Goal: Information Seeking & Learning: Check status

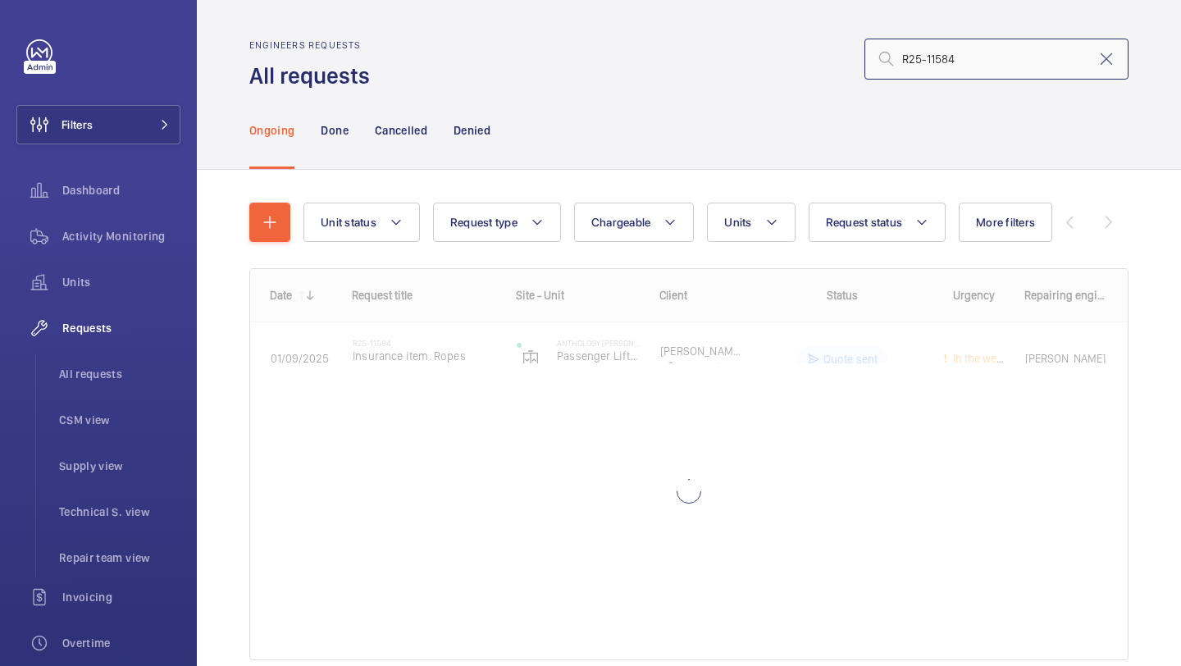
click at [921, 40] on input "R25-11584" at bounding box center [997, 59] width 264 height 41
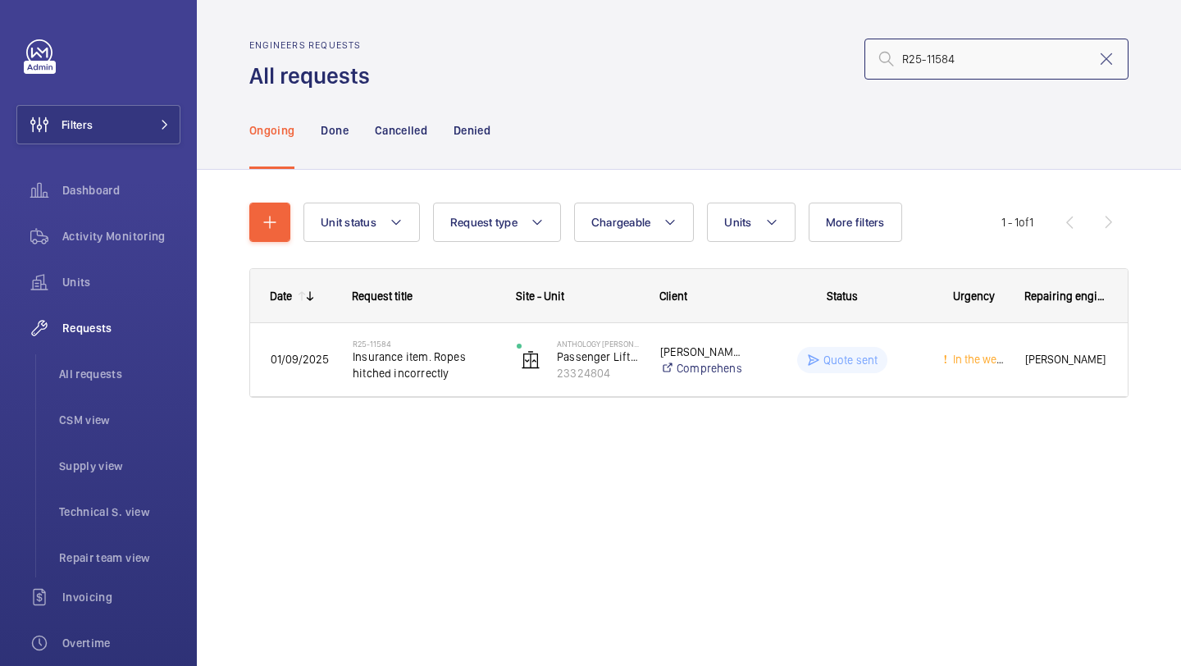
click at [944, 76] on input "R25-11584" at bounding box center [997, 59] width 264 height 41
click at [944, 71] on input "R25-11584" at bounding box center [997, 59] width 264 height 41
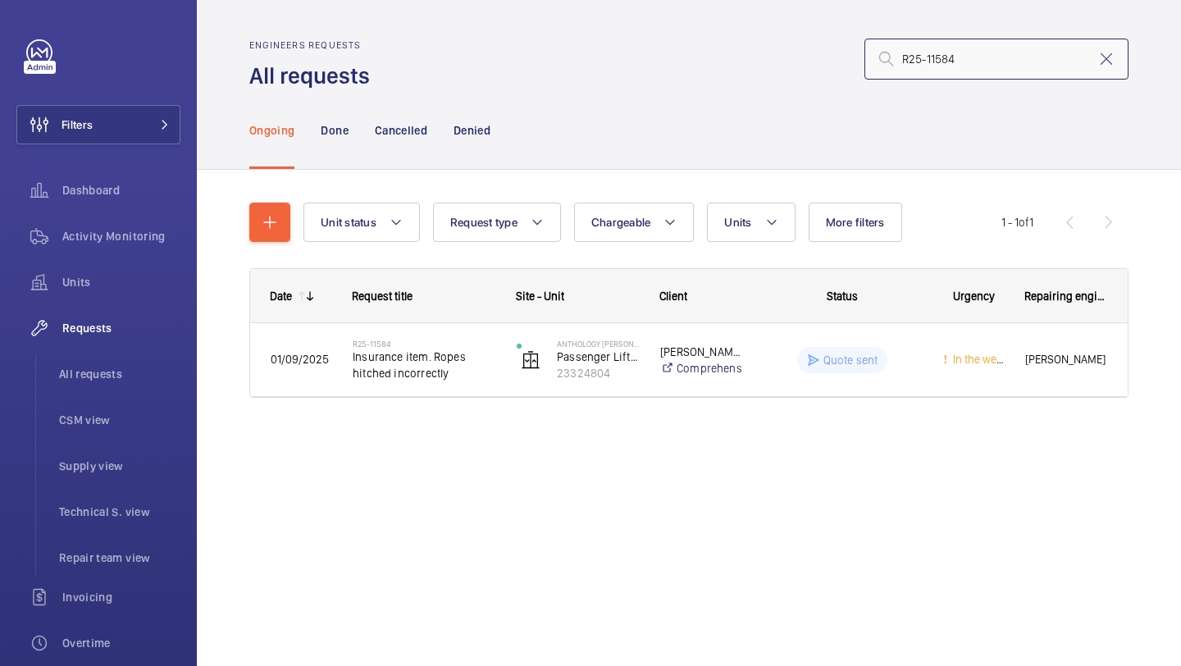
click at [944, 71] on input "R25-11584" at bounding box center [997, 59] width 264 height 41
paste input "314"
click at [902, 54] on input "R25-13144" at bounding box center [997, 59] width 264 height 41
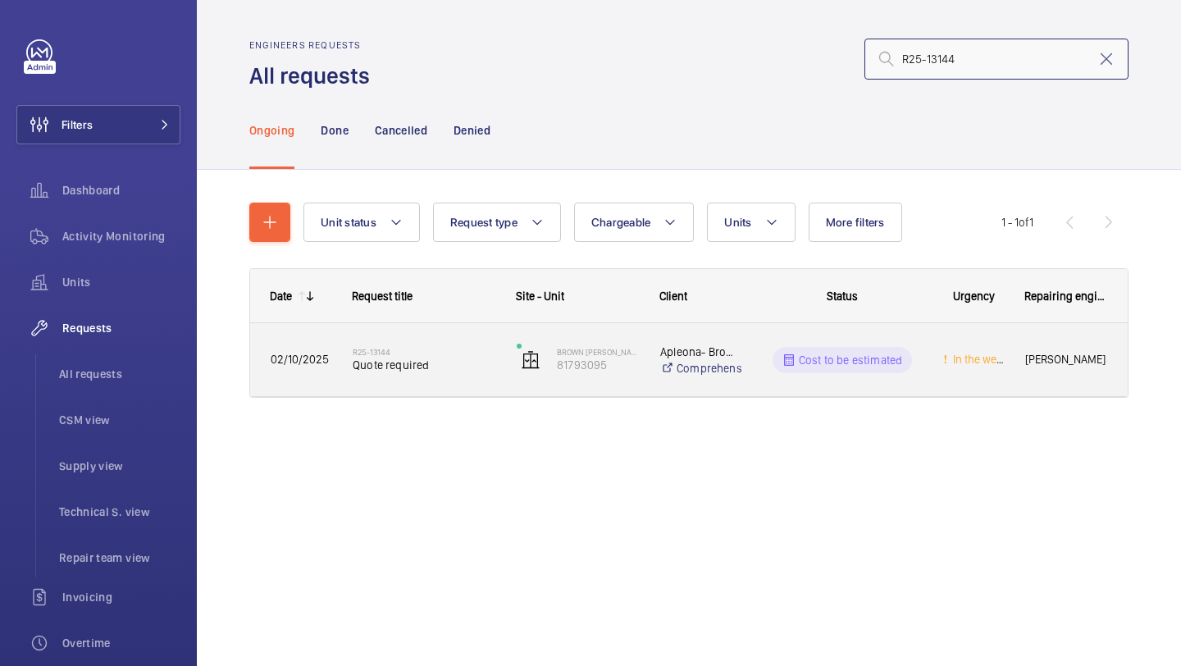
type input "R25-13144"
click at [450, 349] on h2 "R25-13144" at bounding box center [424, 352] width 143 height 10
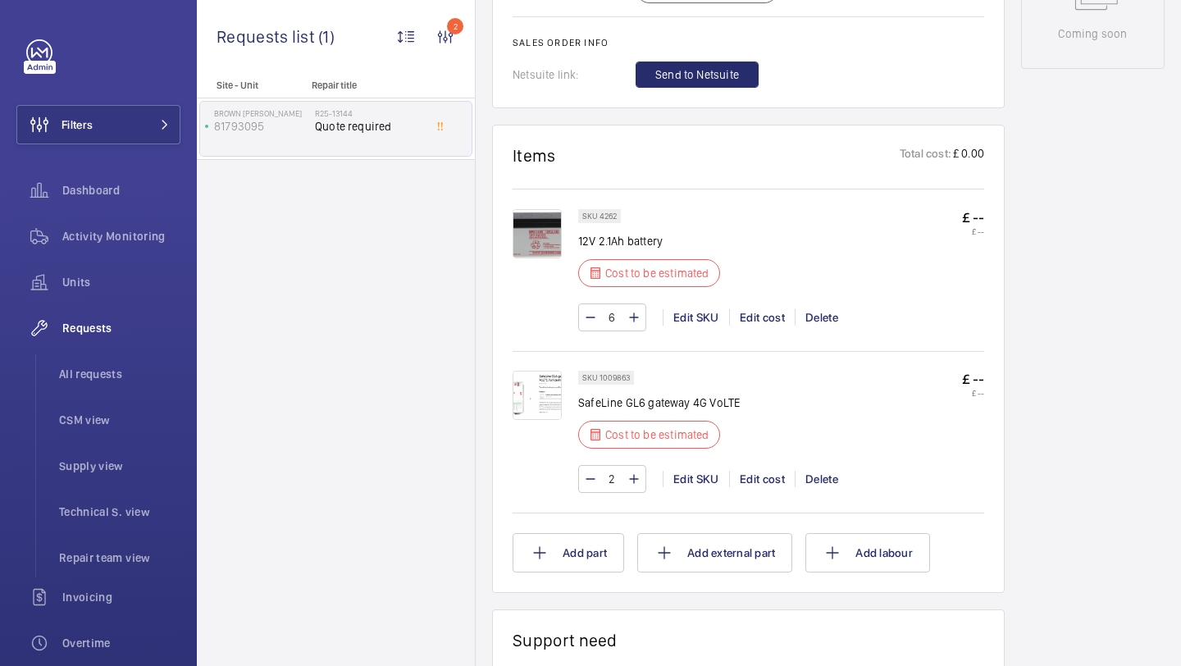
scroll to position [978, 0]
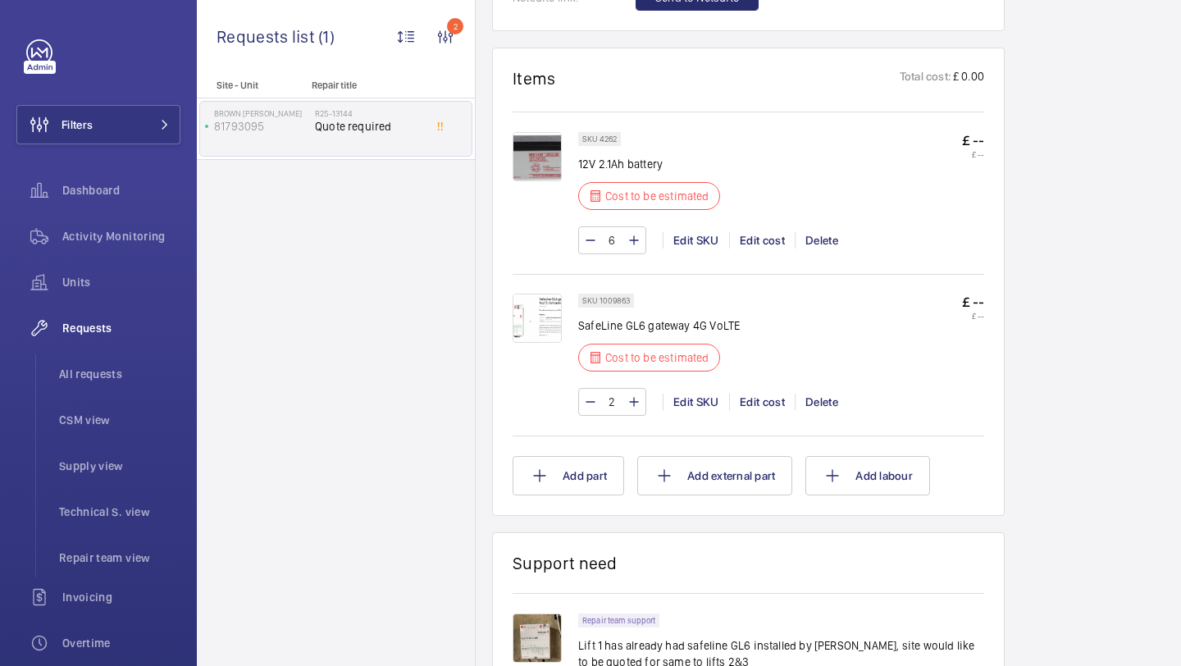
click at [538, 312] on img at bounding box center [537, 318] width 49 height 49
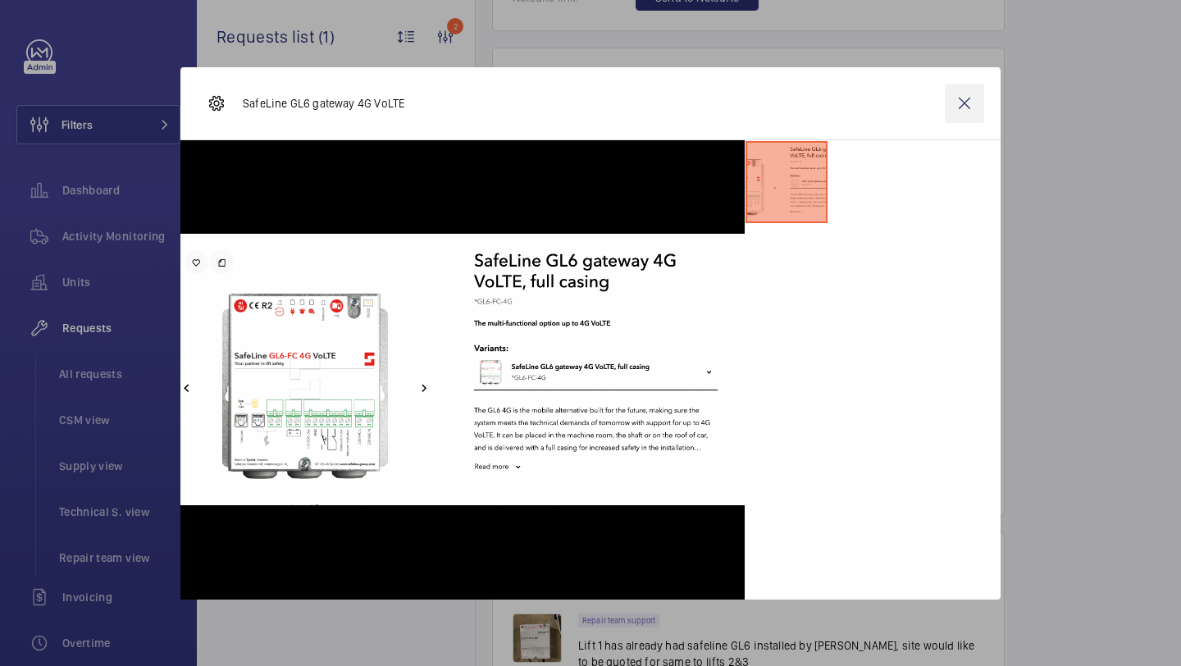
click at [963, 102] on wm-front-icon-button at bounding box center [964, 103] width 39 height 39
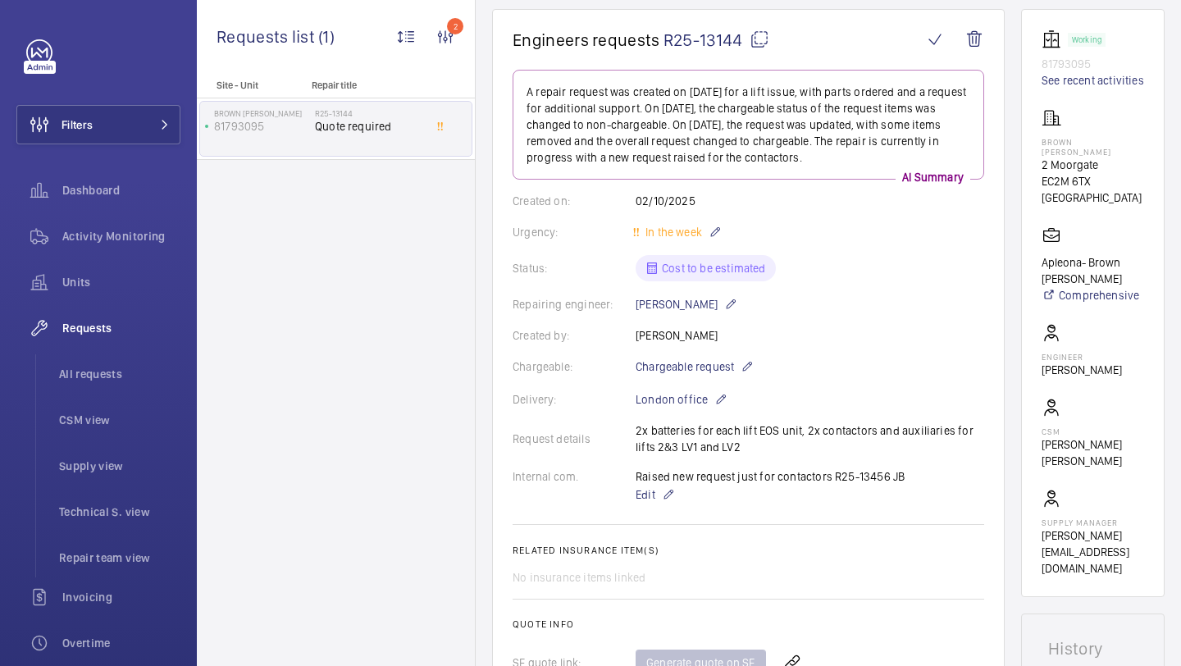
scroll to position [214, 0]
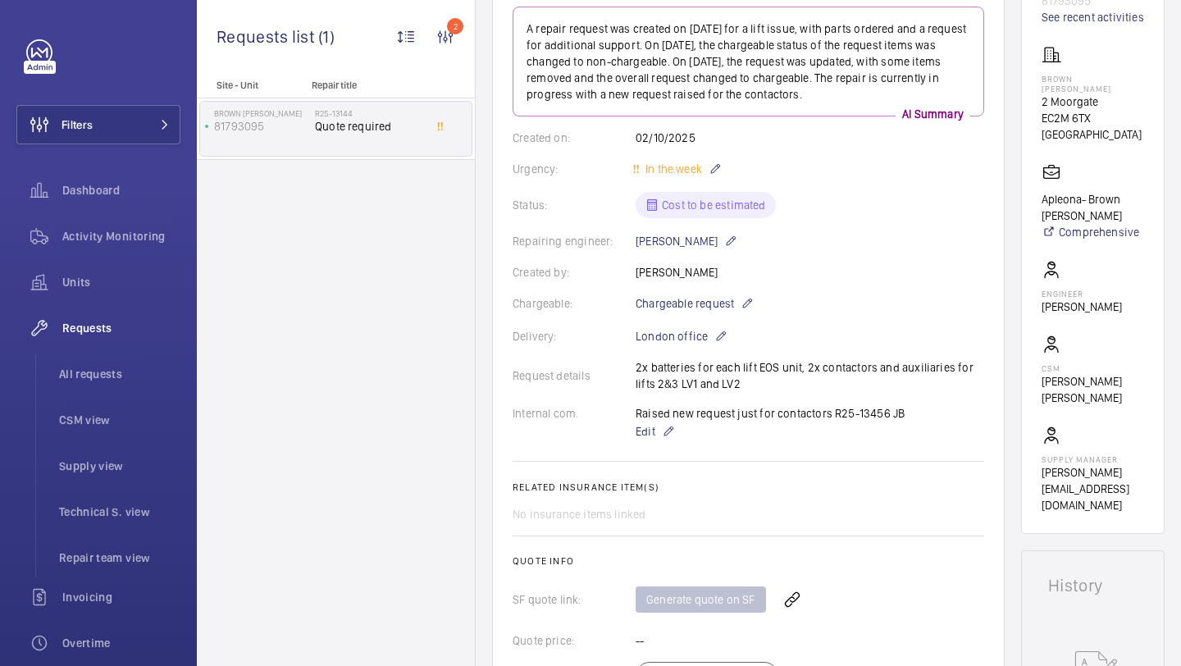
click at [715, 368] on div "Request details 2x batteries for each lift EOS unit, 2x contactors and auxiliar…" at bounding box center [749, 375] width 472 height 33
click at [711, 368] on div "Request details 2x batteries for each lift EOS unit, 2x contactors and auxiliar…" at bounding box center [749, 375] width 472 height 33
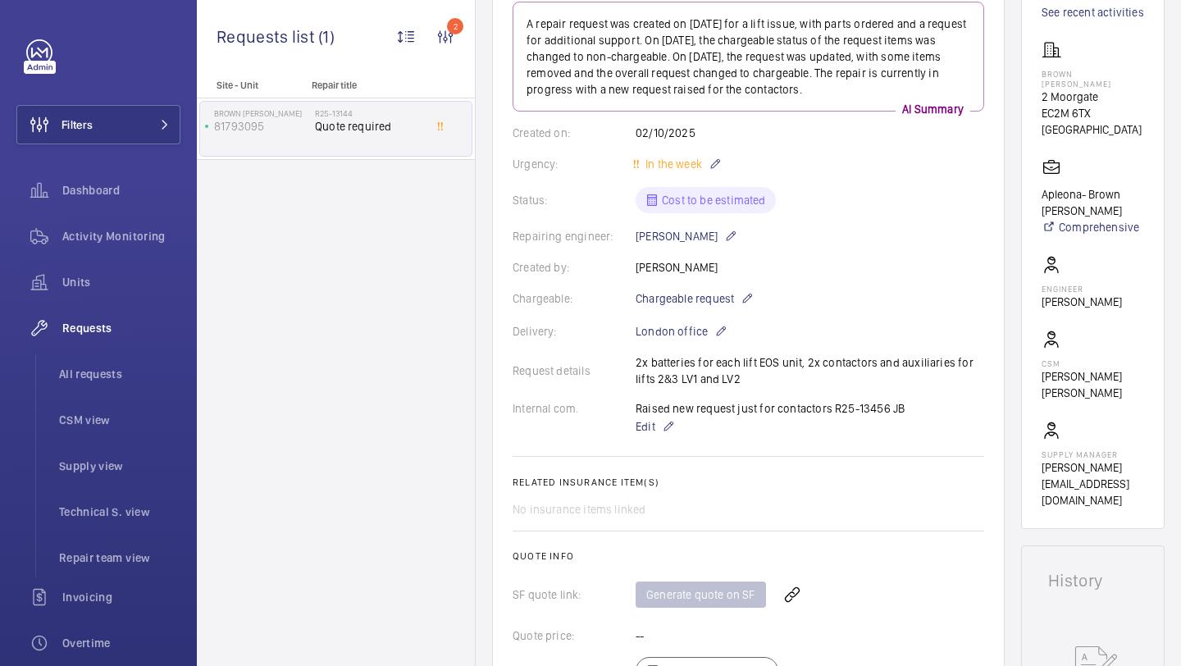
click at [840, 407] on div "Raised new request just for contactors R25-13456 JB Edit" at bounding box center [770, 418] width 269 height 36
click at [841, 407] on div "Raised new request just for contactors R25-13456 JB Edit" at bounding box center [770, 418] width 269 height 36
click at [850, 406] on div "Raised new request just for contactors R25-13456 JB Edit" at bounding box center [770, 418] width 269 height 36
drag, startPoint x: 883, startPoint y: 408, endPoint x: 834, endPoint y: 414, distance: 49.7
click at [834, 414] on div "Raised new request just for contactors R25-13456 JB Edit" at bounding box center [770, 418] width 269 height 36
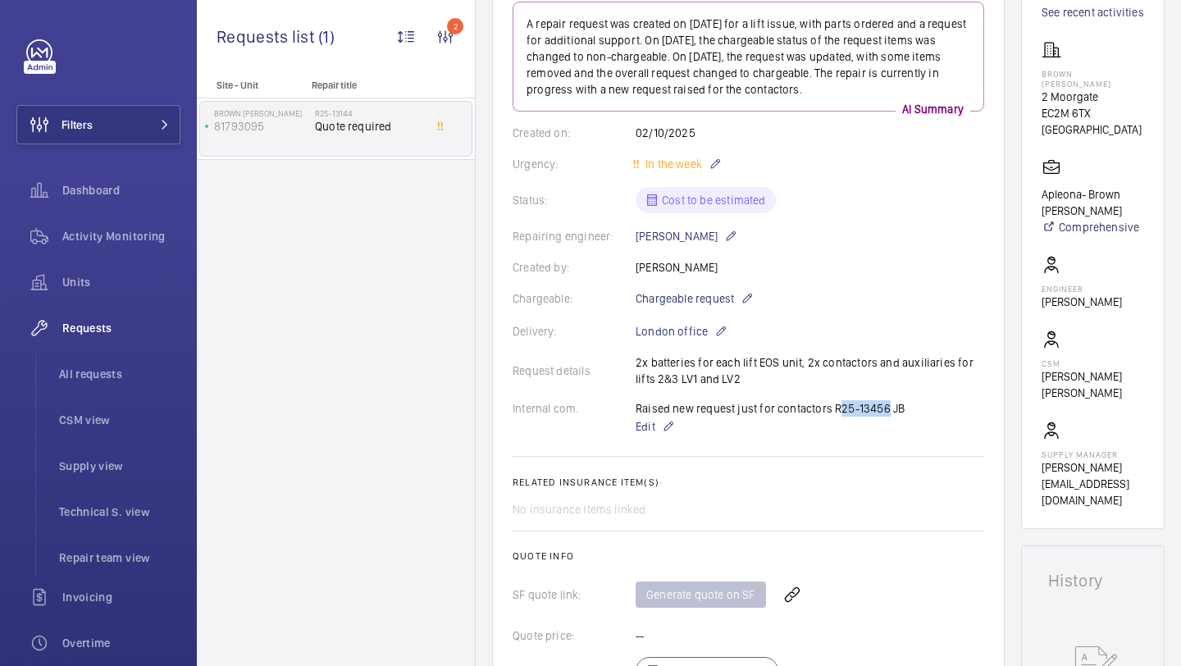
click at [836, 403] on div "Raised new request just for contactors R25-13456 JB Edit" at bounding box center [770, 418] width 269 height 36
drag, startPoint x: 834, startPoint y: 411, endPoint x: 869, endPoint y: 408, distance: 34.6
click at [869, 408] on div "Raised new request just for contactors R25-13456 JB Edit" at bounding box center [770, 418] width 269 height 36
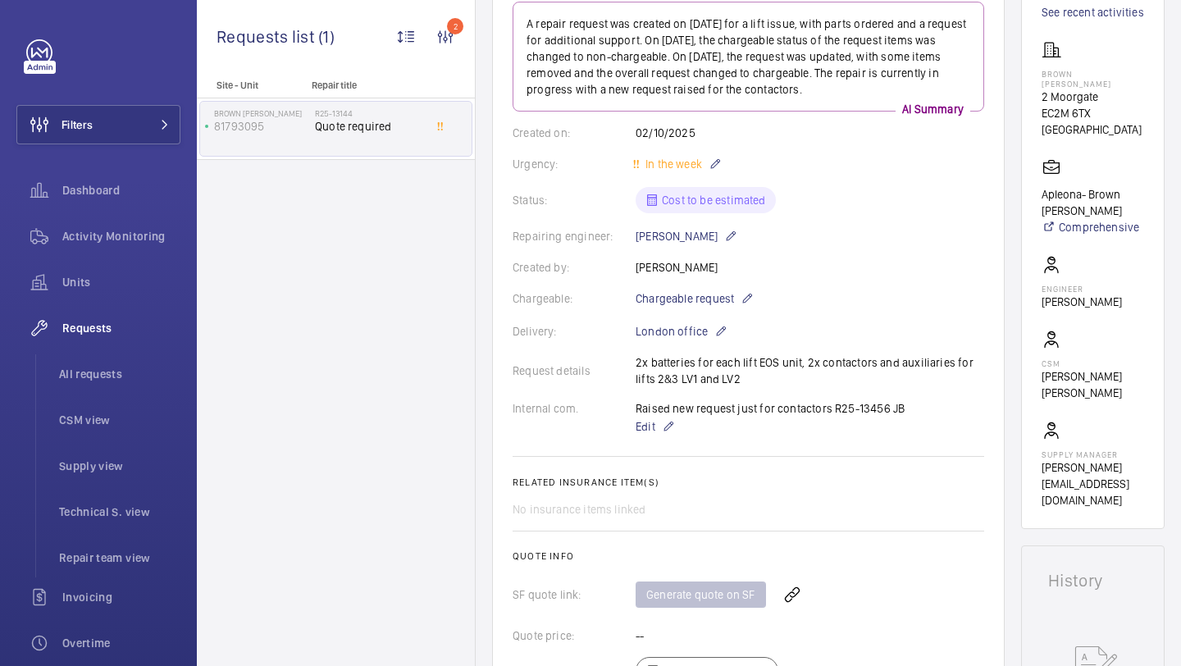
click at [829, 407] on div "Raised new request just for contactors R25-13456 JB Edit" at bounding box center [770, 418] width 269 height 36
drag, startPoint x: 829, startPoint y: 407, endPoint x: 887, endPoint y: 407, distance: 58.3
click at [887, 407] on div "Raised new request just for contactors R25-13456 JB Edit" at bounding box center [770, 418] width 269 height 36
copy p "R25-13456"
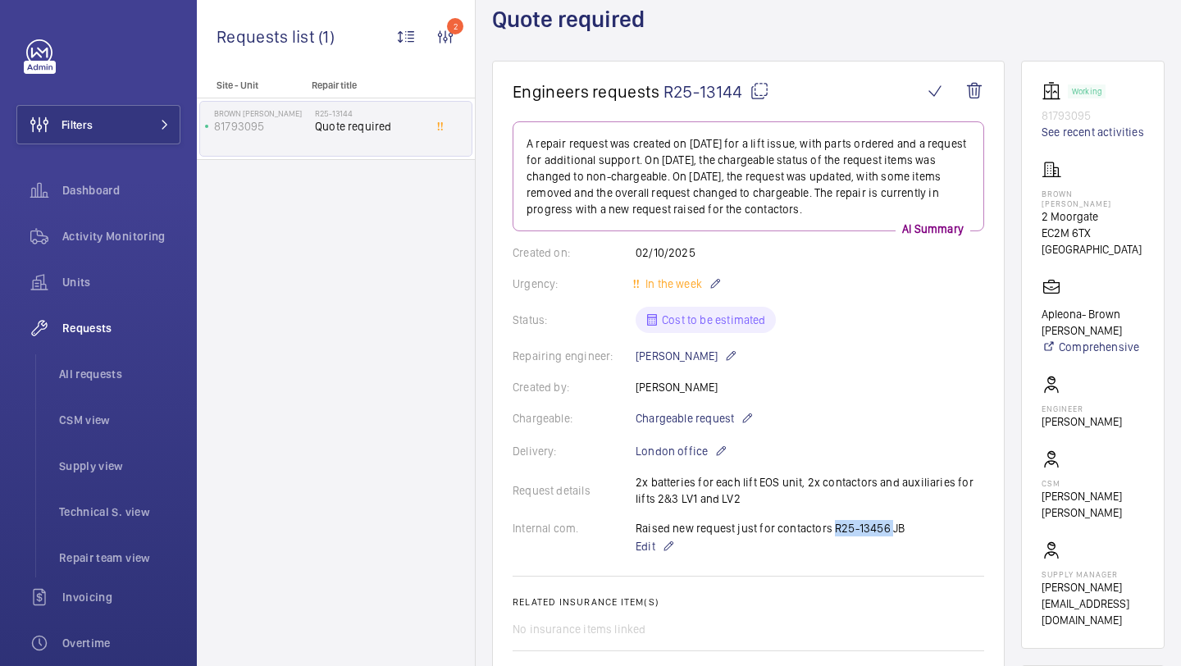
scroll to position [0, 0]
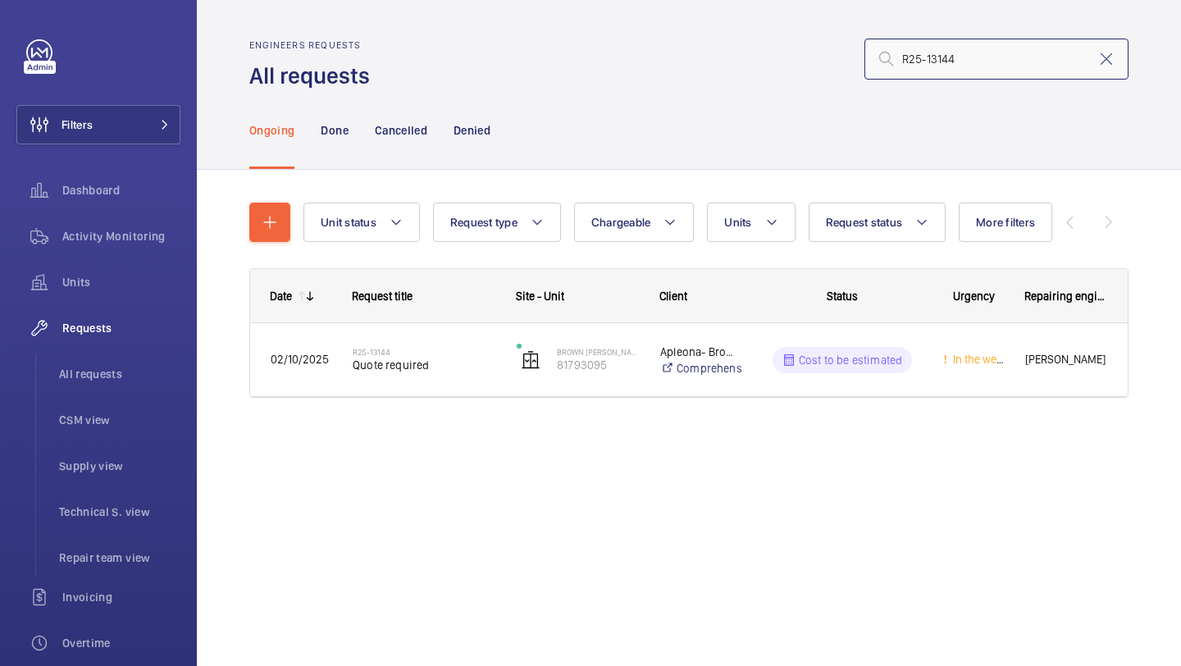
click at [980, 53] on input "R25-13144" at bounding box center [997, 59] width 264 height 41
click at [979, 53] on input "R25-13144" at bounding box center [997, 59] width 264 height 41
paste input "R25-13456"
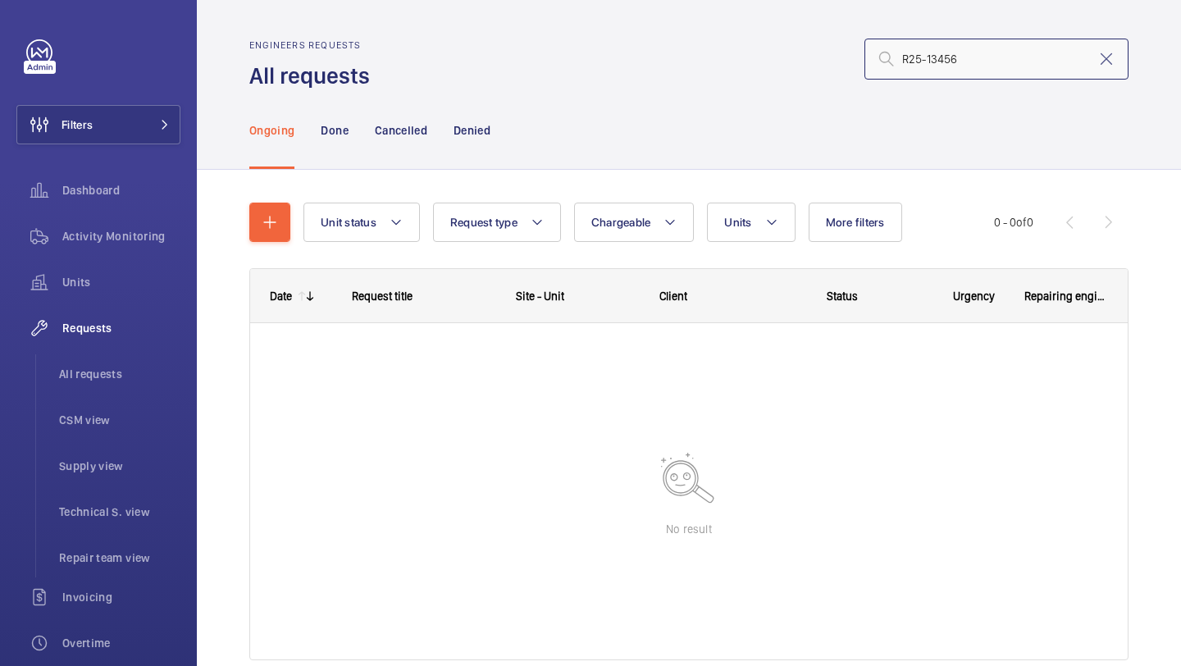
click at [907, 56] on input "R25-13456" at bounding box center [997, 59] width 264 height 41
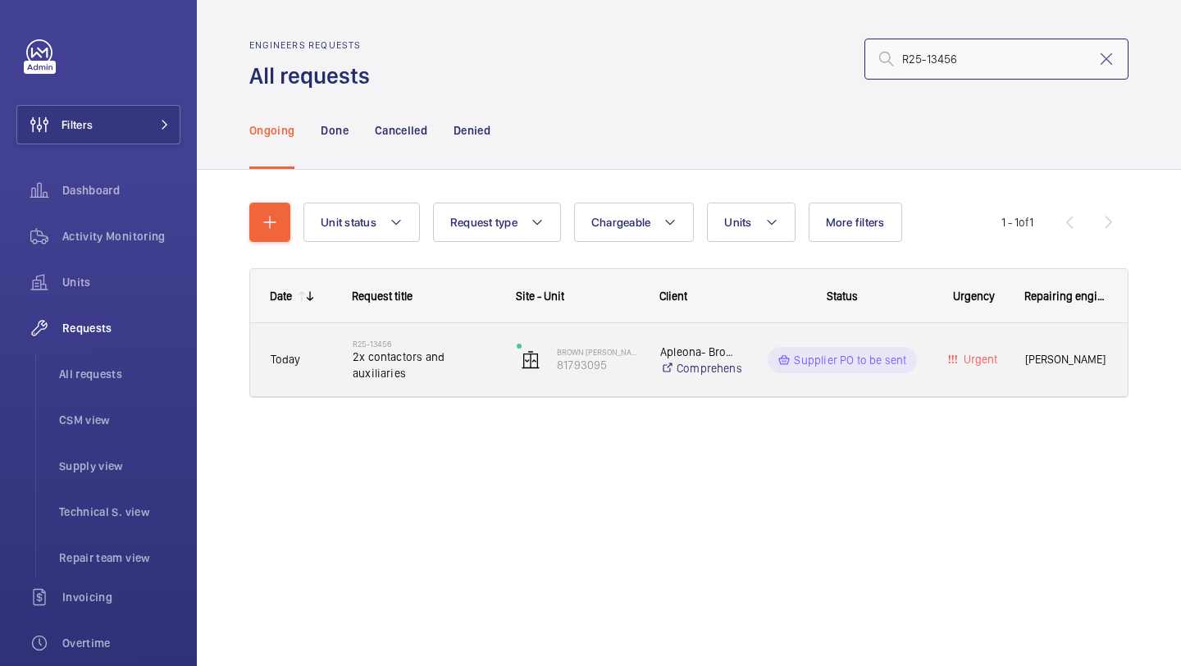
type input "R25-13456"
click at [477, 360] on span "2x contactors and auxiliaries" at bounding box center [424, 365] width 143 height 33
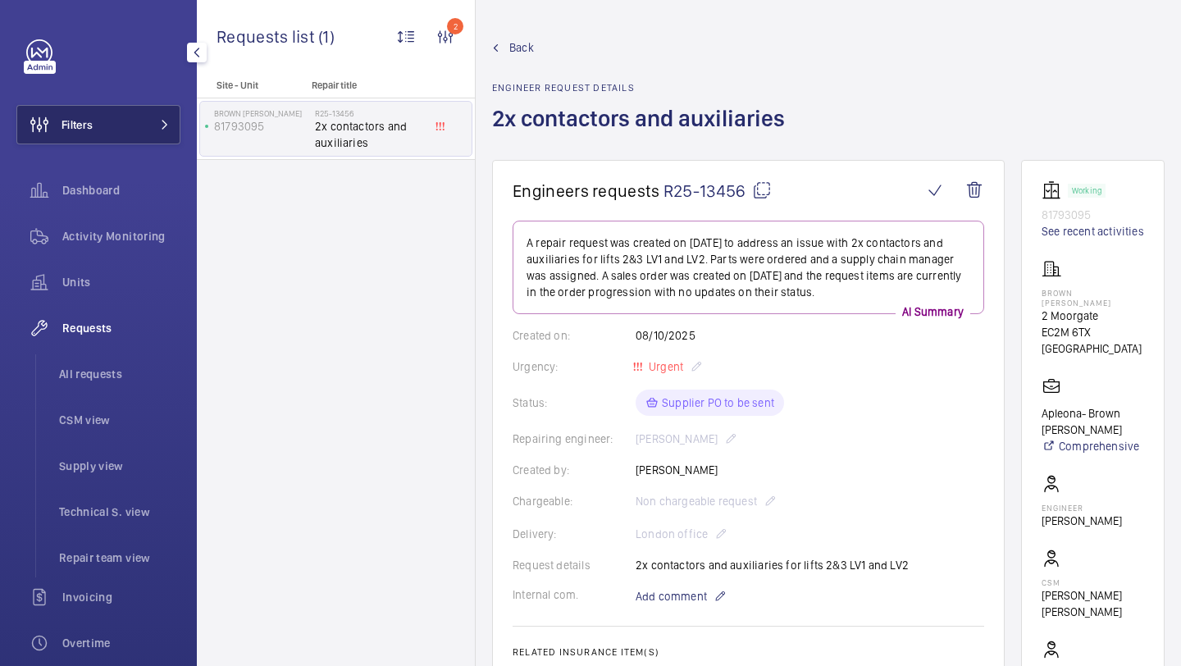
click at [159, 143] on button "Filters" at bounding box center [98, 124] width 164 height 39
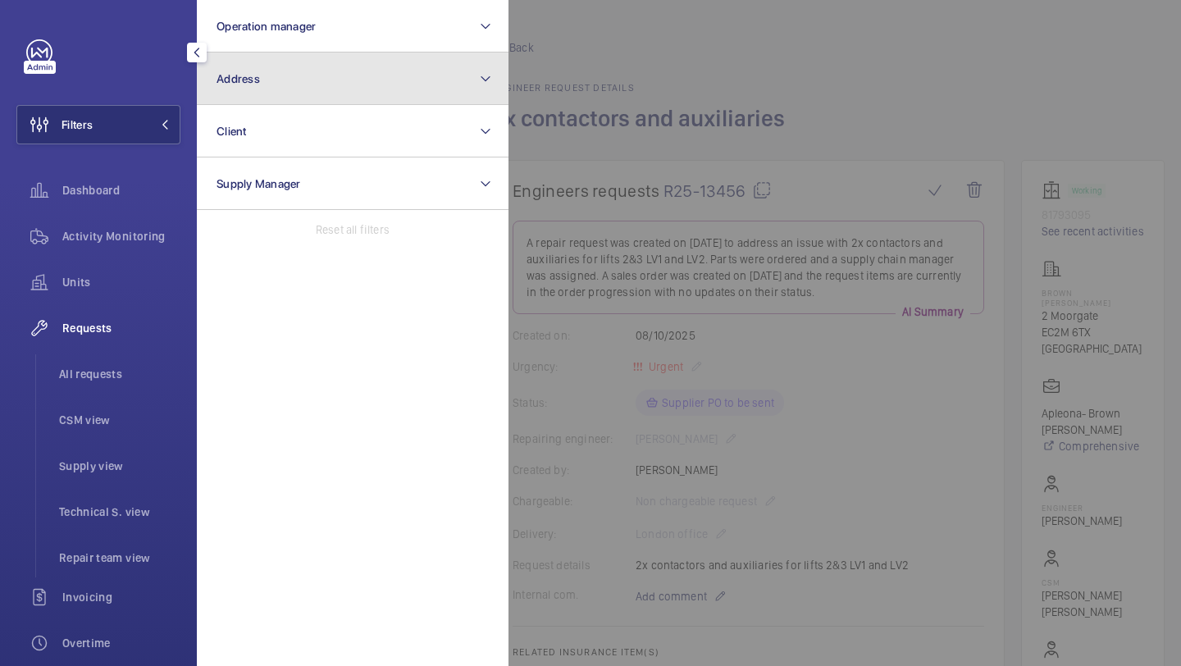
click at [261, 91] on button "Address" at bounding box center [353, 79] width 312 height 53
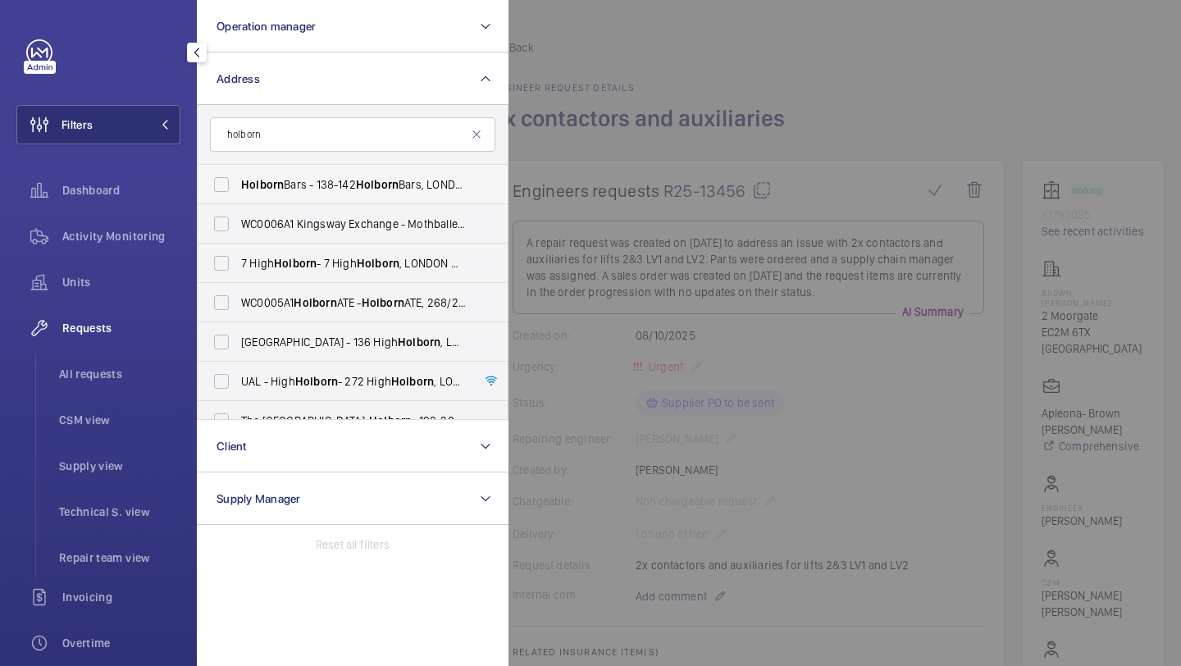
type input "holborn"
click at [287, 179] on span "Holborn Bars - [STREET_ADDRESS][DATE]" at bounding box center [354, 184] width 226 height 16
click at [238, 179] on input "Holborn Bars - [STREET_ADDRESS][DATE]" at bounding box center [221, 184] width 33 height 33
checkbox input "true"
click at [604, 153] on div at bounding box center [1099, 333] width 1181 height 666
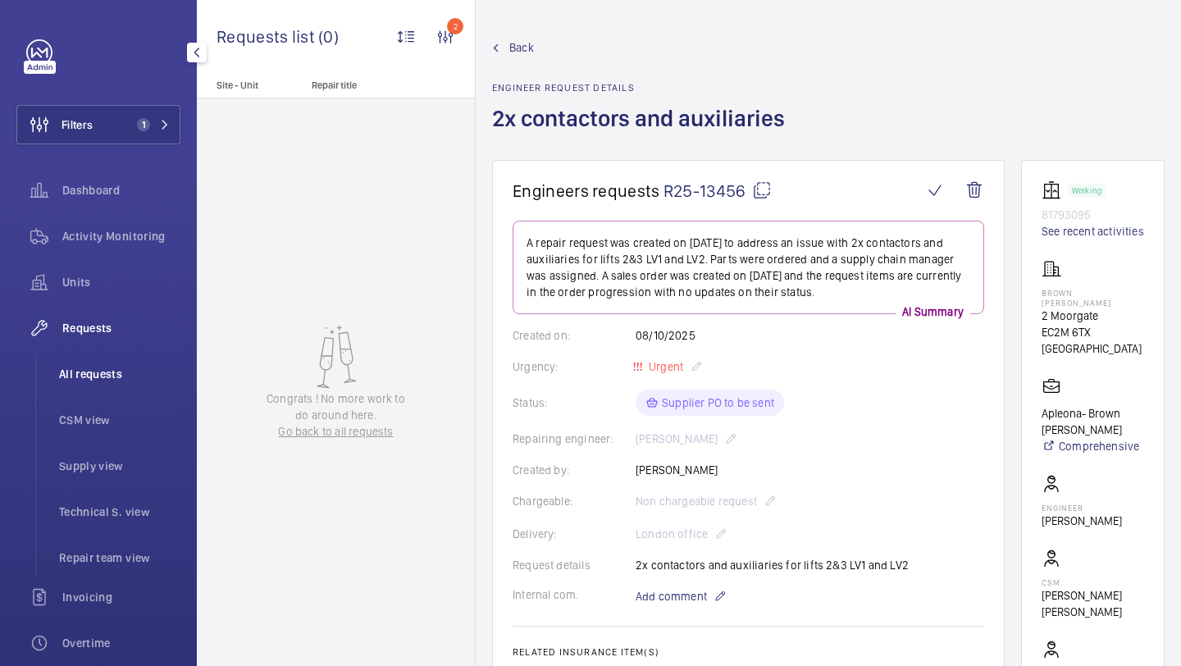
click at [66, 373] on span "All requests" at bounding box center [119, 374] width 121 height 16
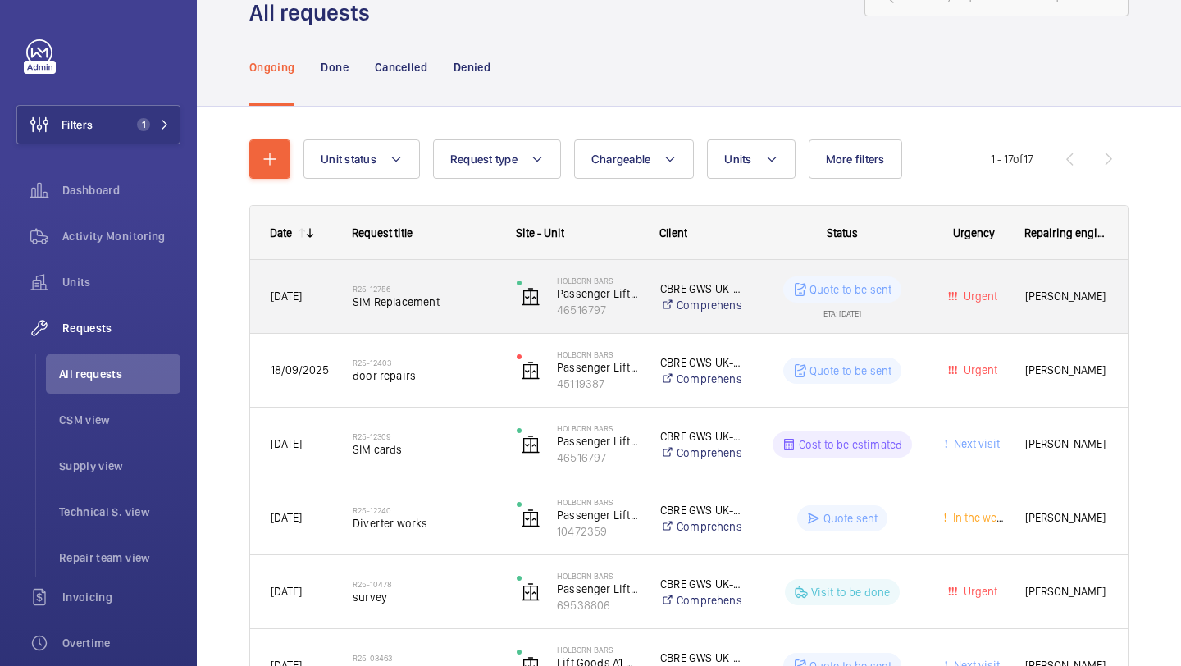
scroll to position [87, 0]
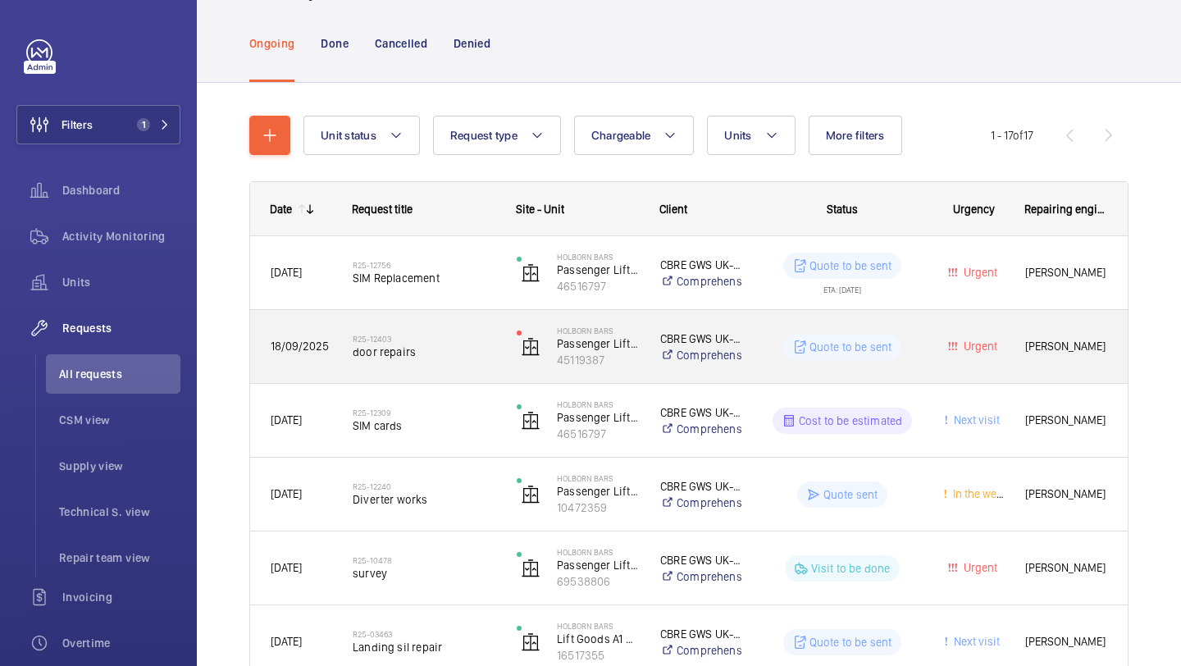
click at [485, 344] on span "door repairs" at bounding box center [424, 352] width 143 height 16
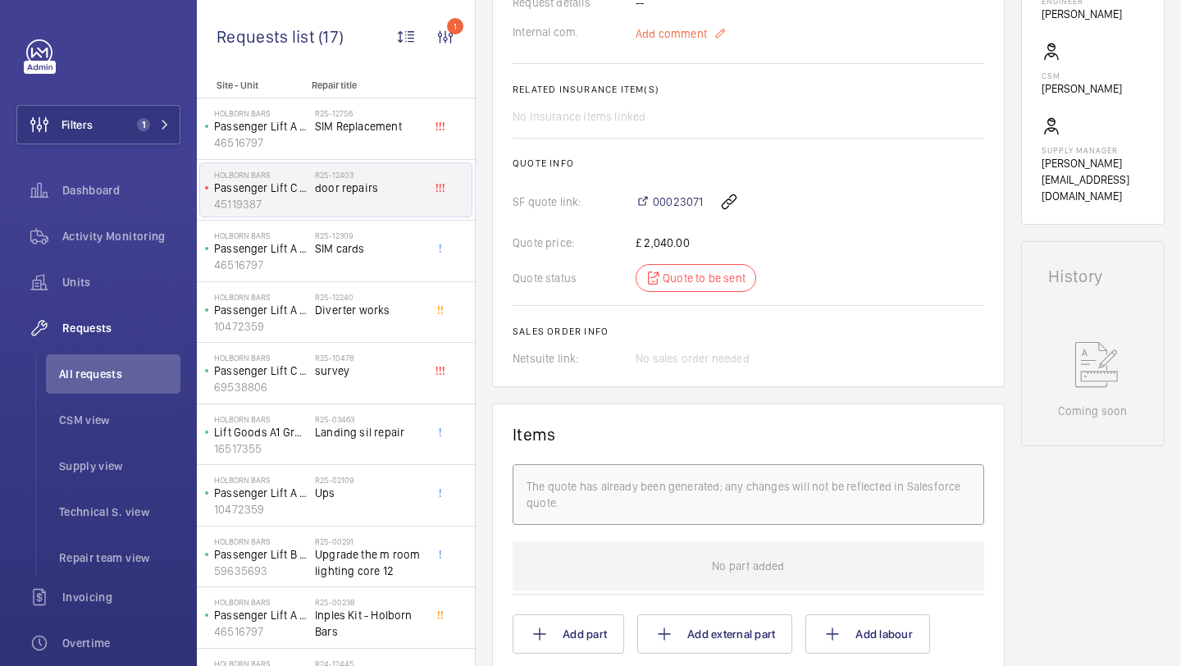
scroll to position [563, 0]
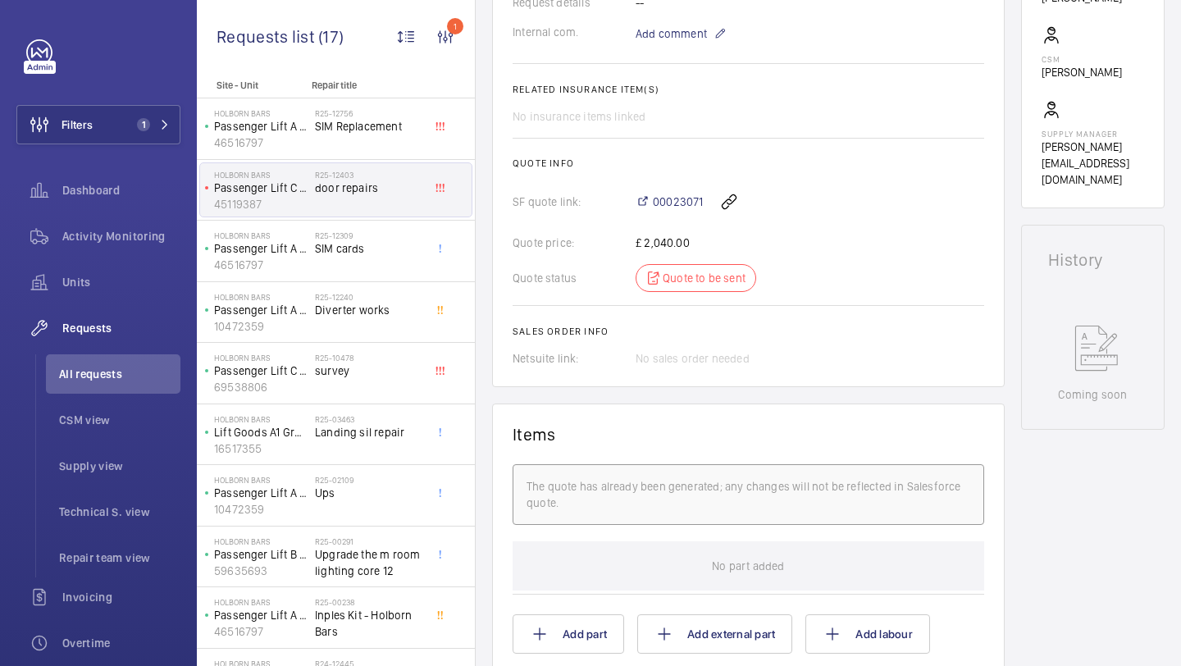
click at [674, 224] on wm-front-card-body "A repair request was created on [DATE] to address door repairs. A mechanic was …" at bounding box center [749, 12] width 472 height 709
click at [677, 200] on span "00023071" at bounding box center [678, 202] width 50 height 16
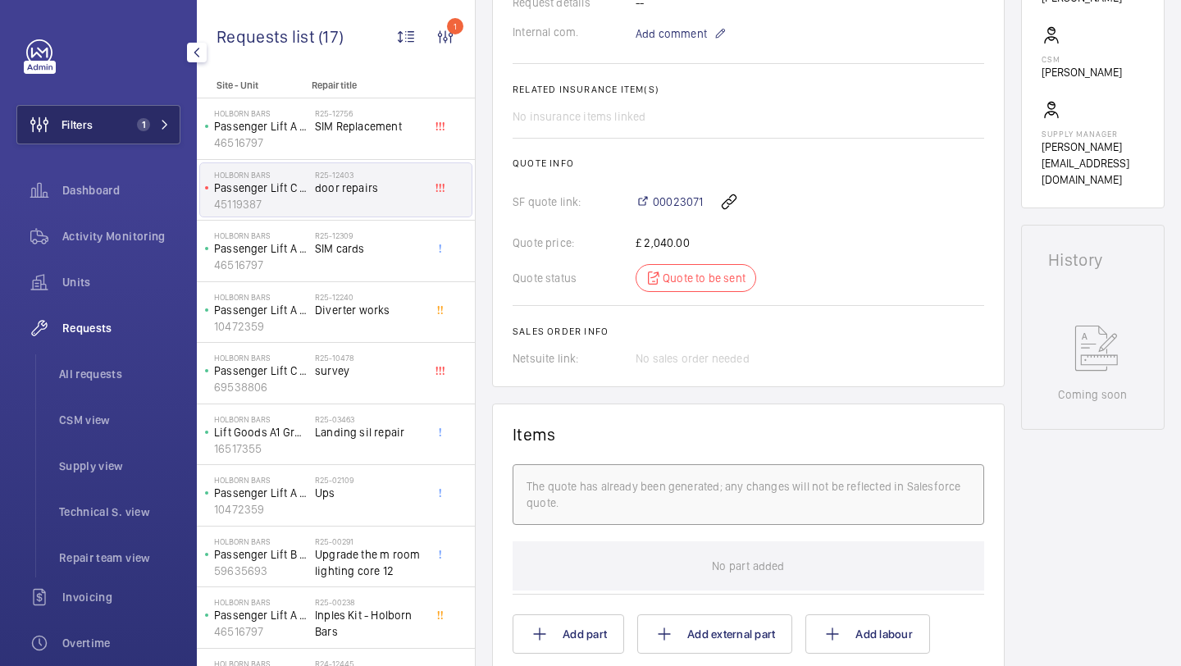
click at [144, 138] on button "Filters 1" at bounding box center [98, 124] width 164 height 39
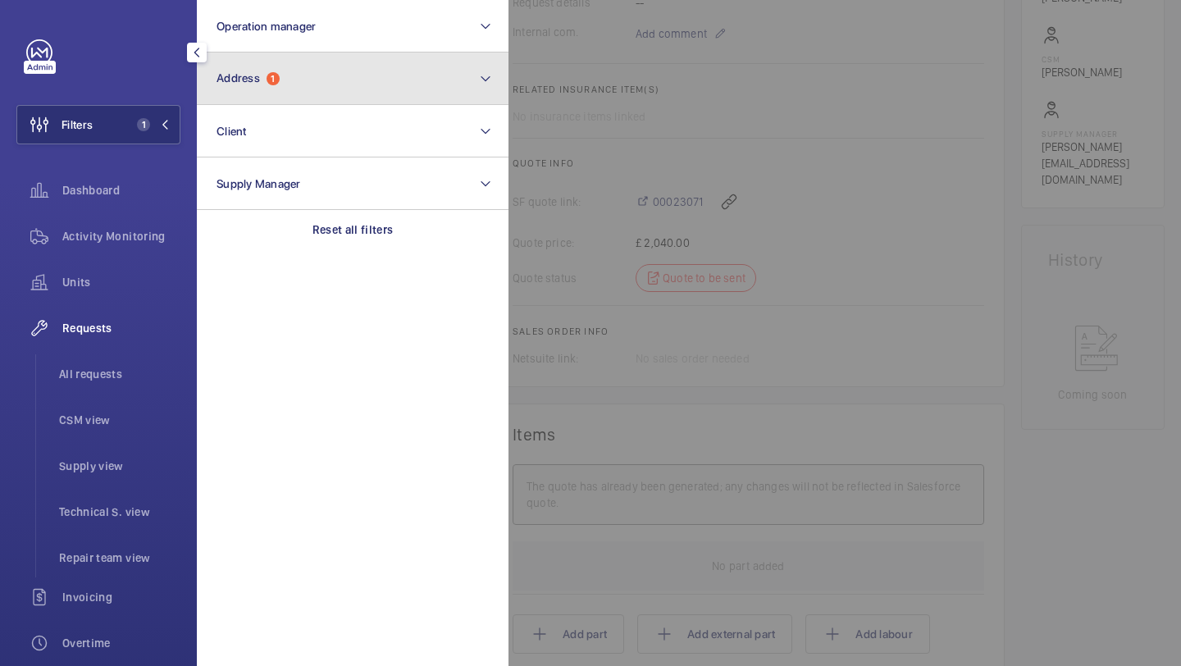
click at [275, 94] on button "Address 1" at bounding box center [353, 79] width 312 height 53
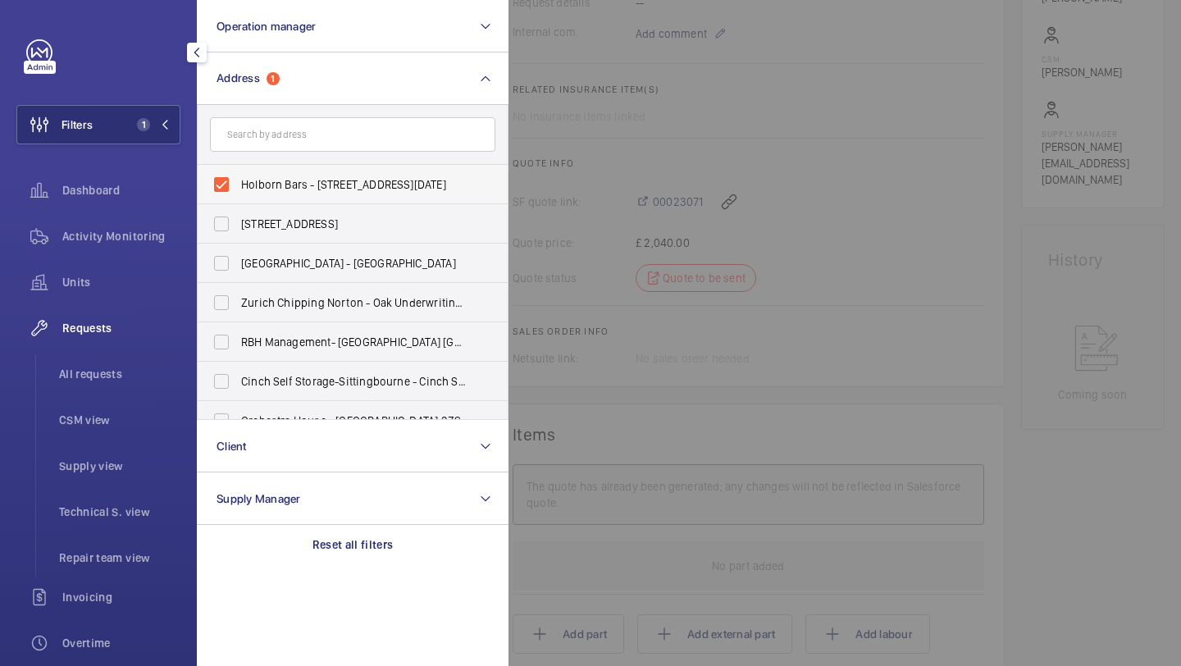
click at [268, 180] on span "Holborn Bars - [STREET_ADDRESS][DATE]" at bounding box center [354, 184] width 226 height 16
click at [238, 180] on input "Holborn Bars - [STREET_ADDRESS][DATE]" at bounding box center [221, 184] width 33 height 33
checkbox input "false"
click at [291, 139] on input "text" at bounding box center [353, 134] width 286 height 34
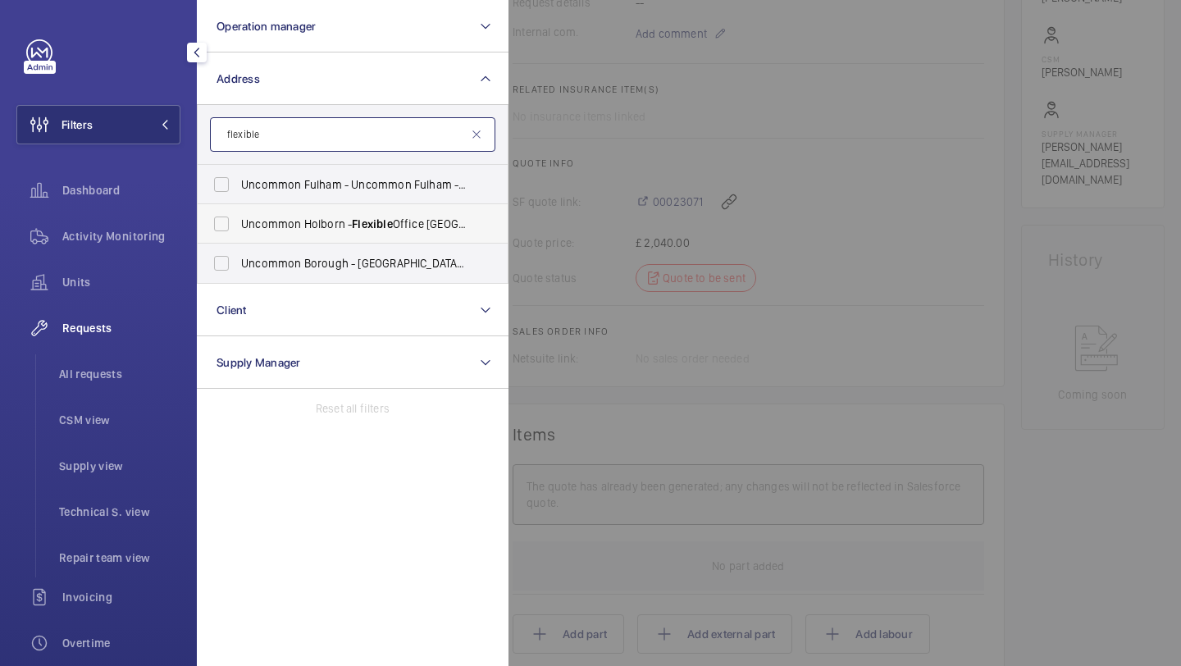
type input "flexible"
click at [324, 217] on span "Uncommon Holborn - Flexible Office Work Space, [GEOGRAPHIC_DATA] 6DF" at bounding box center [354, 224] width 226 height 16
click at [238, 217] on input "Uncommon Holborn - Flexible Office Work Space, [GEOGRAPHIC_DATA] 6DF" at bounding box center [221, 224] width 33 height 33
checkbox input "true"
click at [624, 165] on div at bounding box center [1099, 333] width 1181 height 666
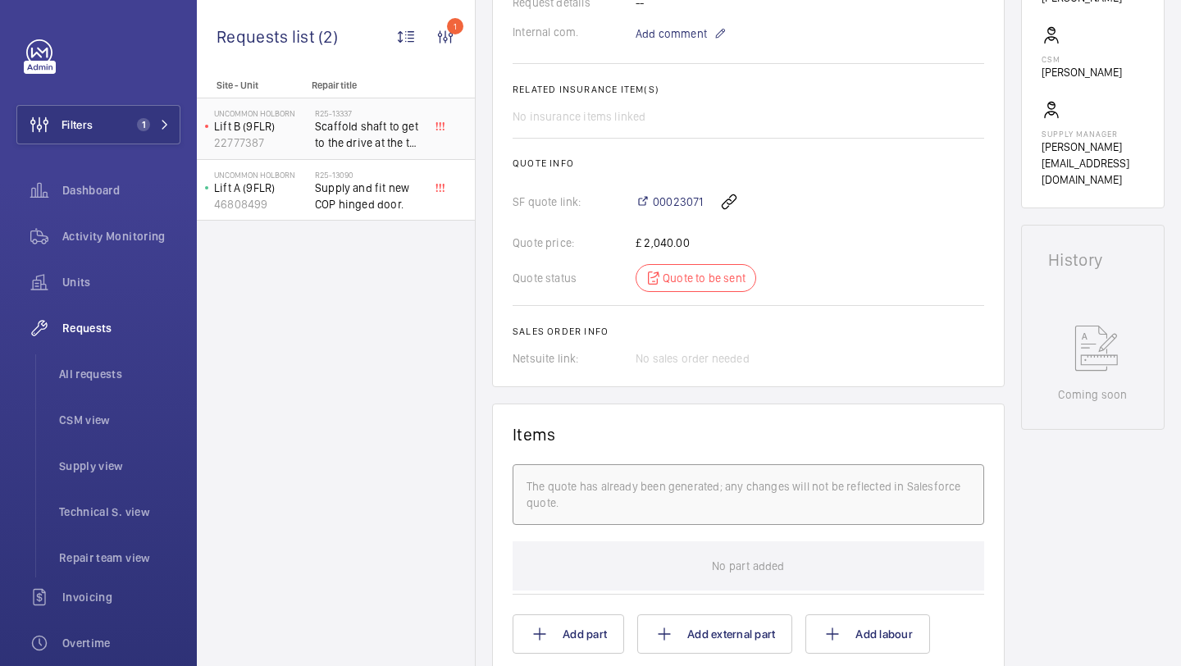
click at [366, 142] on span "Scaffold shaft to get to the drive at the top of the shaft" at bounding box center [369, 134] width 108 height 33
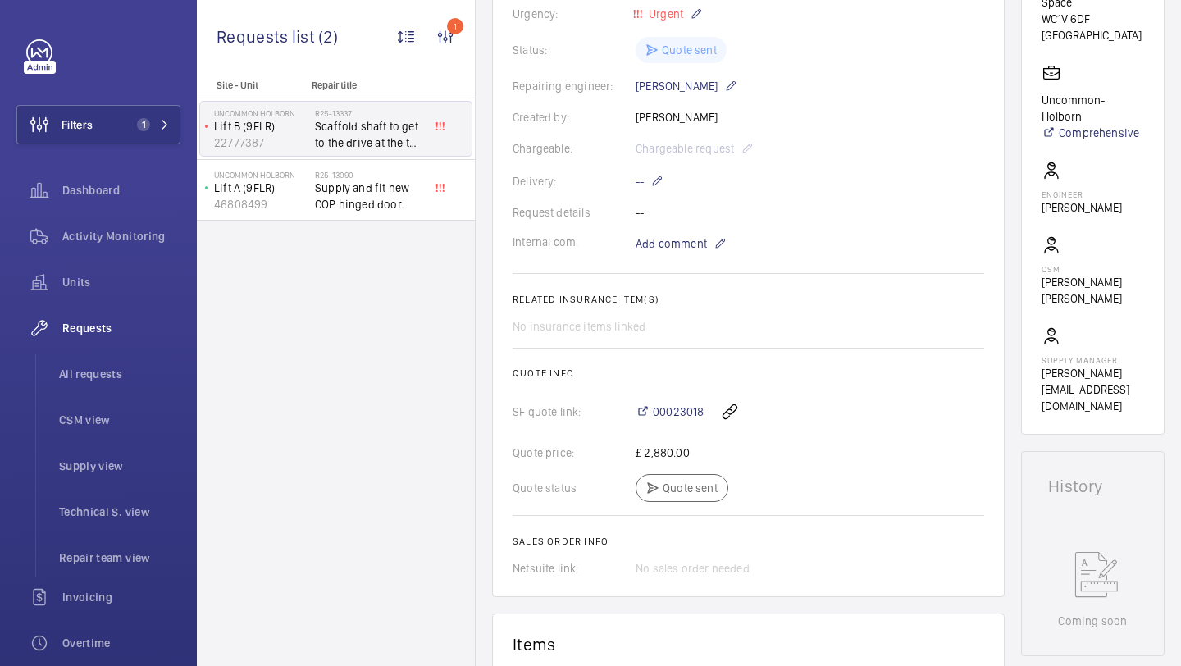
scroll to position [383, 0]
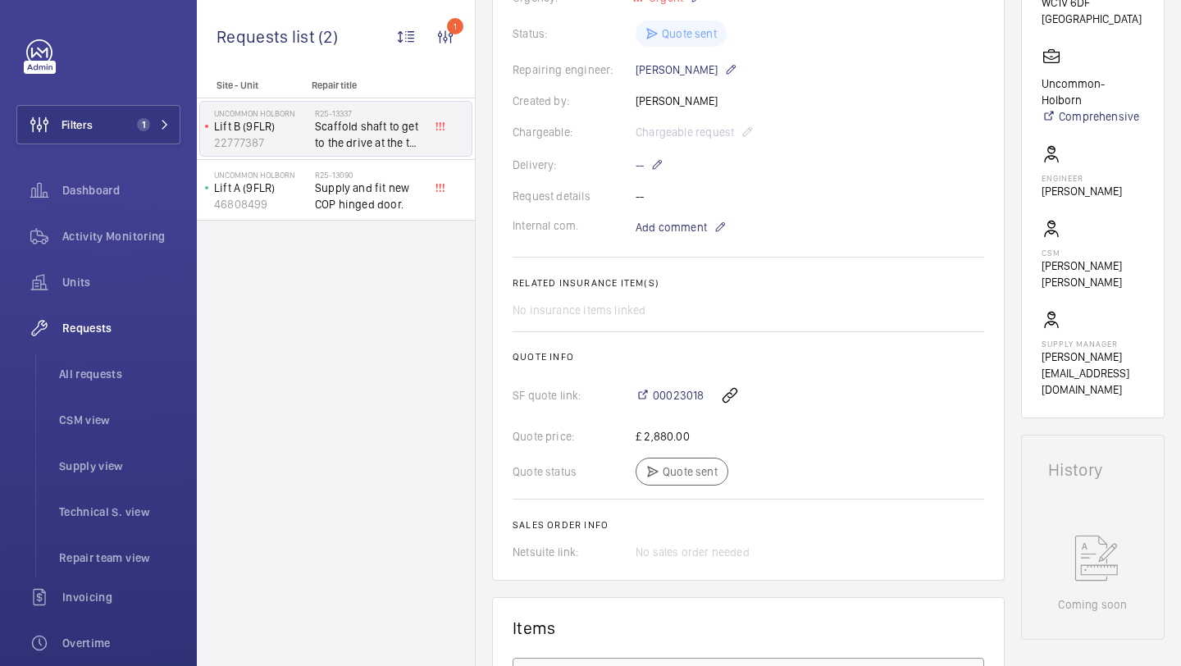
click at [679, 383] on div "00023018" at bounding box center [810, 395] width 349 height 39
click at [676, 407] on div "00023018" at bounding box center [810, 395] width 349 height 39
click at [679, 397] on span "00023018" at bounding box center [678, 395] width 51 height 16
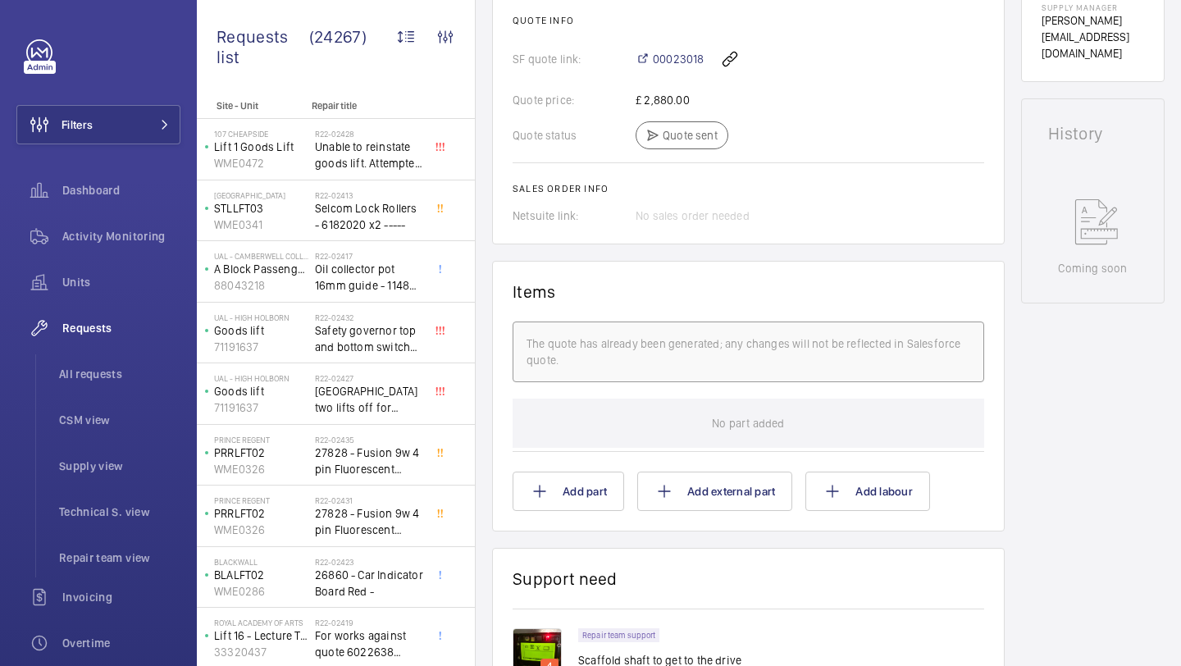
scroll to position [914, 0]
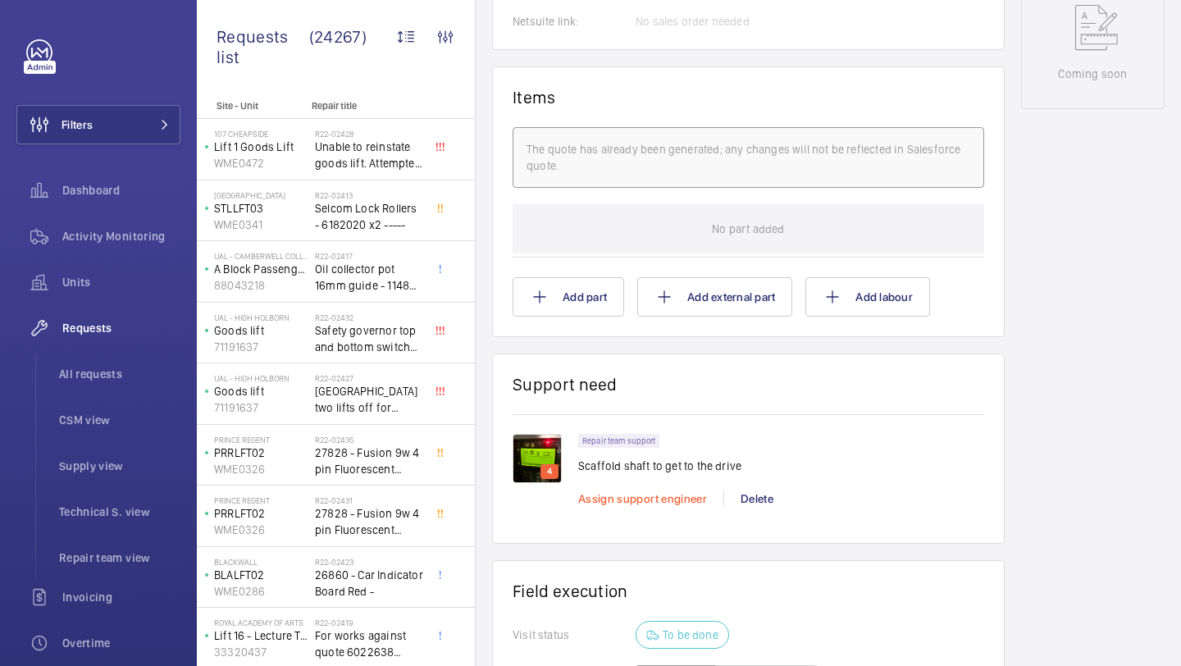
click at [619, 502] on span "Assign support engineer" at bounding box center [642, 498] width 129 height 13
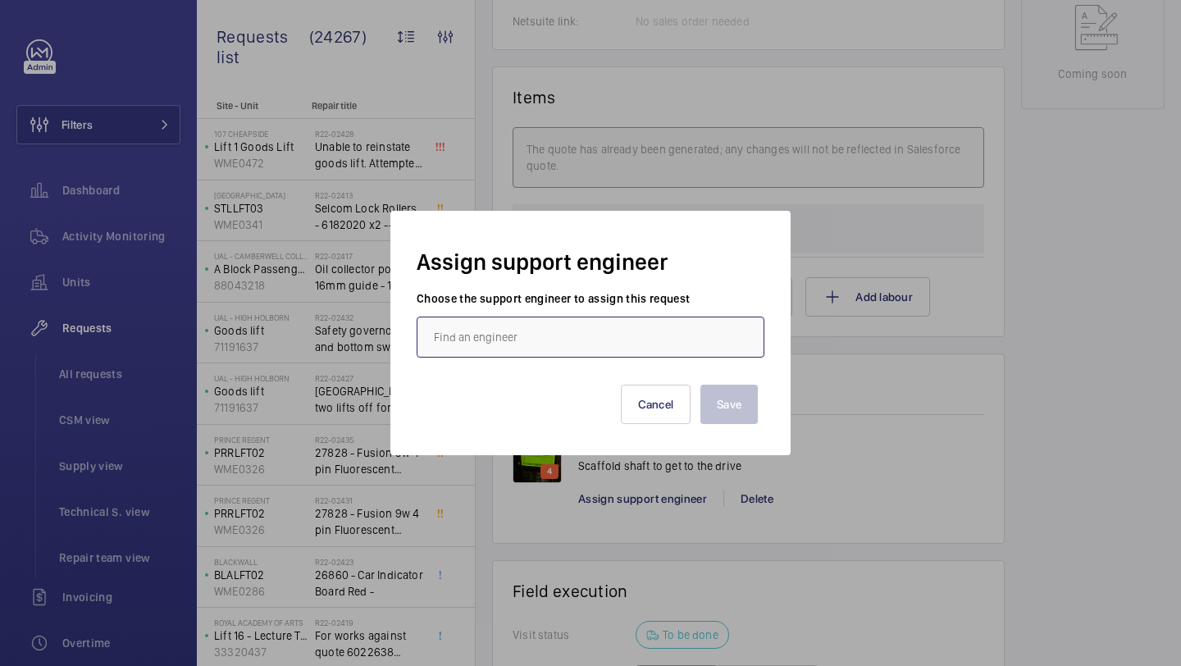
click at [531, 336] on input "text" at bounding box center [591, 337] width 348 height 41
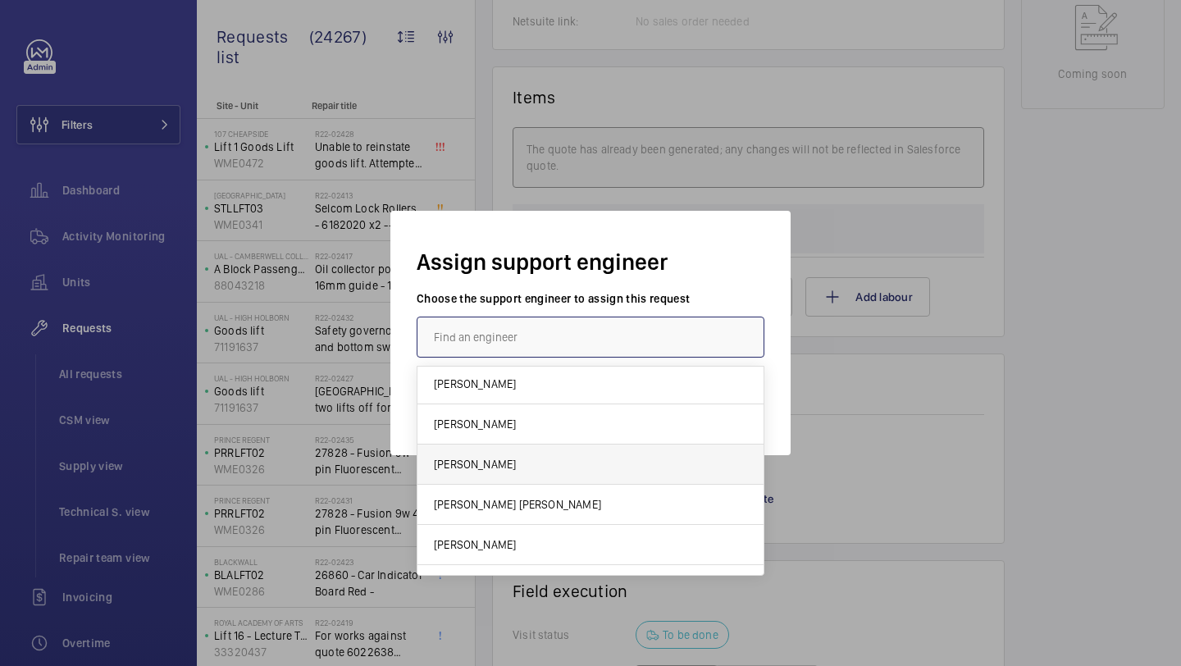
scroll to position [6, 0]
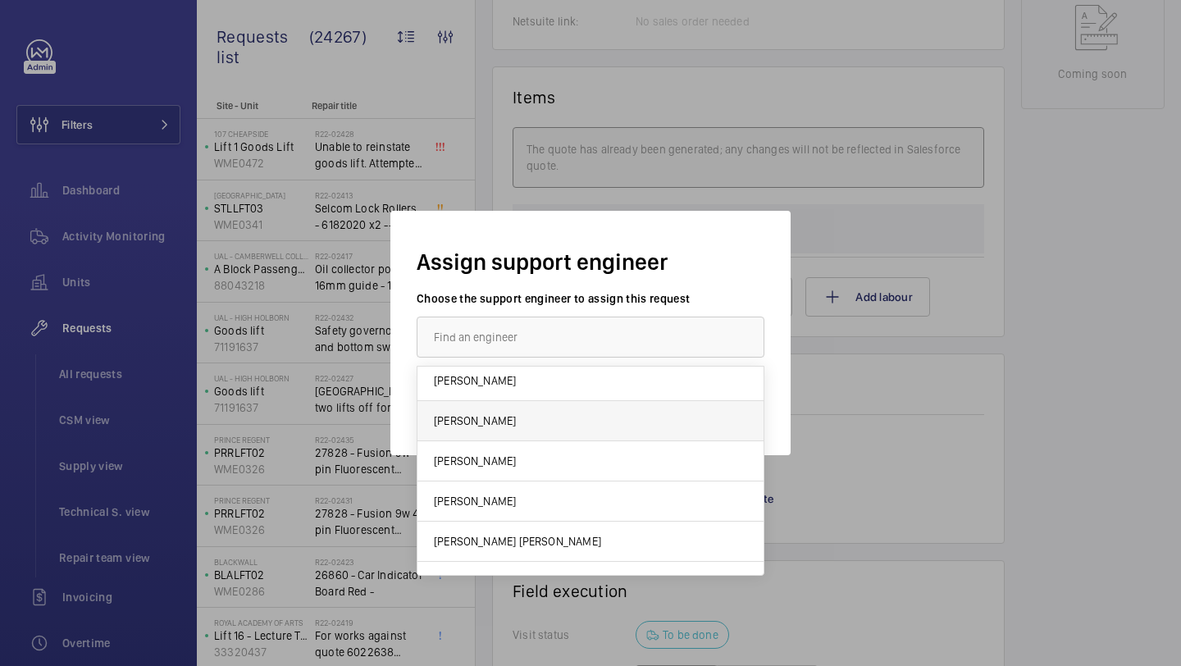
click at [560, 432] on mat-option "[PERSON_NAME]" at bounding box center [591, 421] width 346 height 40
type input "[PERSON_NAME]"
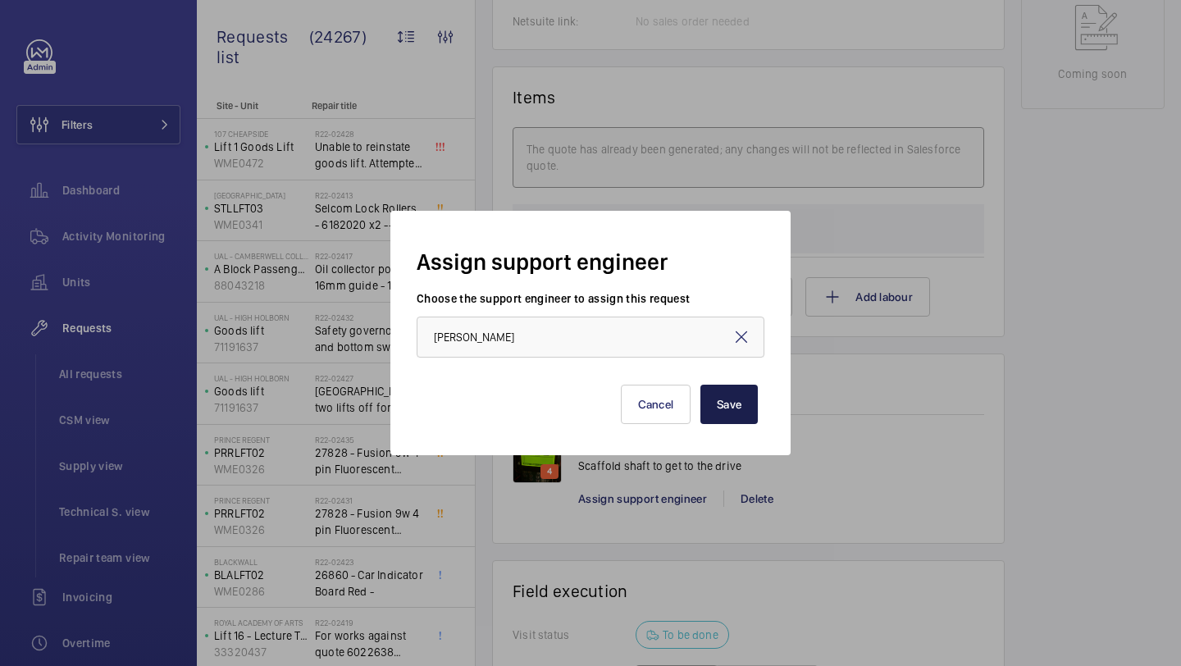
click at [729, 414] on button "Save" at bounding box center [729, 404] width 57 height 39
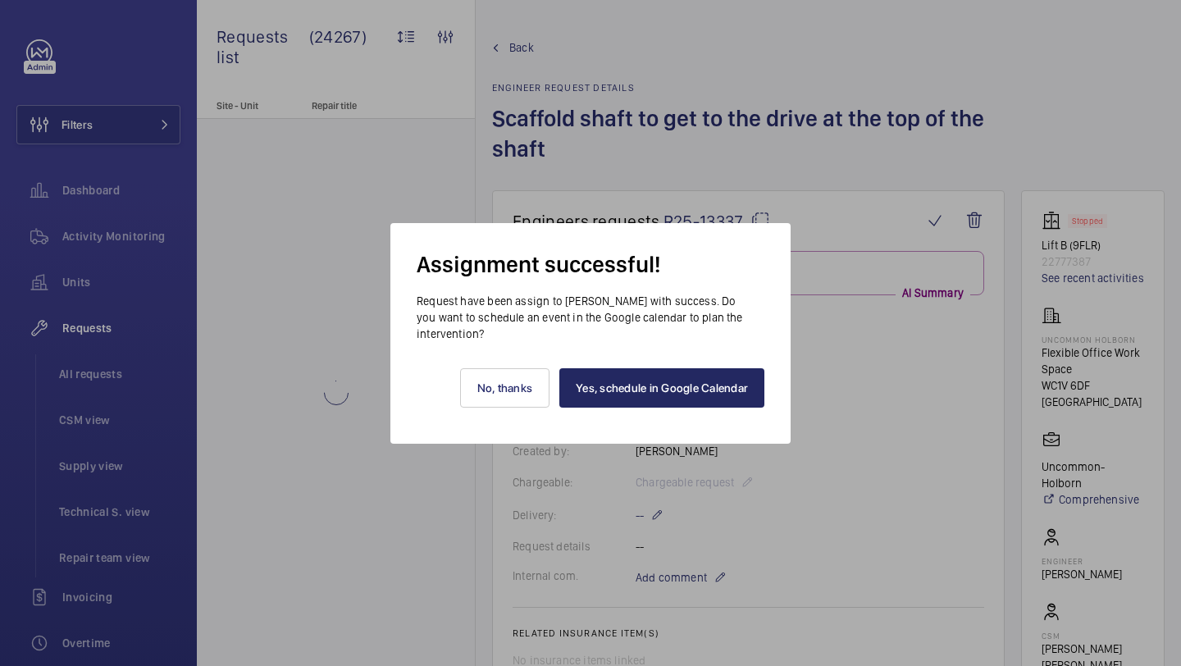
scroll to position [914, 0]
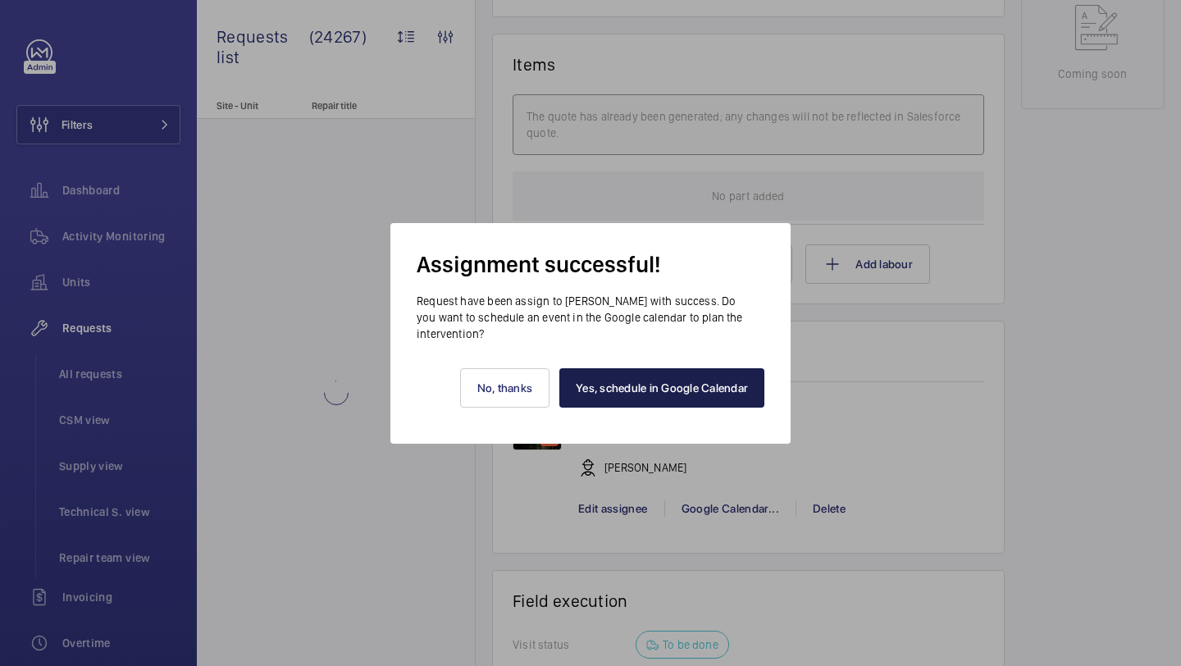
click at [611, 394] on link "Yes, schedule in Google Calendar" at bounding box center [662, 387] width 205 height 39
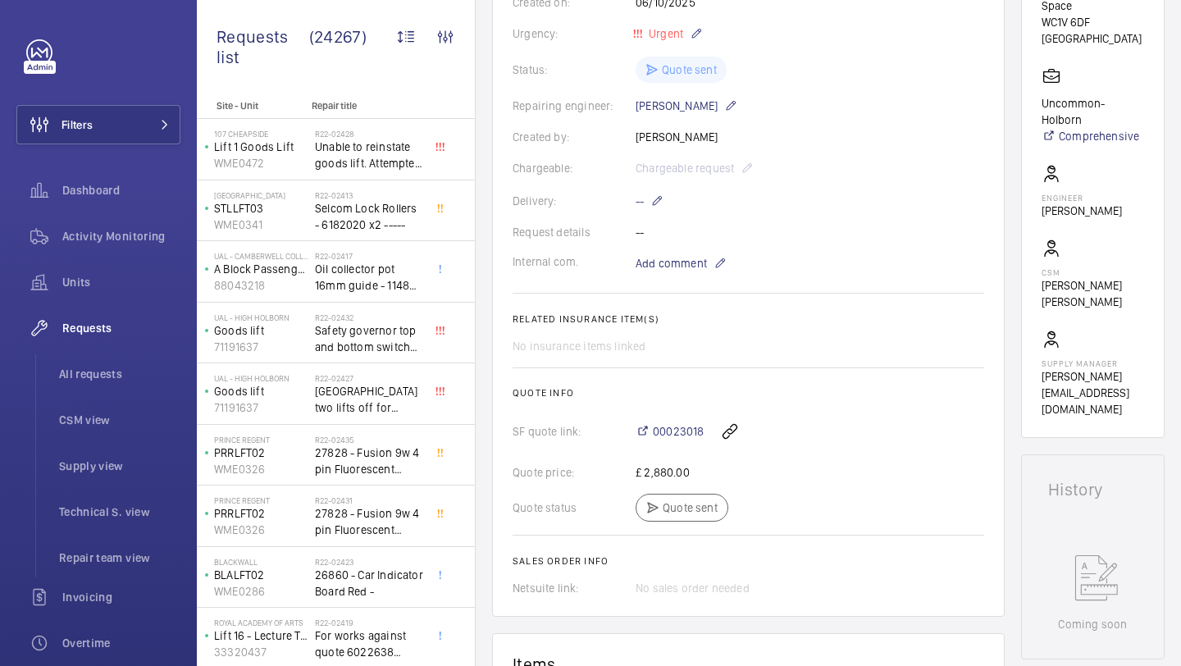
scroll to position [331, 0]
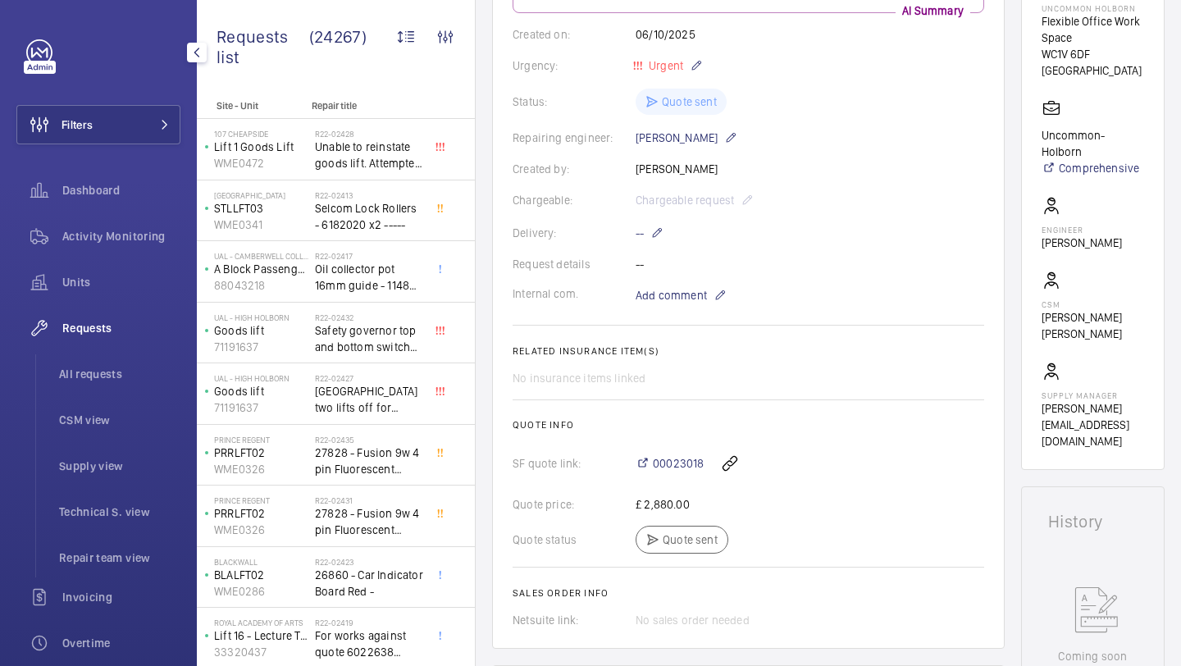
click at [146, 104] on div "Filters Dashboard Activity Monitoring Units Requests All requests CSM view Supp…" at bounding box center [98, 446] width 164 height 814
click at [146, 105] on button "Filters" at bounding box center [98, 124] width 164 height 39
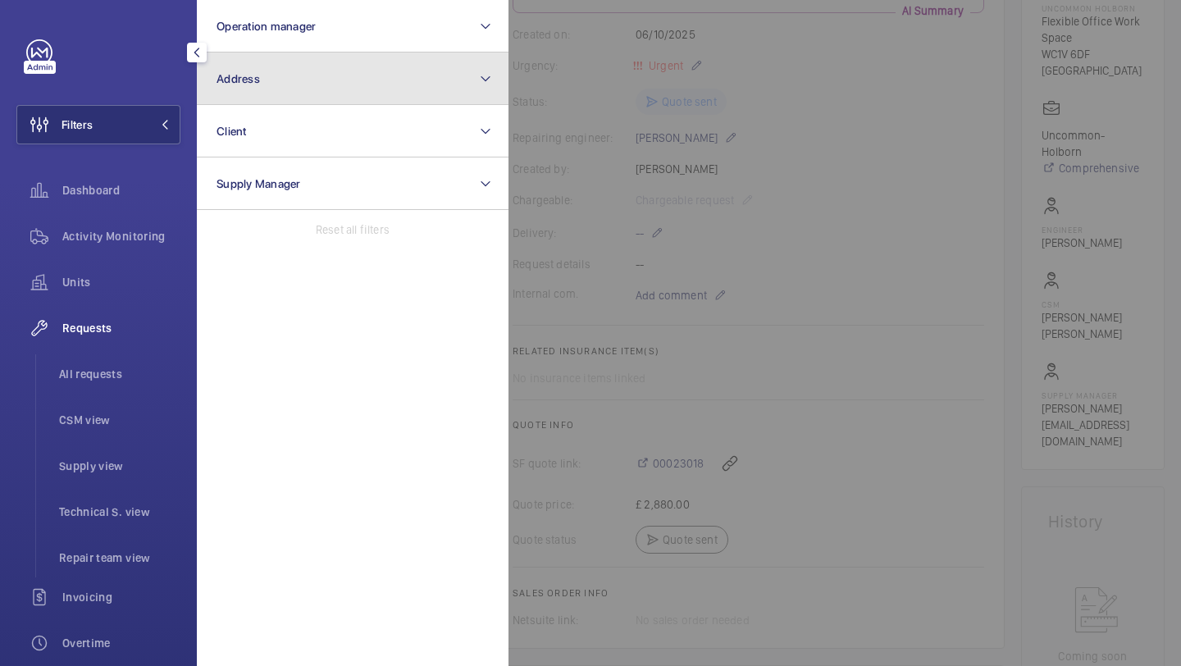
click at [262, 75] on button "Address" at bounding box center [353, 79] width 312 height 53
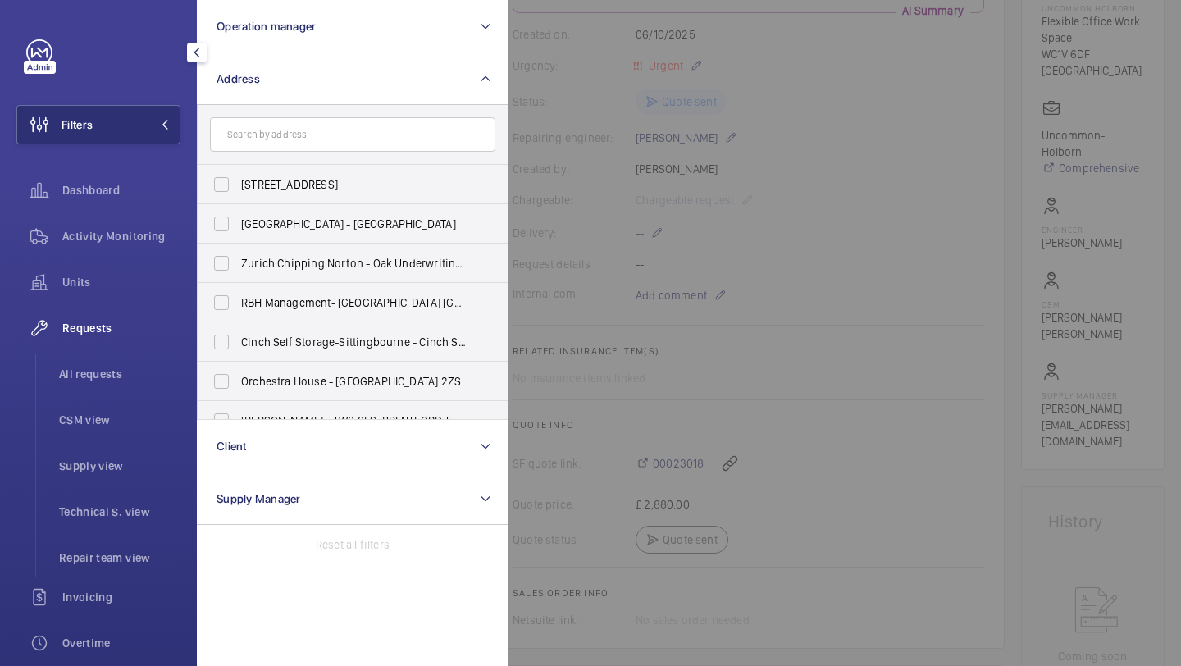
click at [297, 138] on input "text" at bounding box center [353, 134] width 286 height 34
click at [345, 134] on input "text" at bounding box center [353, 134] width 286 height 34
click at [359, 131] on input "text" at bounding box center [353, 134] width 286 height 34
type input "c"
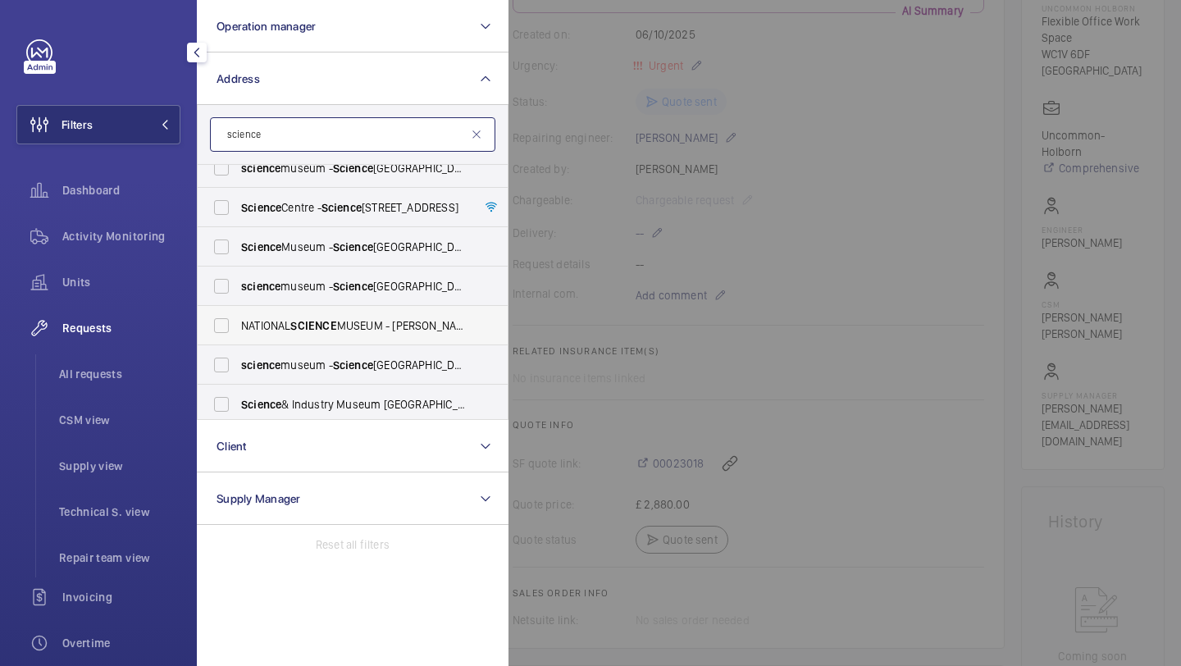
scroll to position [0, 0]
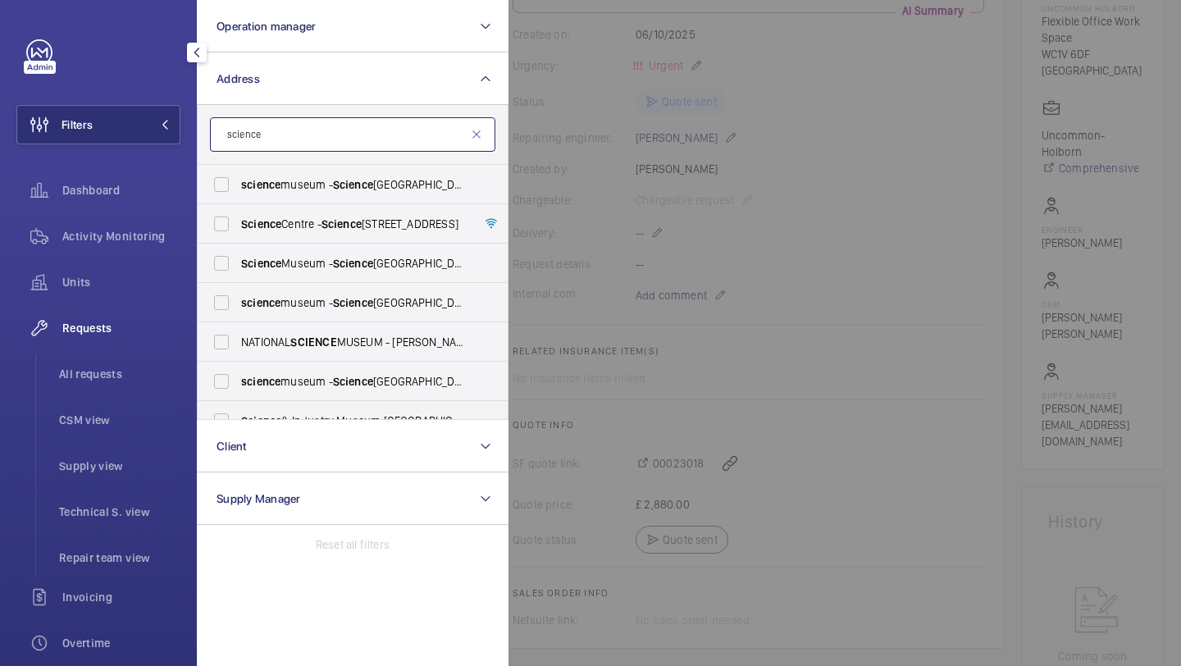
click at [320, 135] on input "science" at bounding box center [353, 134] width 286 height 34
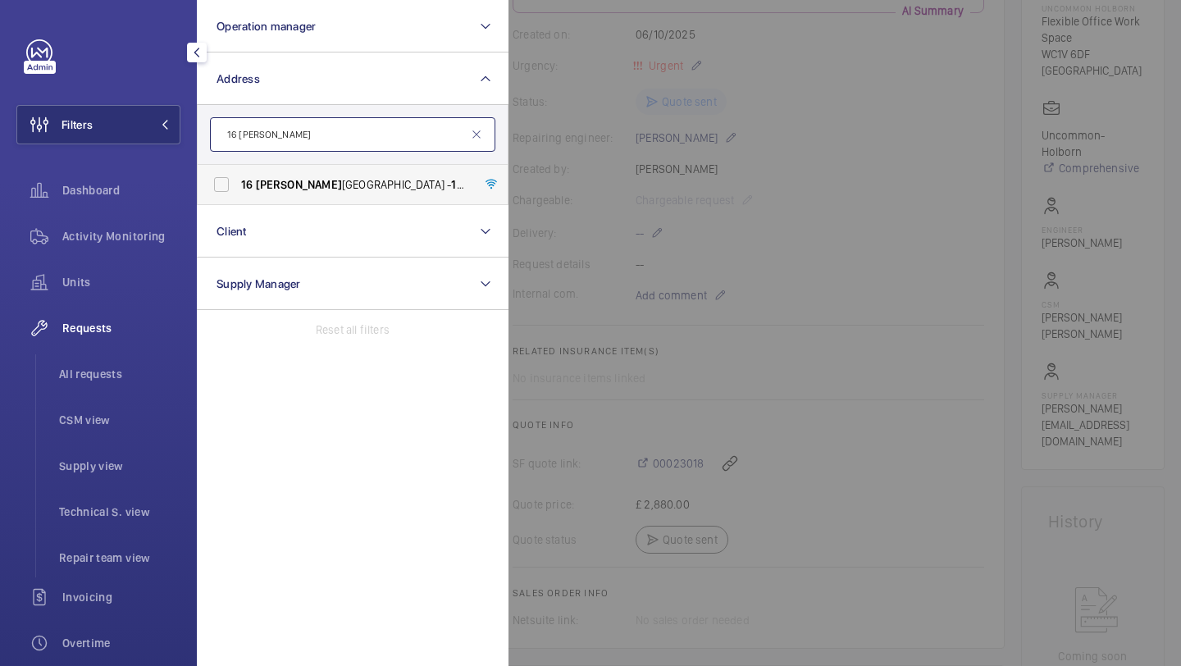
type input "16 goul"
click at [274, 192] on span "16 Goul ston Street - 16 Goul ston Street, LONDON E1 7TP" at bounding box center [354, 184] width 226 height 16
click at [238, 192] on input "16 Goul ston Street - 16 Goul ston Street, LONDON E1 7TP" at bounding box center [221, 184] width 33 height 33
checkbox input "true"
click at [560, 153] on div at bounding box center [1099, 333] width 1181 height 666
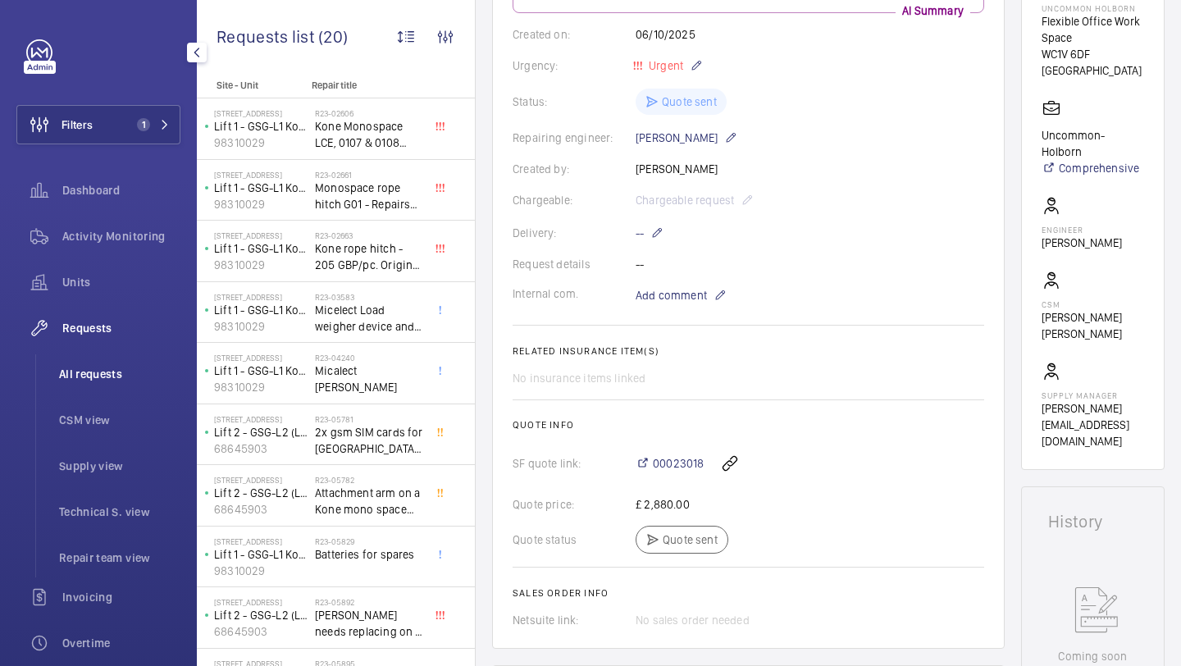
click at [103, 374] on span "All requests" at bounding box center [119, 374] width 121 height 16
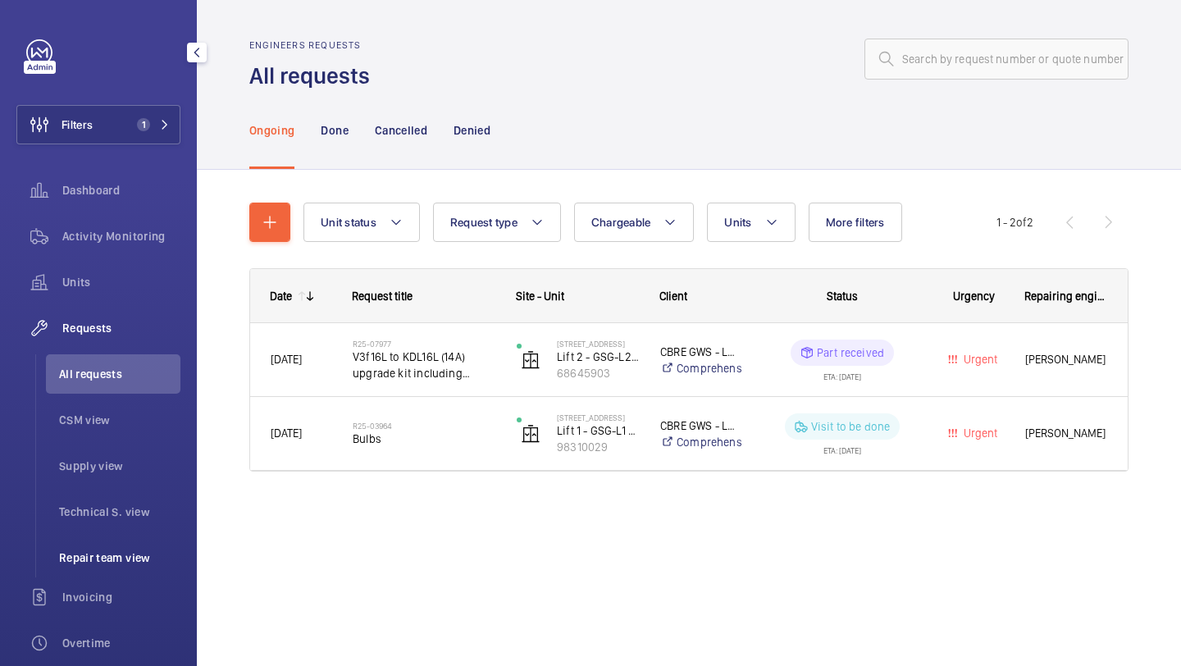
click at [99, 563] on span "Repair team view" at bounding box center [119, 558] width 121 height 16
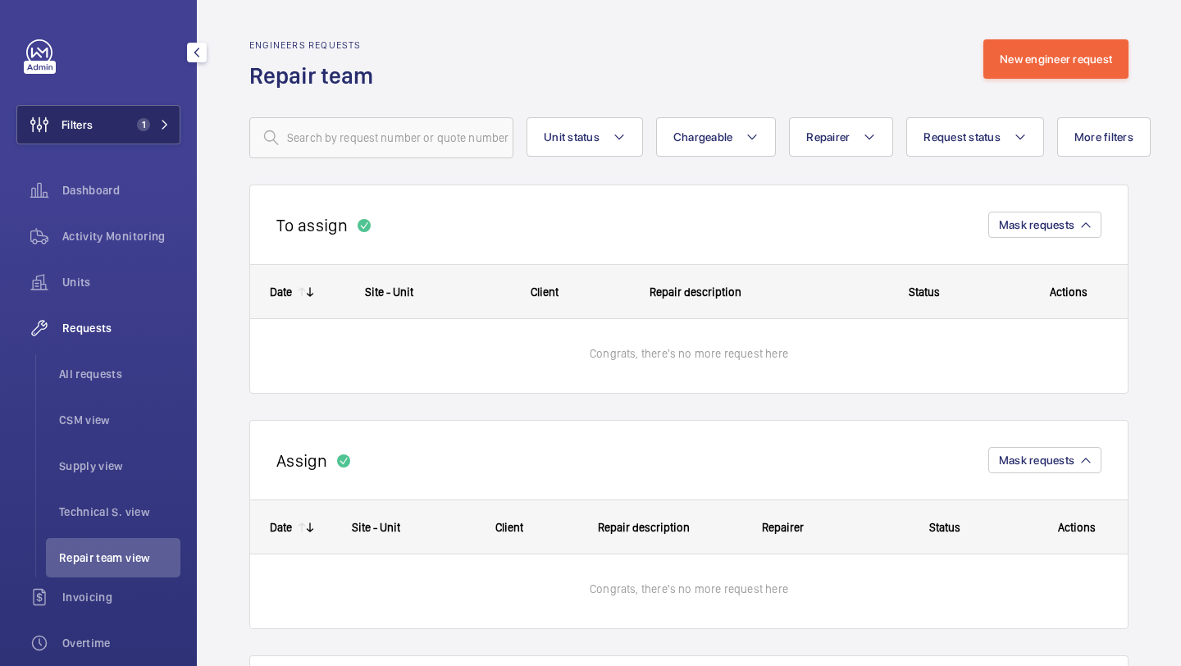
click at [162, 139] on button "Filters 1" at bounding box center [98, 124] width 164 height 39
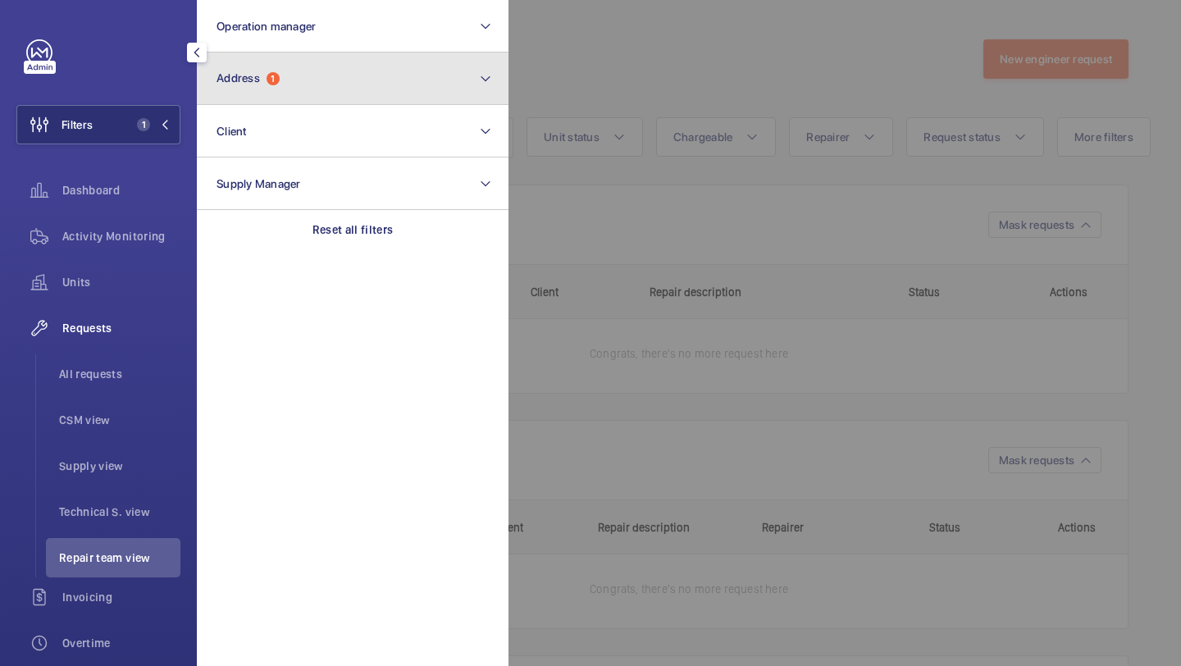
click at [313, 73] on button "Address 1" at bounding box center [353, 79] width 312 height 53
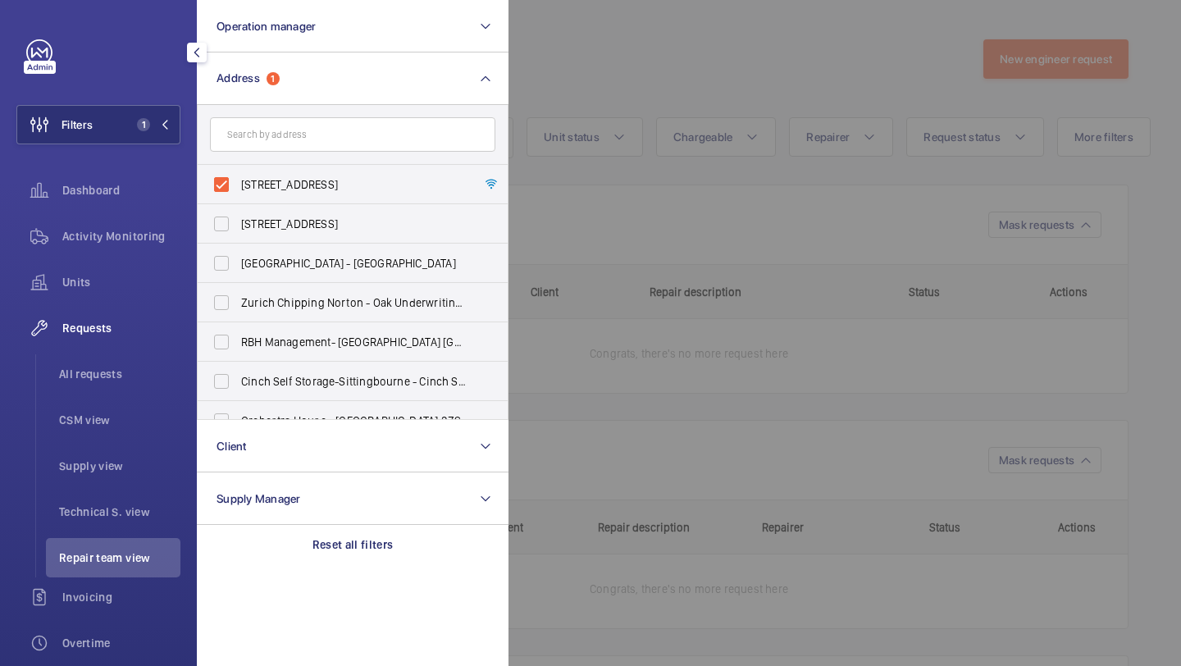
click at [618, 190] on div at bounding box center [1099, 333] width 1181 height 666
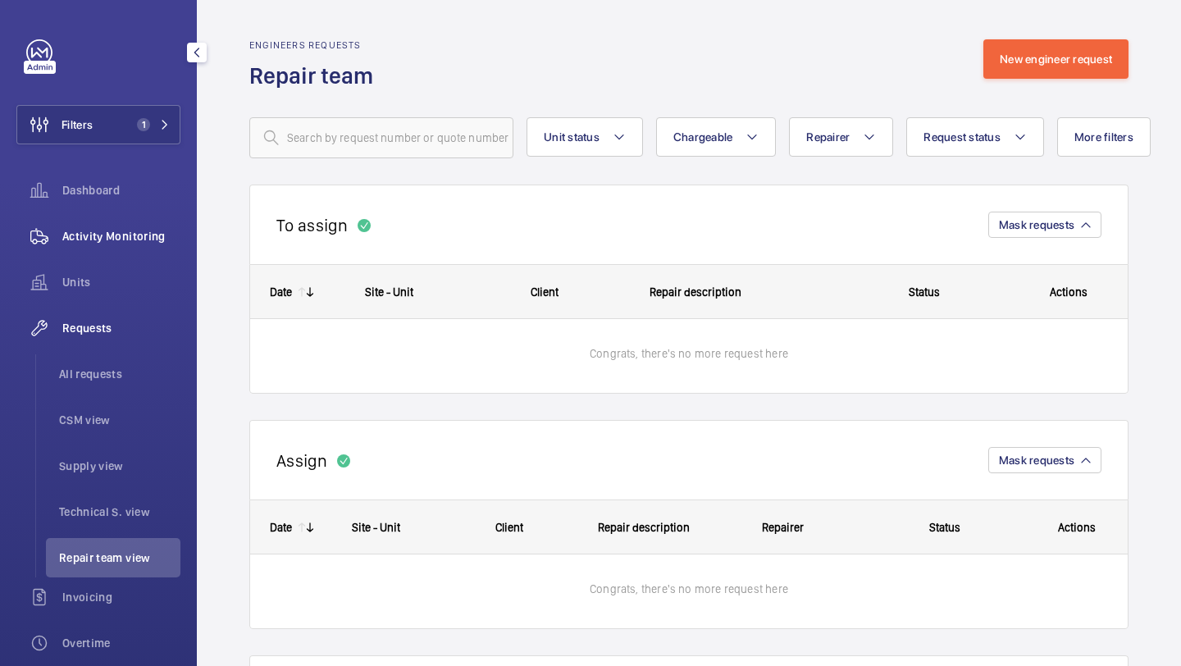
click at [101, 242] on span "Activity Monitoring" at bounding box center [121, 236] width 118 height 16
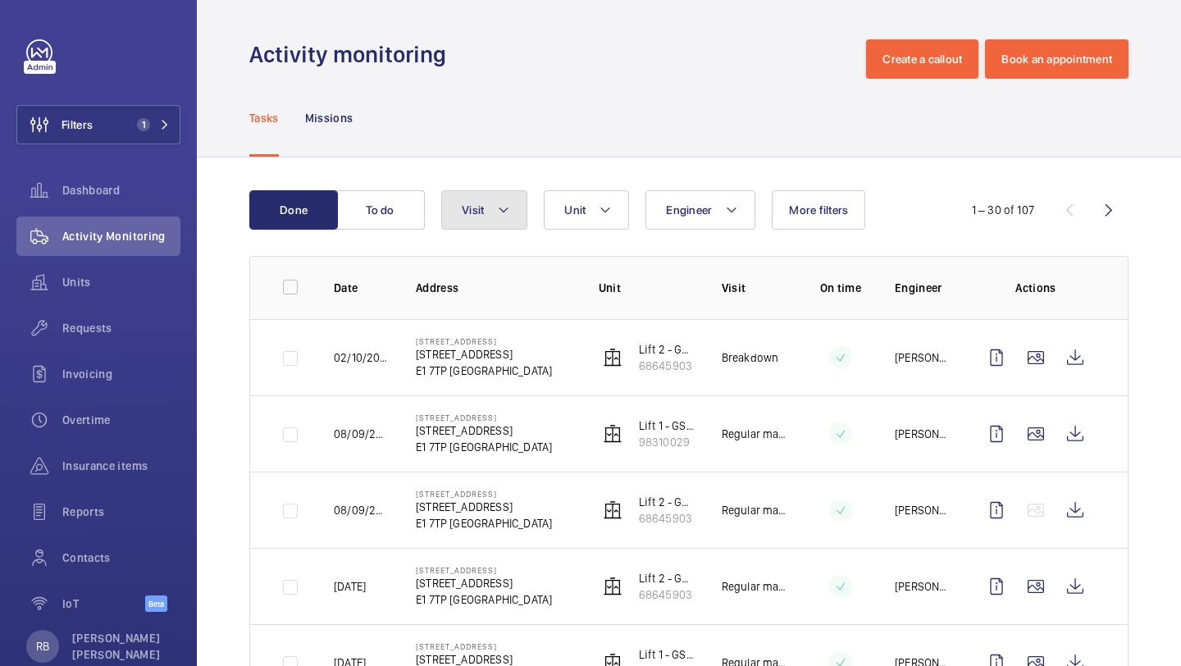
click at [473, 219] on button "Visit" at bounding box center [484, 209] width 86 height 39
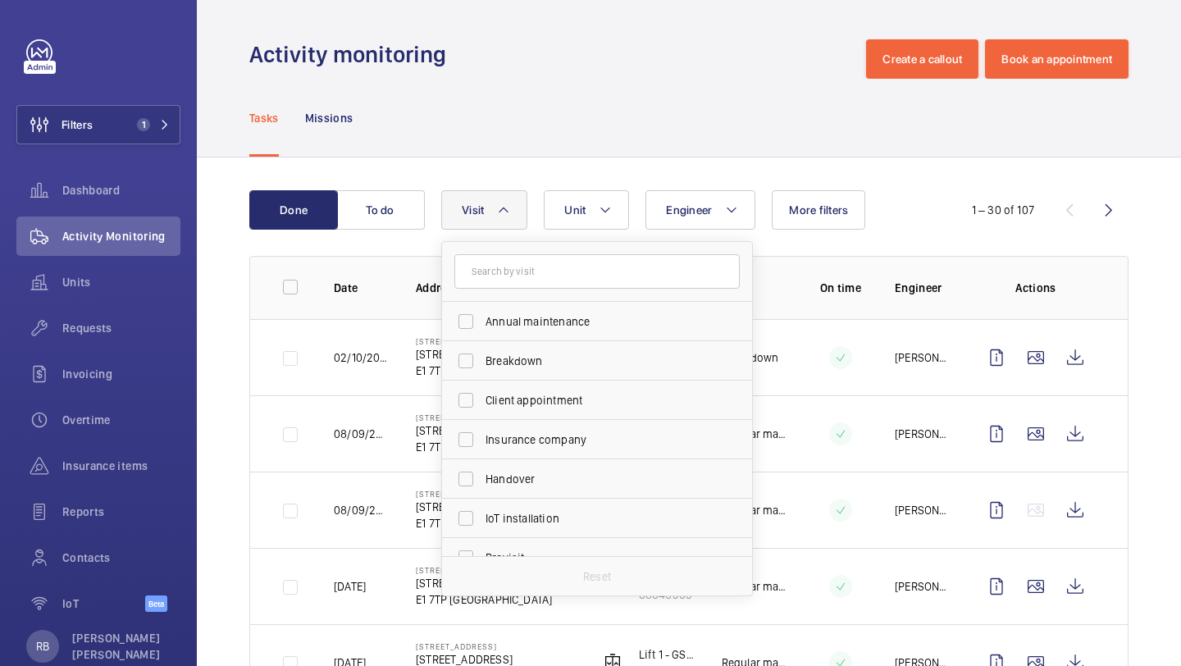
type input "r"
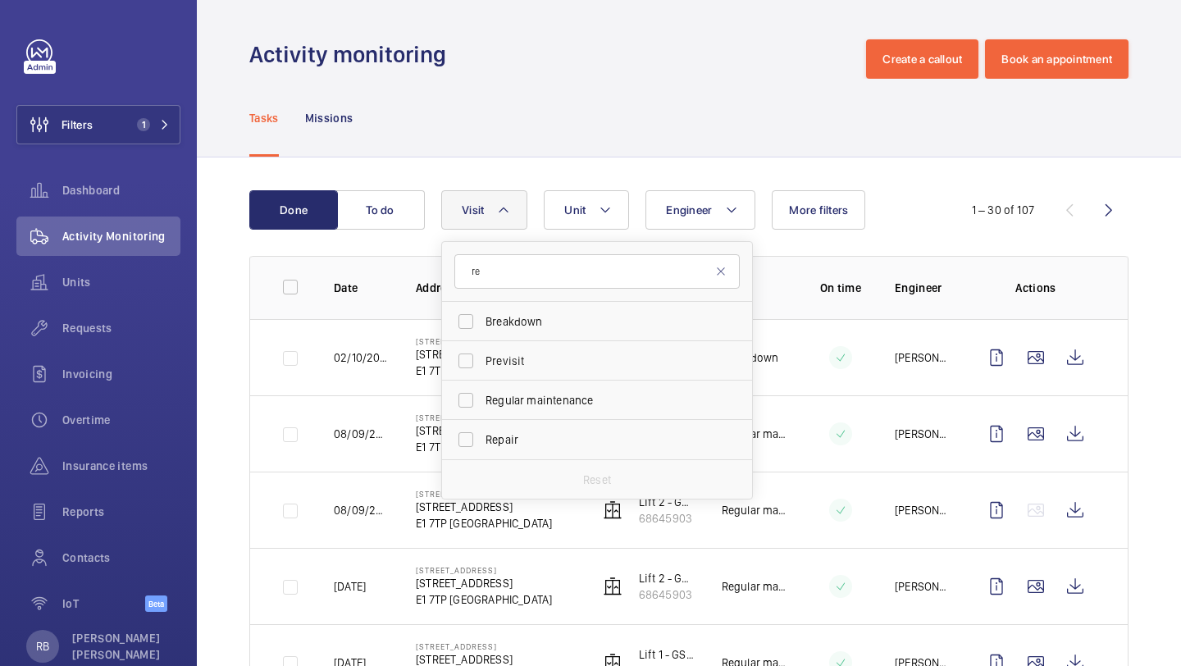
type input "r"
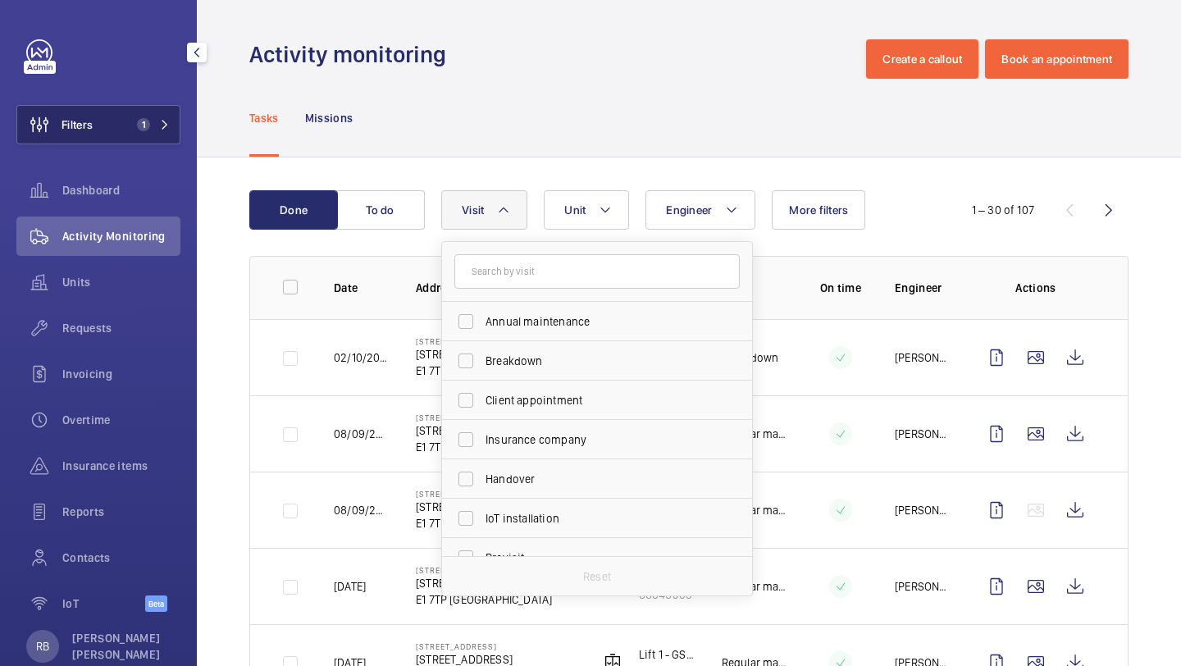
click at [159, 134] on button "Filters 1" at bounding box center [98, 124] width 164 height 39
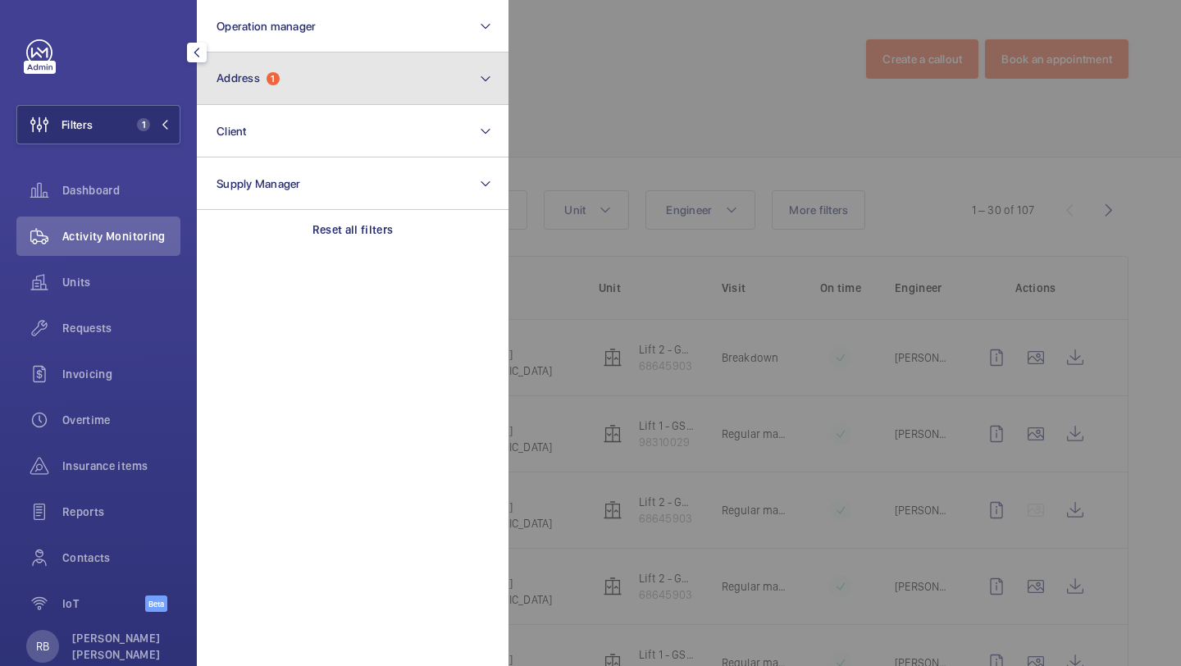
click at [250, 102] on button "Address 1" at bounding box center [353, 79] width 312 height 53
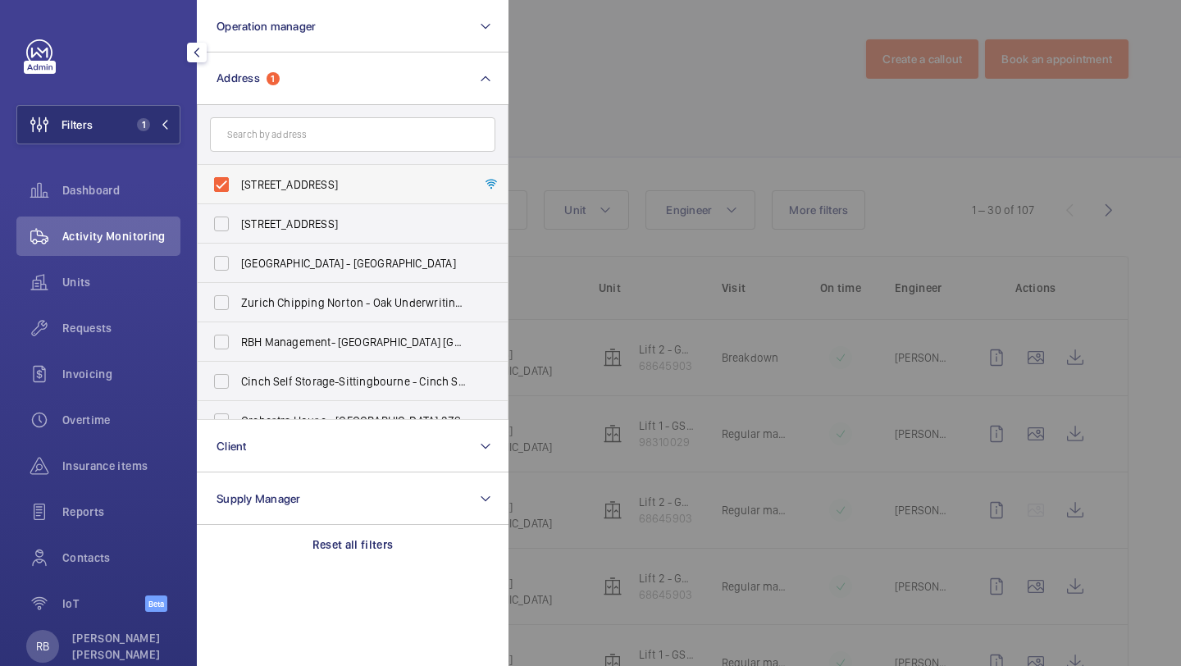
click at [266, 179] on span "16 Goulston Street - 16 Goulston Street, LONDON E1 7TP" at bounding box center [354, 184] width 226 height 16
click at [238, 179] on input "16 Goulston Street - 16 Goulston Street, LONDON E1 7TP" at bounding box center [221, 184] width 33 height 33
checkbox input "false"
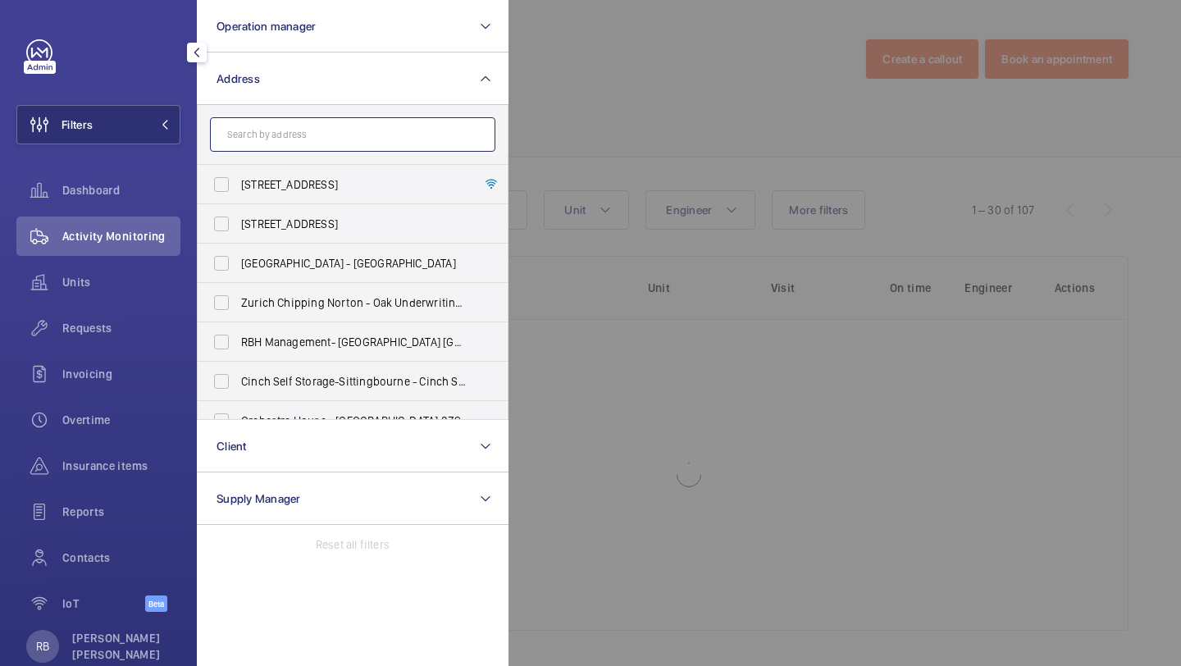
click at [285, 139] on input "text" at bounding box center [353, 134] width 286 height 34
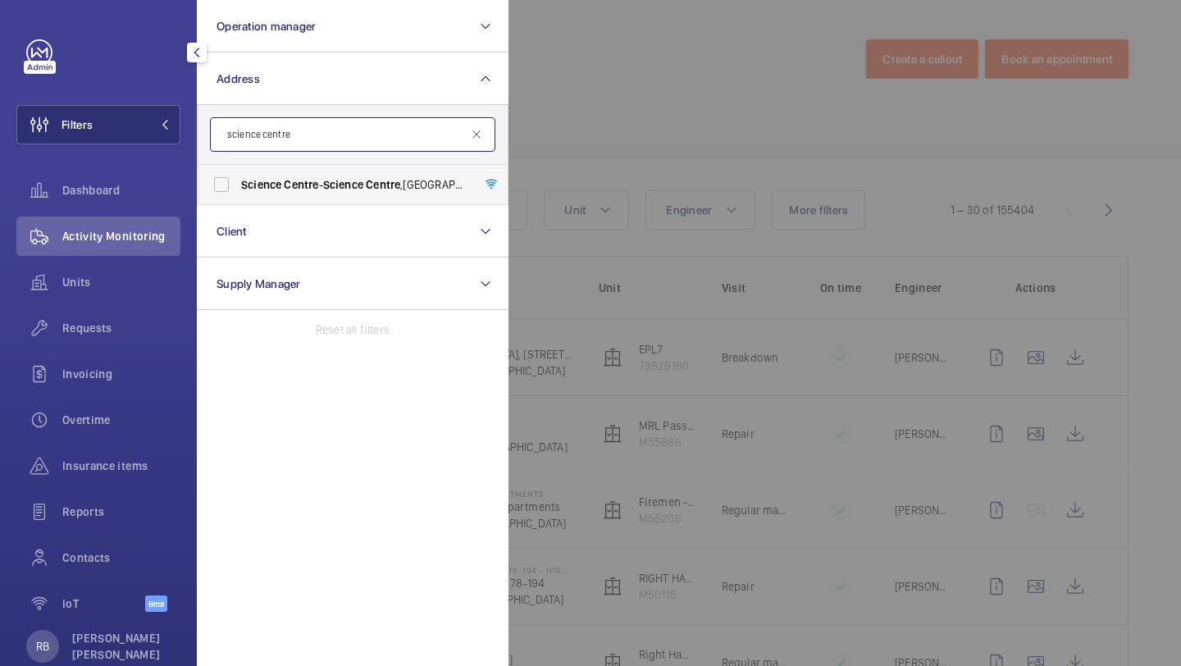
type input "science centre"
click at [257, 182] on span "Science" at bounding box center [261, 184] width 40 height 13
click at [238, 182] on input "Science Centre - Science Centre ,, LONDON N7 8DB" at bounding box center [221, 184] width 33 height 33
checkbox input "true"
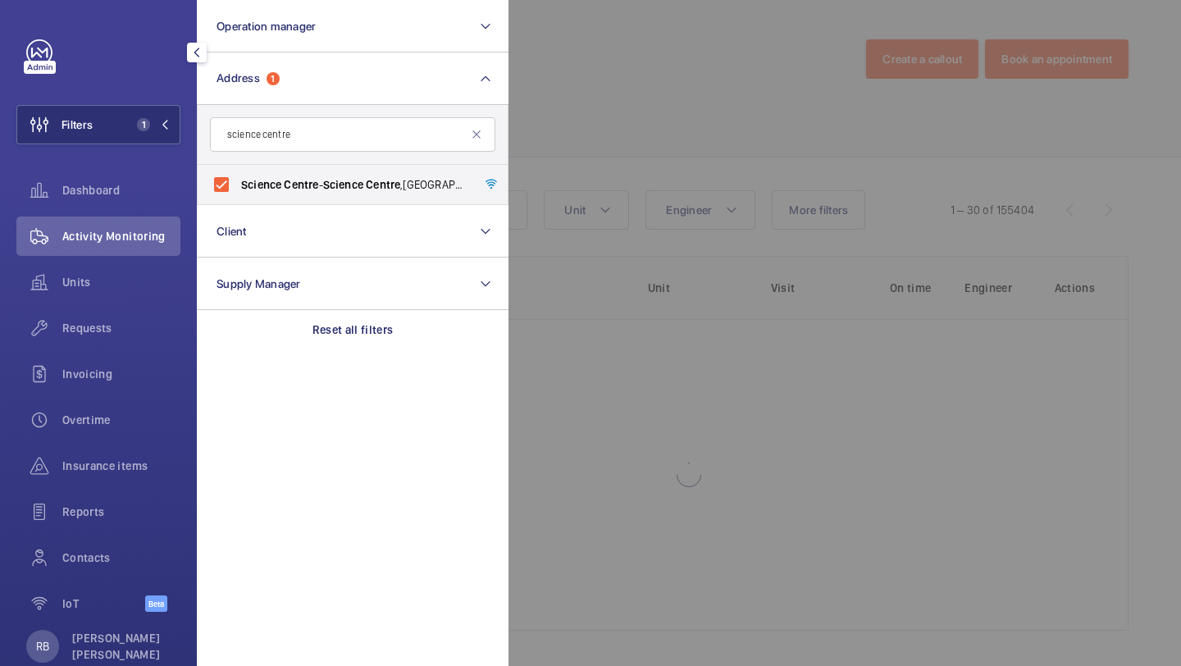
click at [553, 184] on div at bounding box center [1099, 333] width 1181 height 666
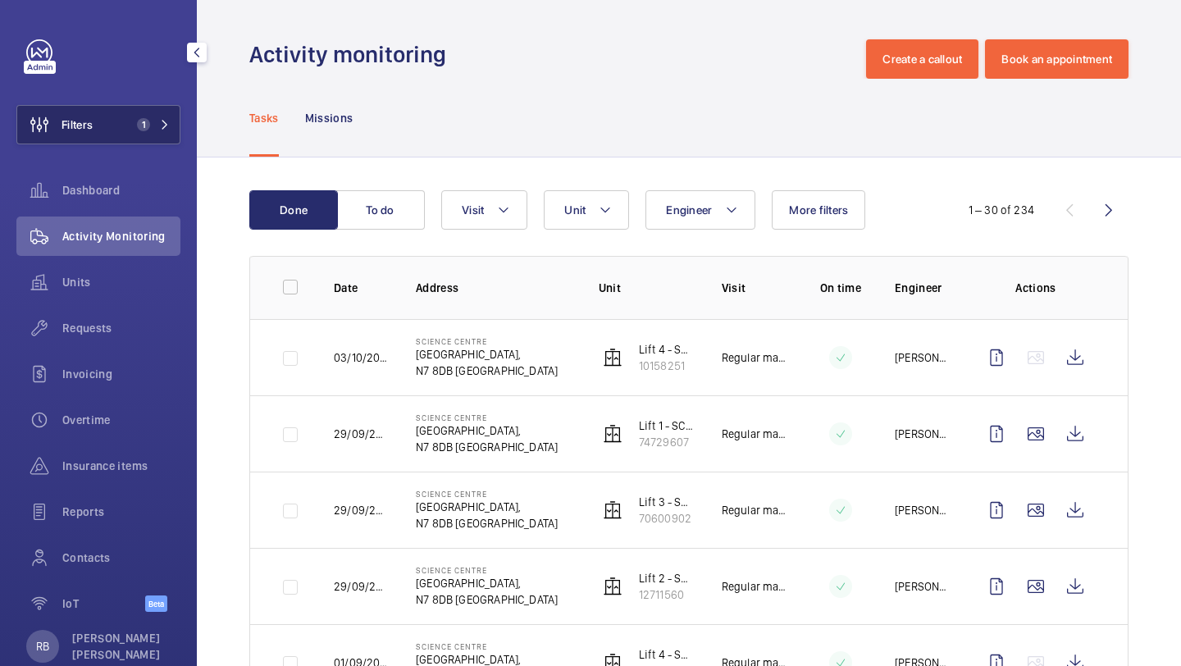
click at [117, 118] on button "Filters 1" at bounding box center [98, 124] width 164 height 39
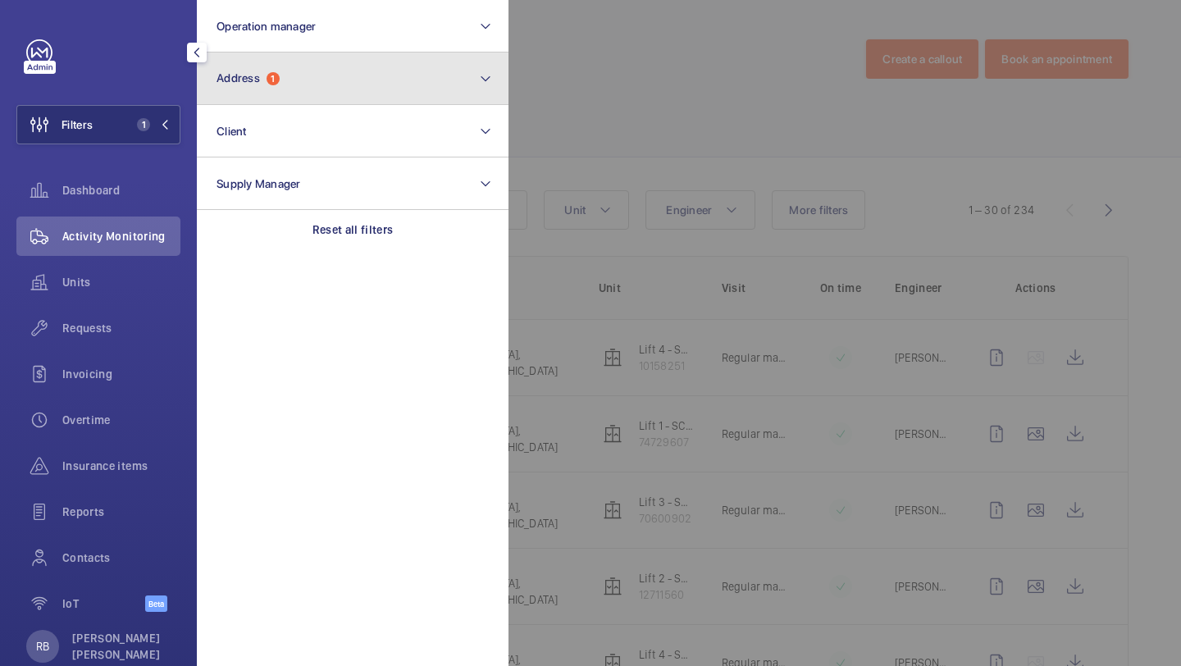
click at [259, 69] on button "Address 1" at bounding box center [353, 79] width 312 height 53
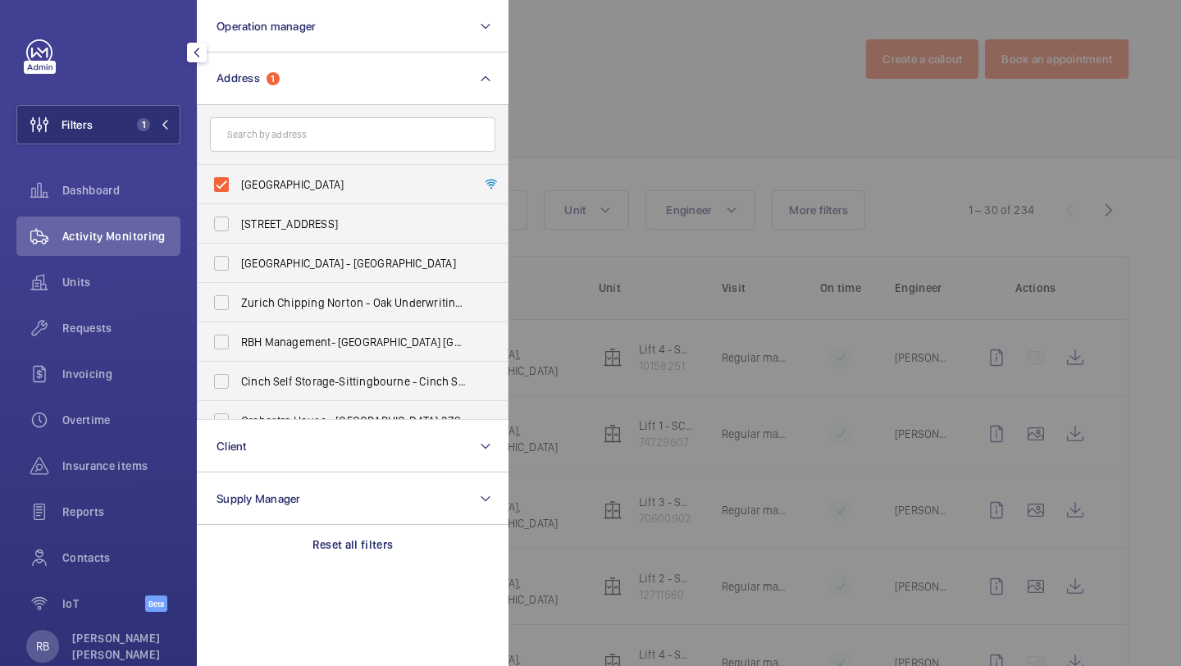
click at [577, 154] on div at bounding box center [1099, 333] width 1181 height 666
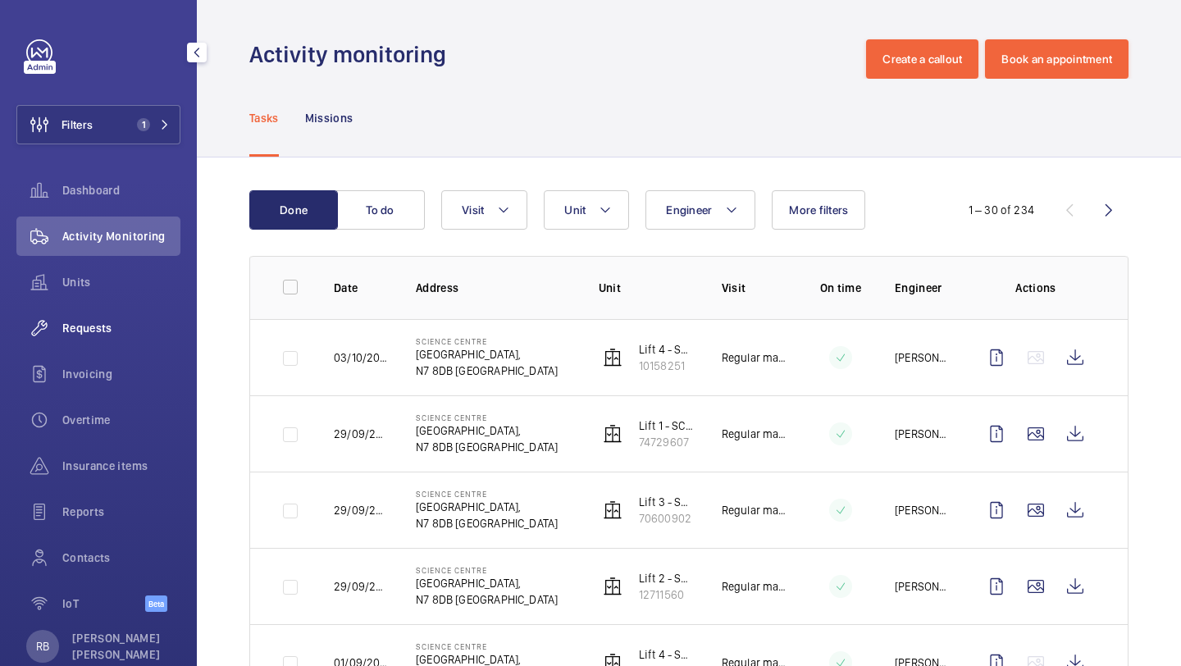
click at [83, 339] on div "Requests" at bounding box center [98, 327] width 164 height 39
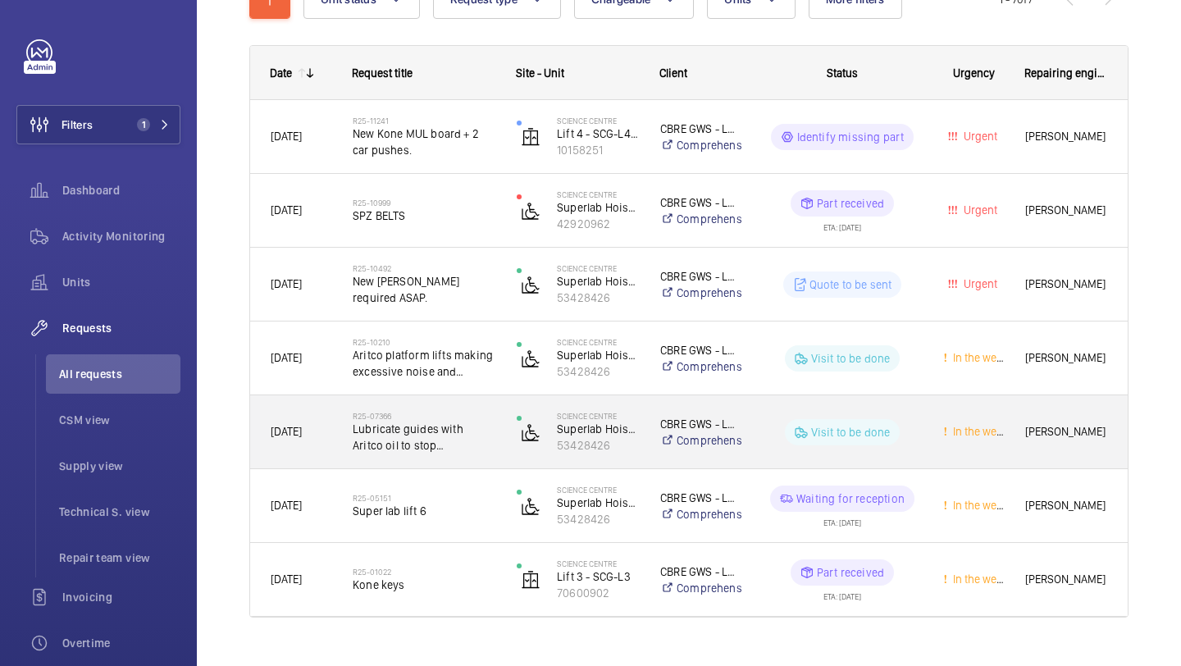
scroll to position [254, 0]
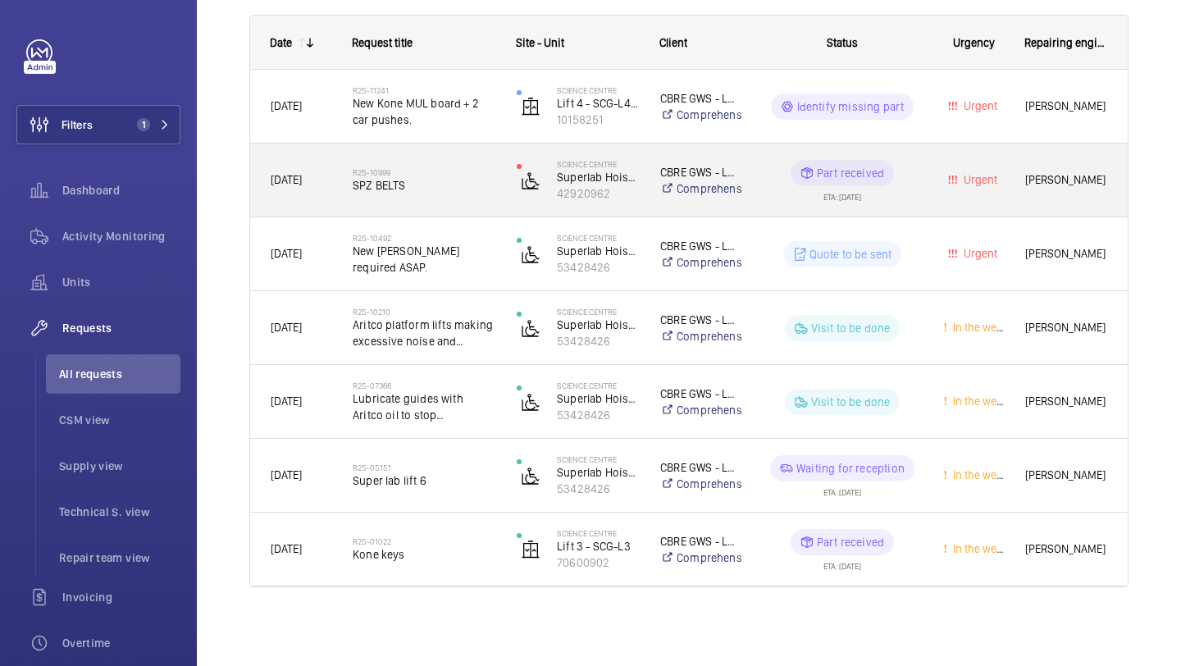
click at [475, 173] on h2 "R25-10999" at bounding box center [424, 172] width 143 height 10
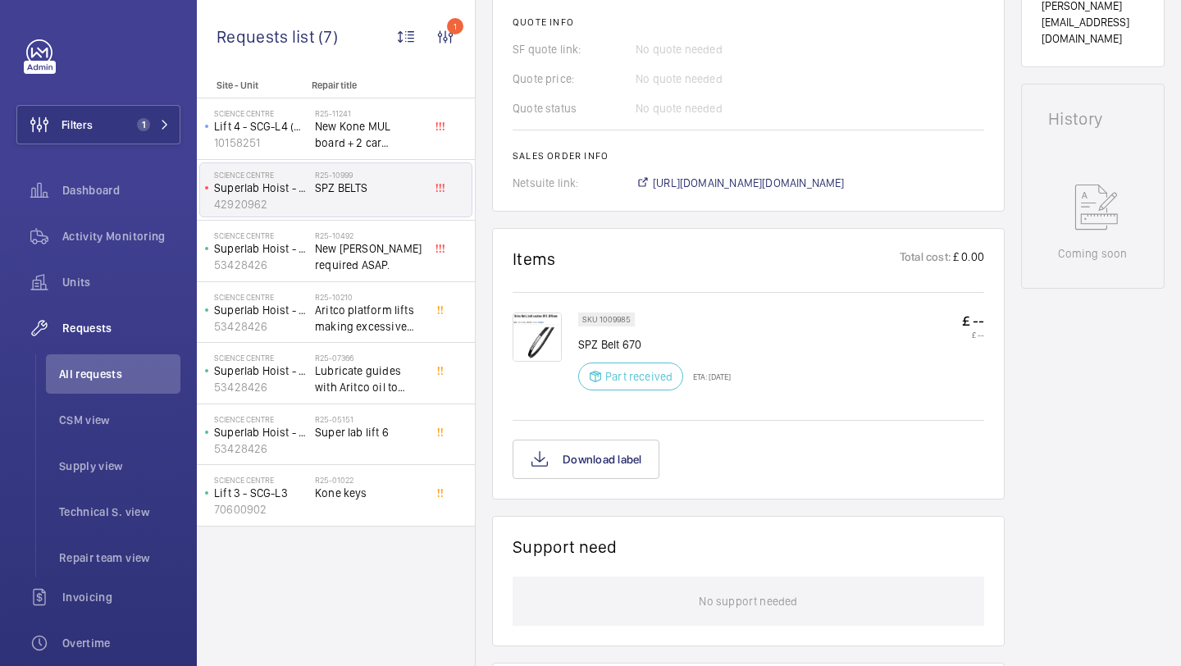
scroll to position [700, 0]
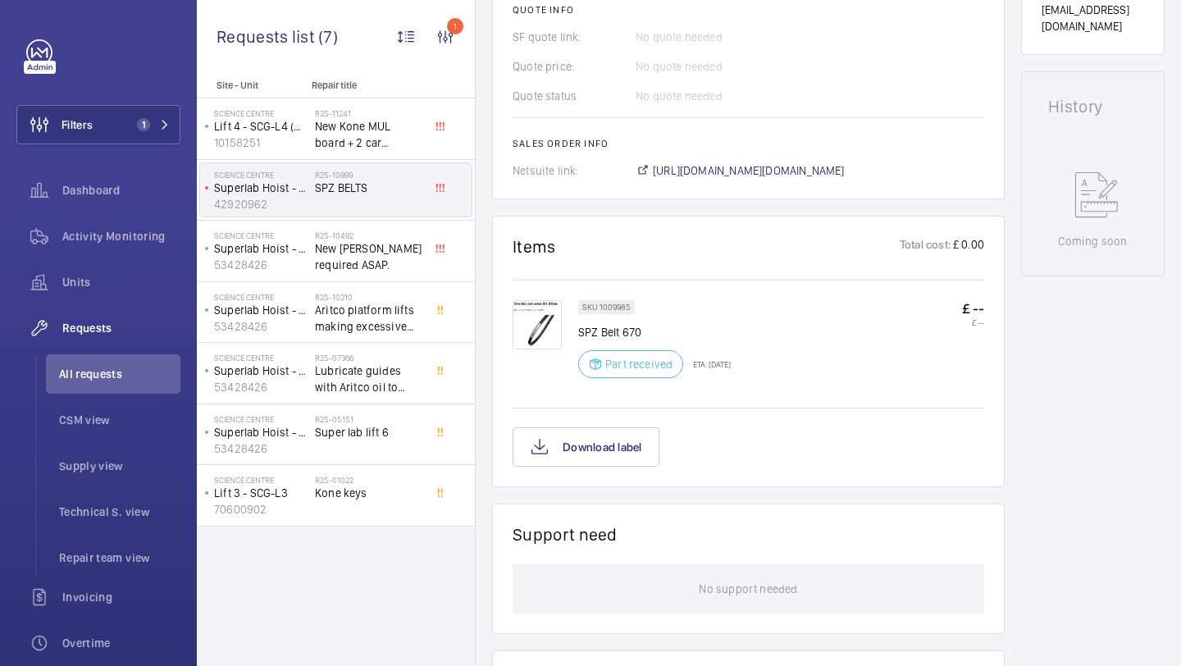
click at [544, 331] on img at bounding box center [537, 324] width 49 height 49
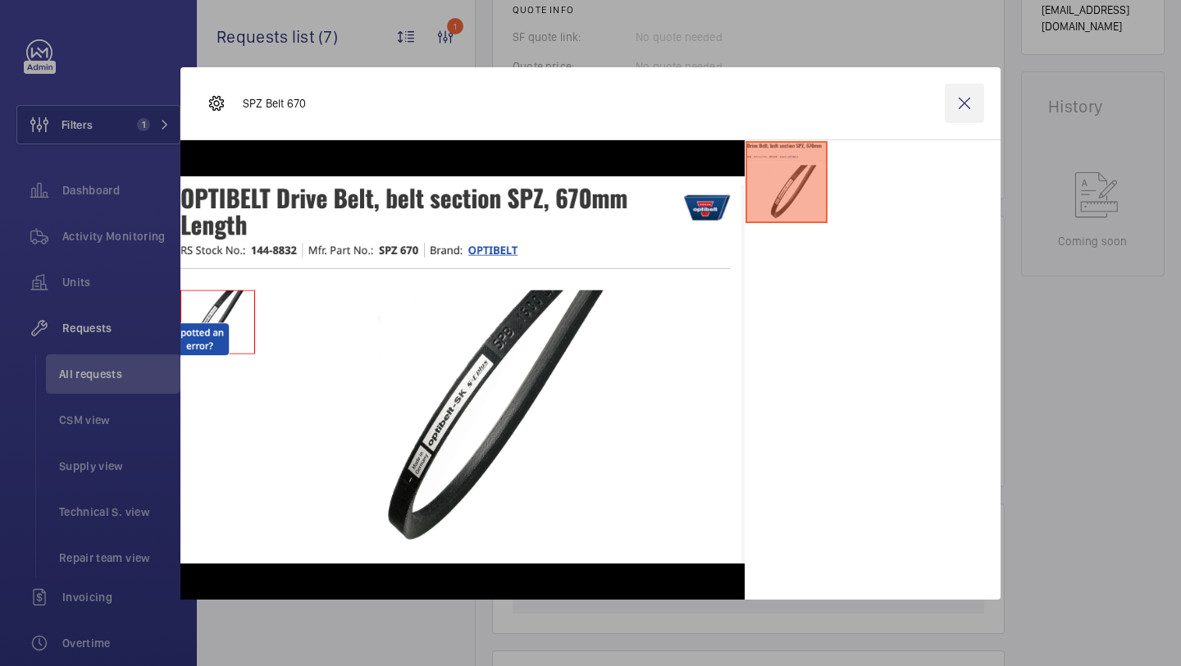
click at [957, 100] on wm-front-icon-button at bounding box center [964, 103] width 39 height 39
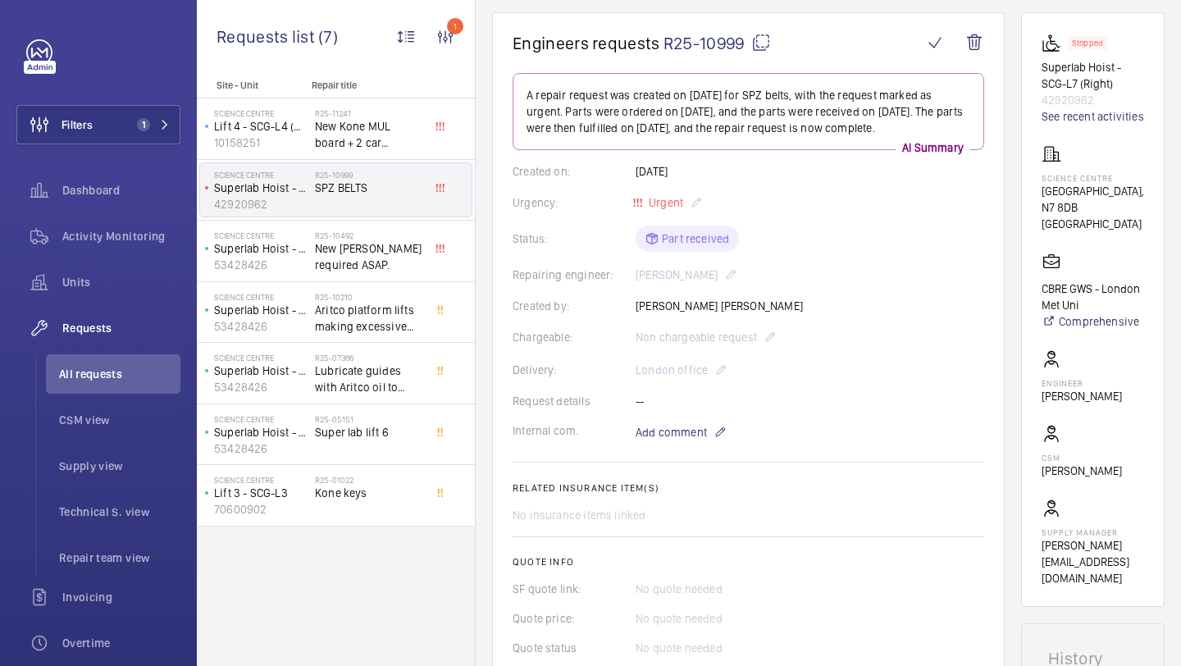
scroll to position [701, 0]
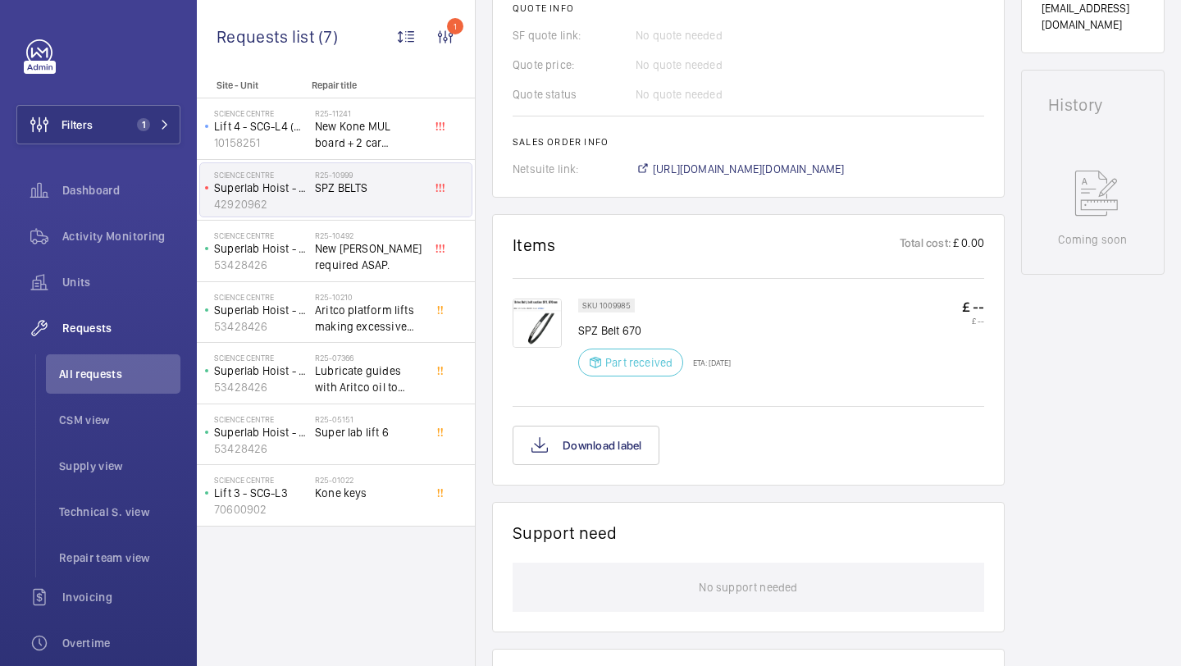
click at [552, 327] on img at bounding box center [537, 323] width 49 height 49
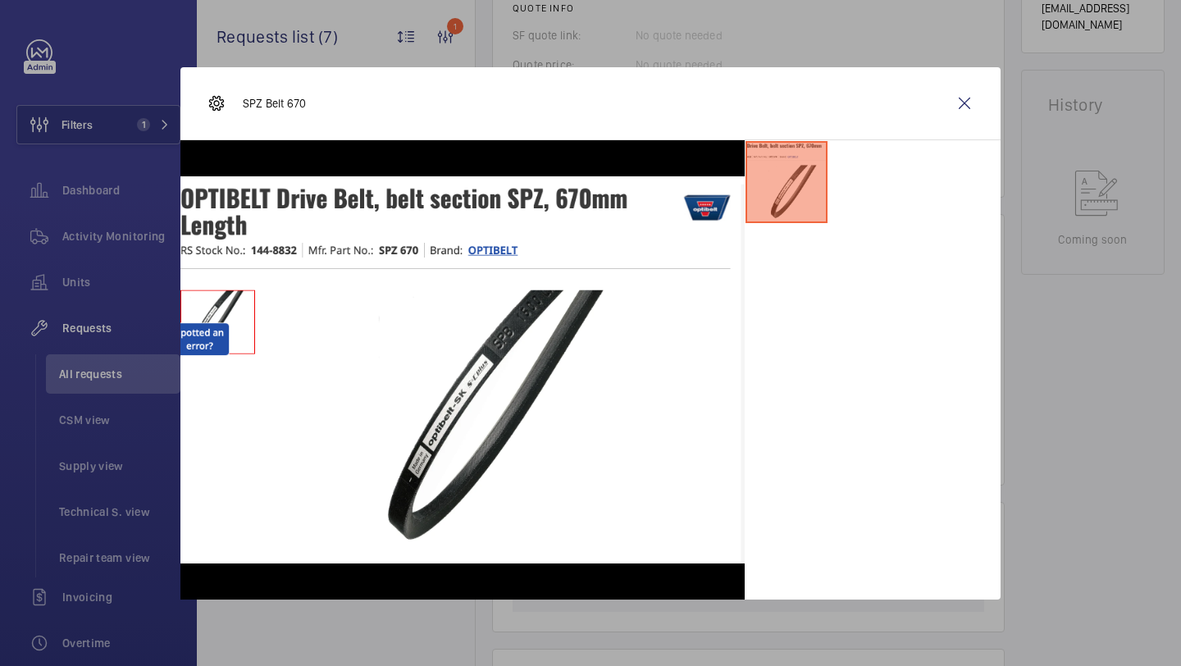
click at [807, 167] on li at bounding box center [787, 182] width 82 height 82
click at [946, 105] on wm-front-icon-button at bounding box center [964, 103] width 39 height 39
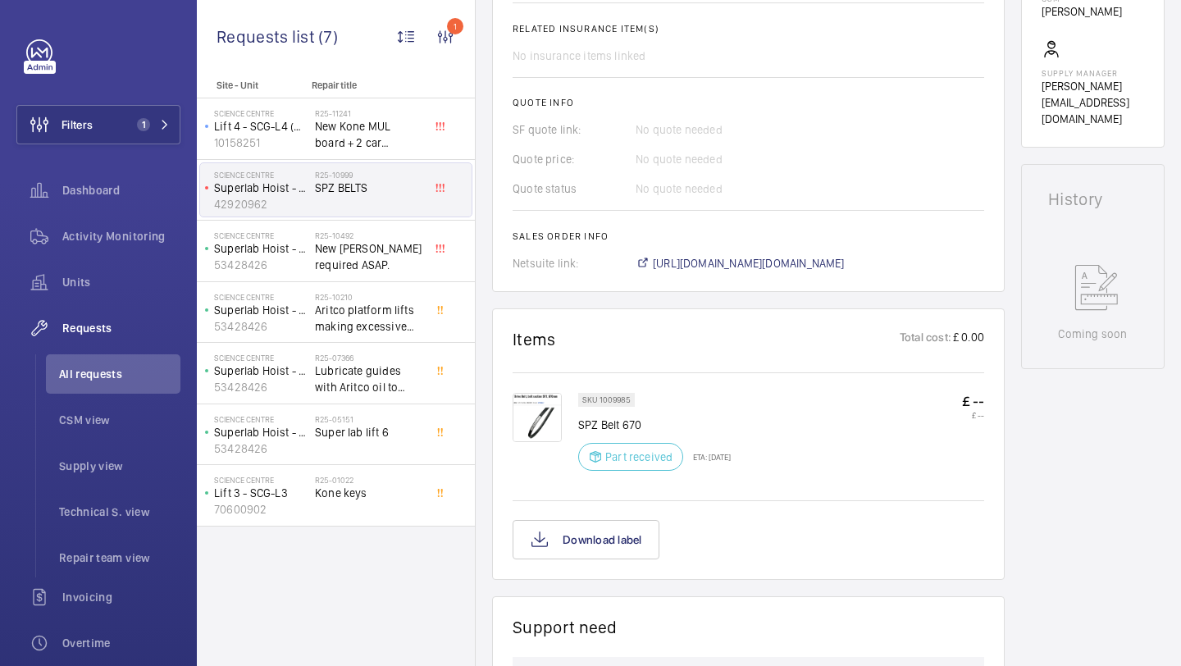
scroll to position [755, 0]
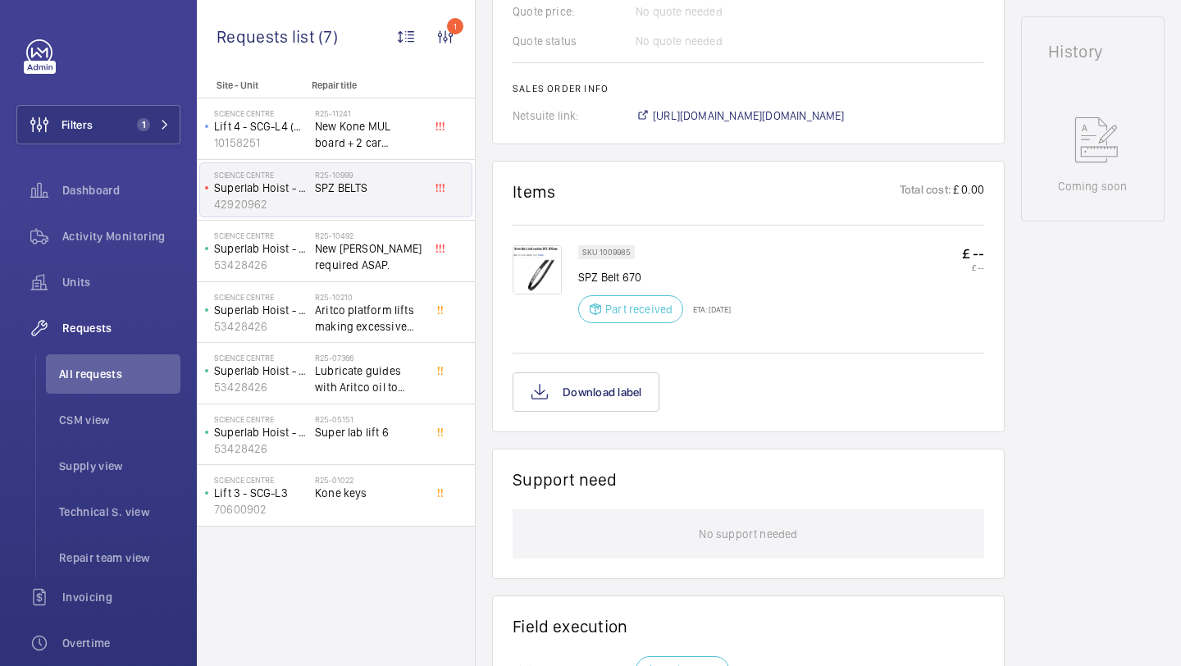
click at [536, 264] on img at bounding box center [537, 269] width 49 height 49
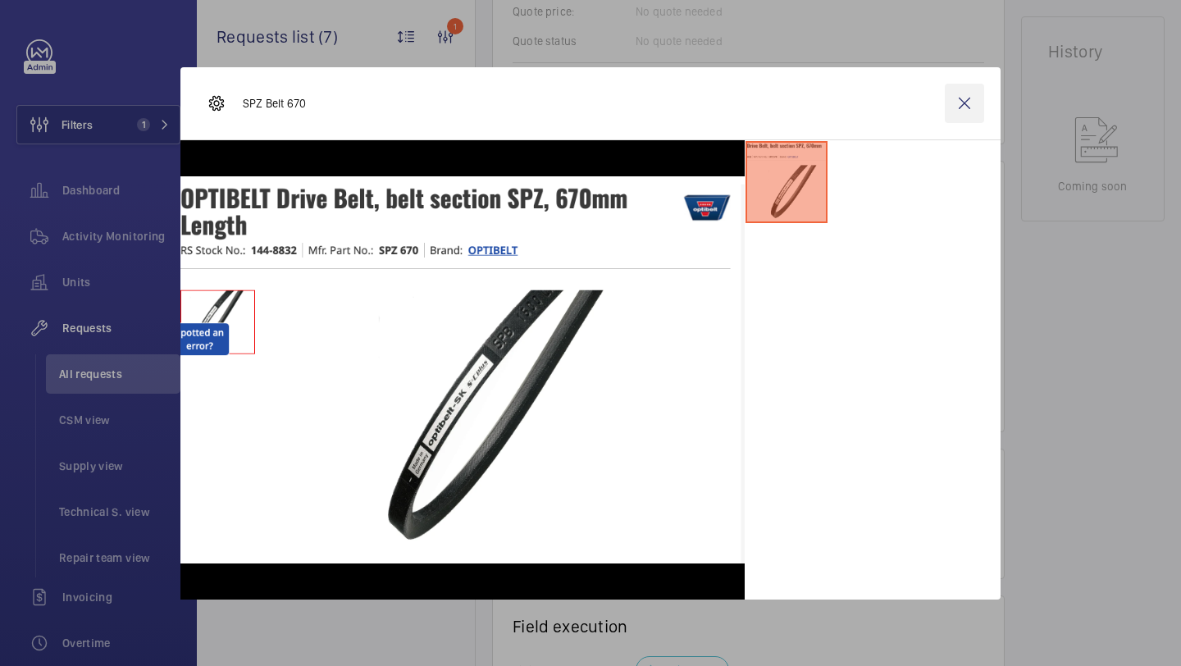
click at [952, 117] on wm-front-icon-button at bounding box center [964, 103] width 39 height 39
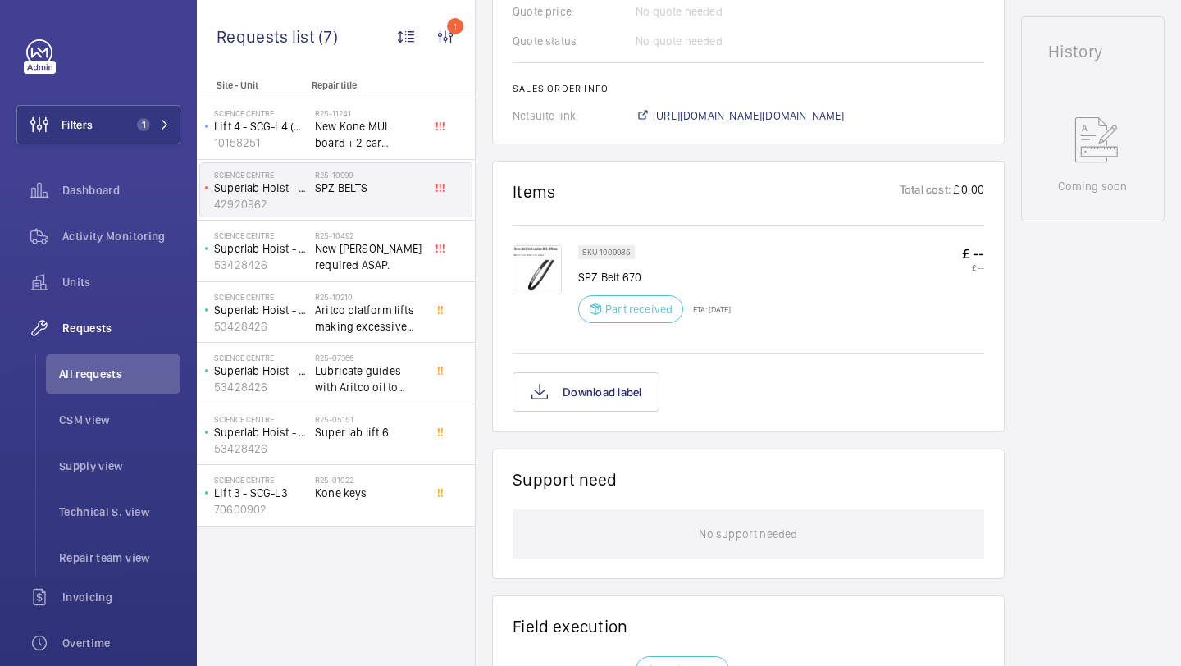
click at [546, 269] on img at bounding box center [537, 269] width 49 height 49
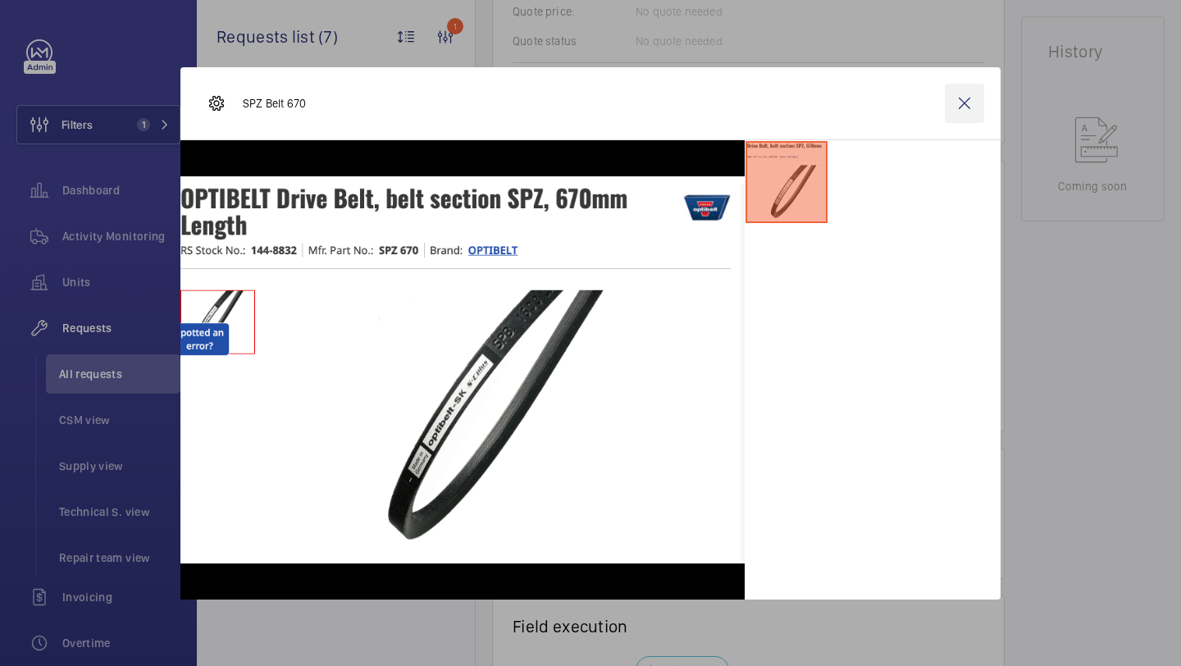
click at [966, 100] on wm-front-icon-button at bounding box center [964, 103] width 39 height 39
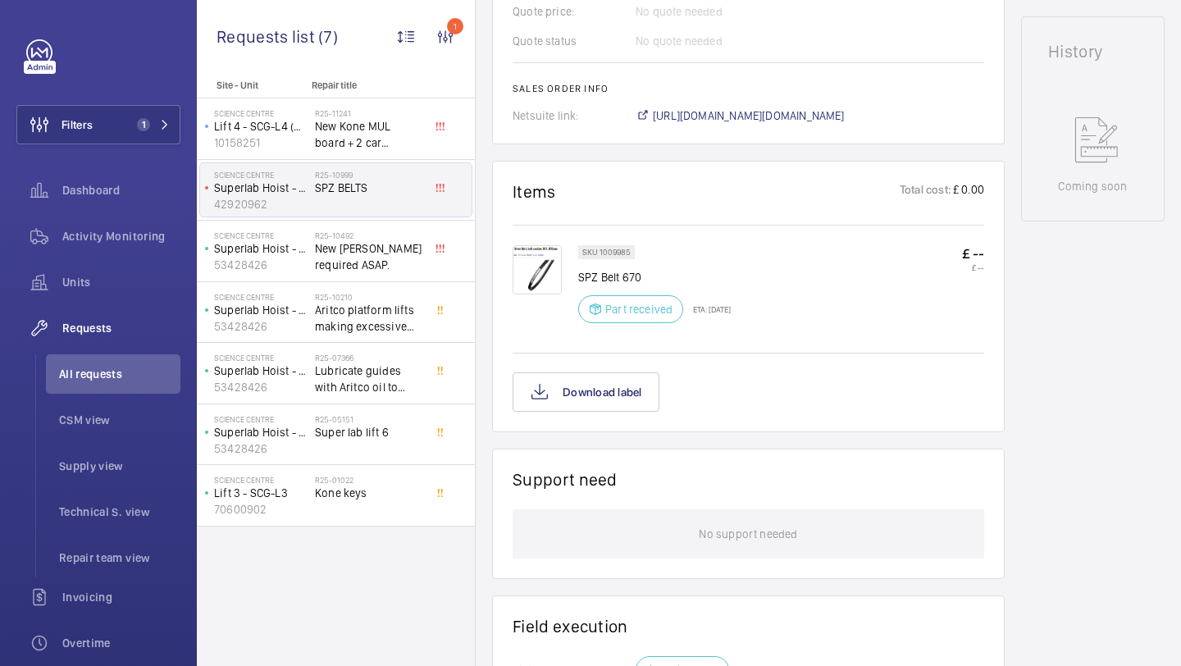
click at [543, 283] on img at bounding box center [537, 269] width 49 height 49
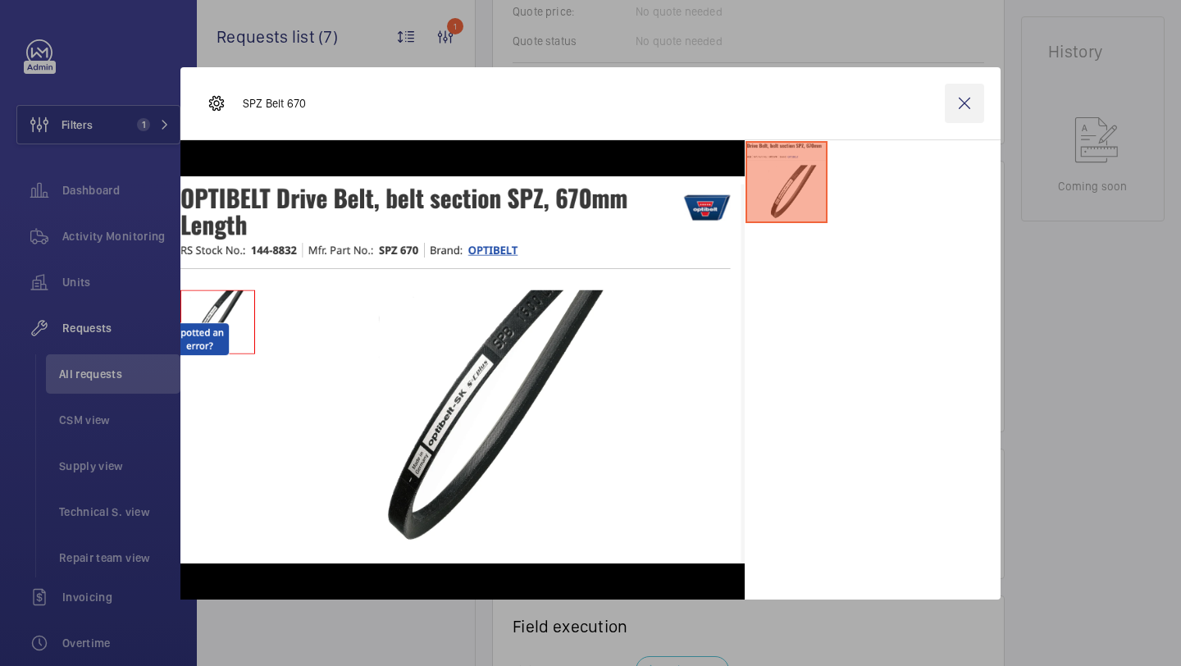
click at [968, 94] on wm-front-icon-button at bounding box center [964, 103] width 39 height 39
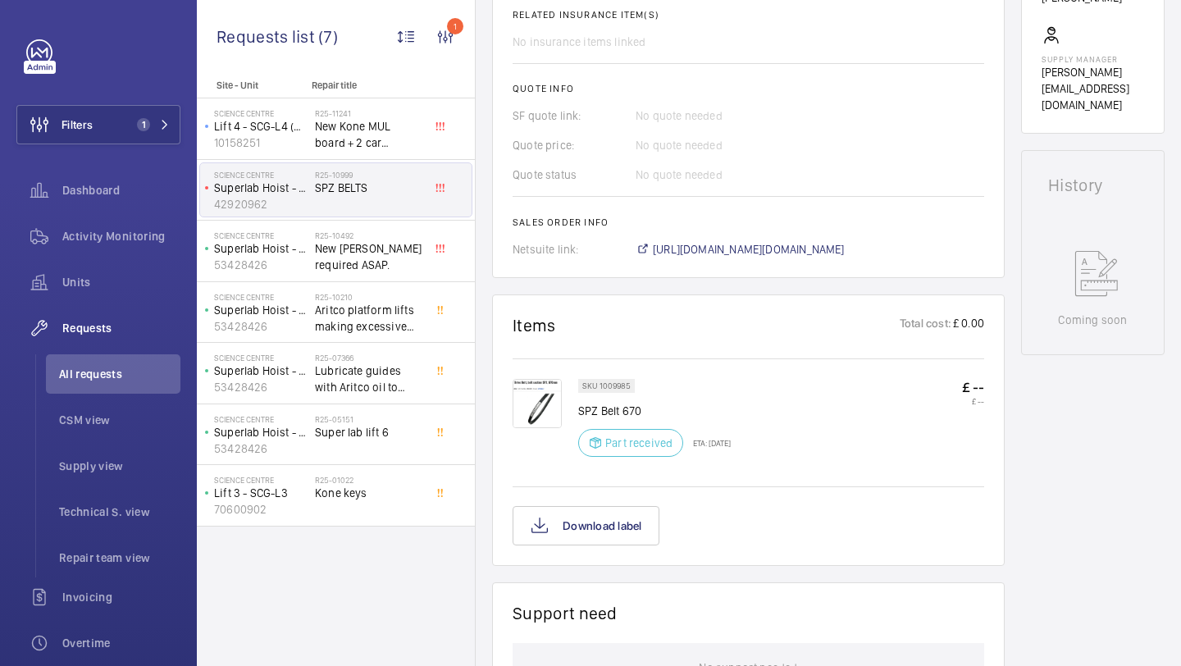
scroll to position [661, 0]
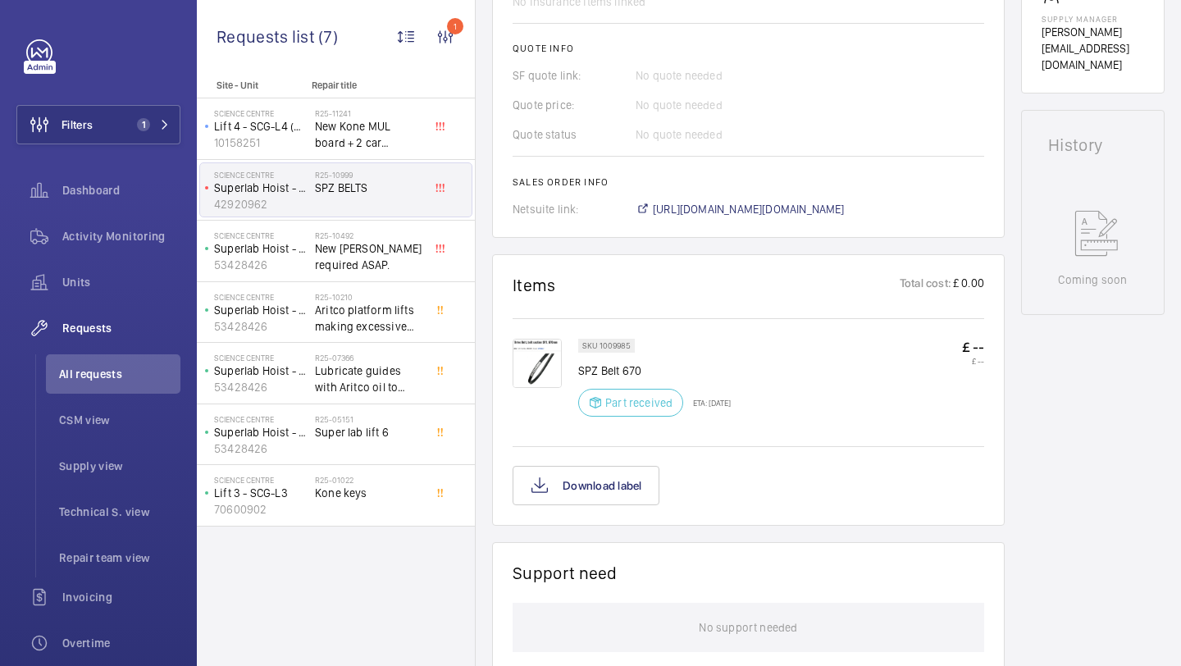
click at [547, 373] on img at bounding box center [537, 363] width 49 height 49
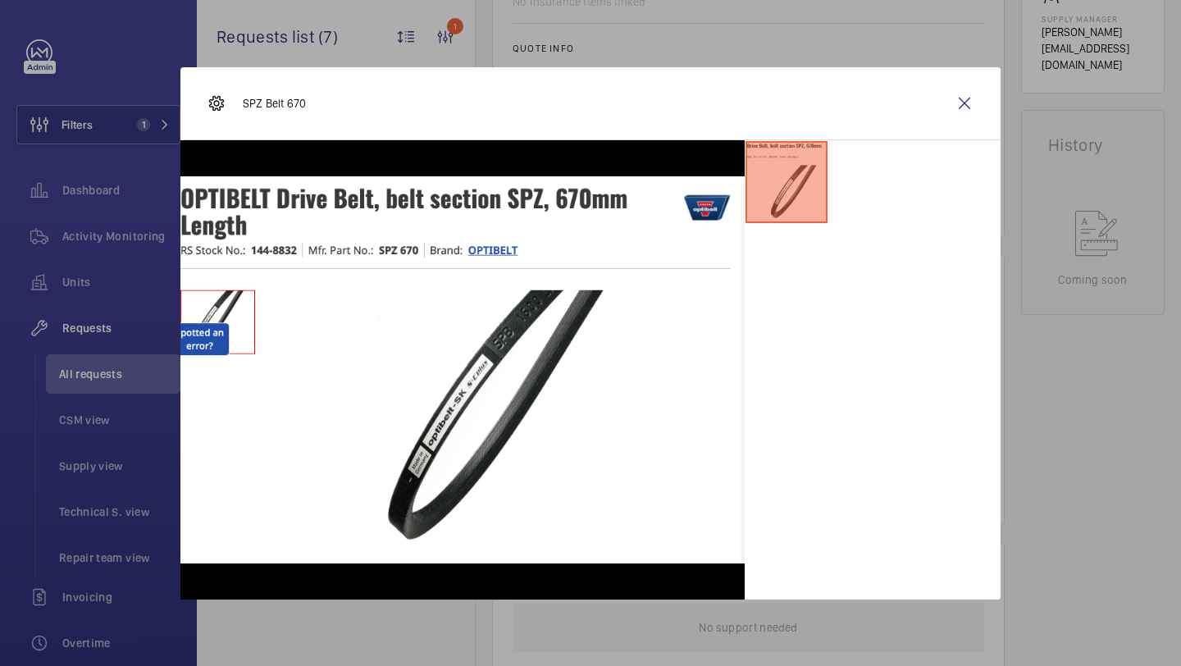
click at [978, 126] on div "SPZ Belt 670" at bounding box center [590, 103] width 820 height 73
click at [968, 114] on wm-front-icon-button at bounding box center [964, 103] width 39 height 39
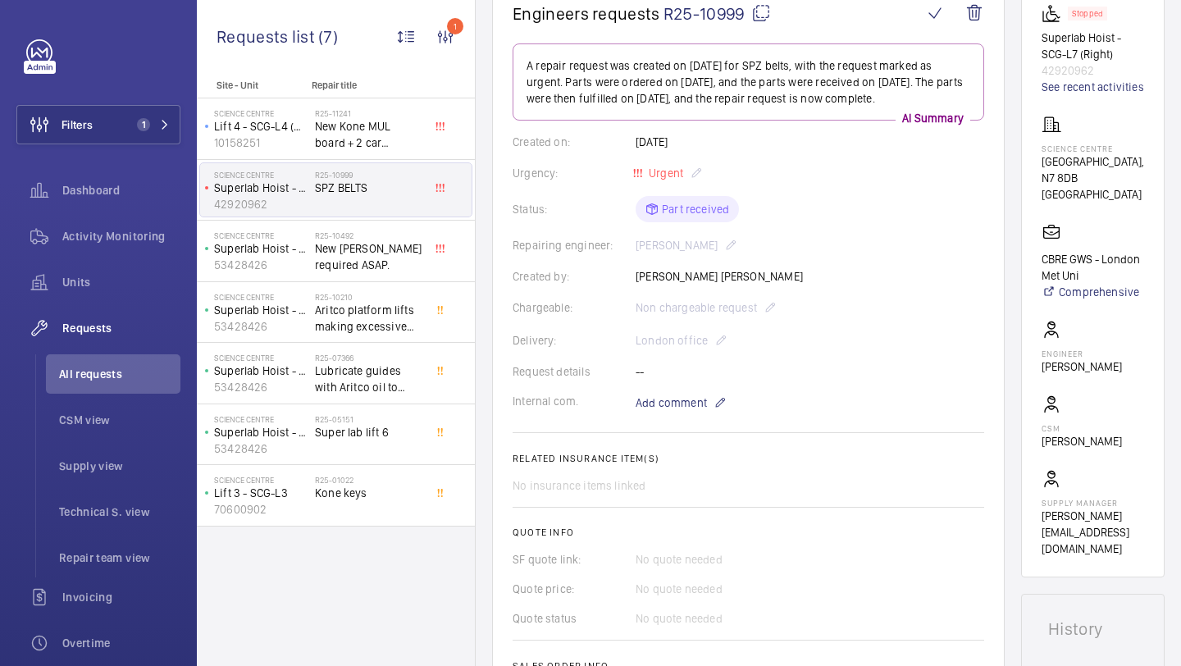
scroll to position [132, 0]
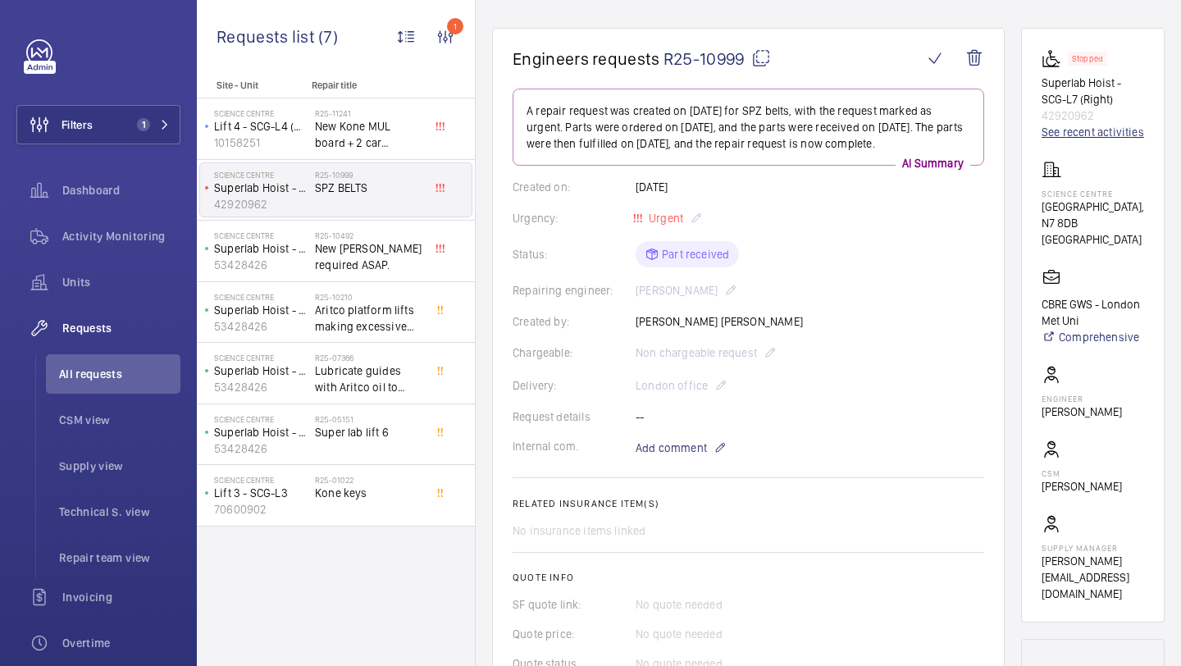
click at [1062, 140] on link "See recent activities" at bounding box center [1093, 132] width 103 height 16
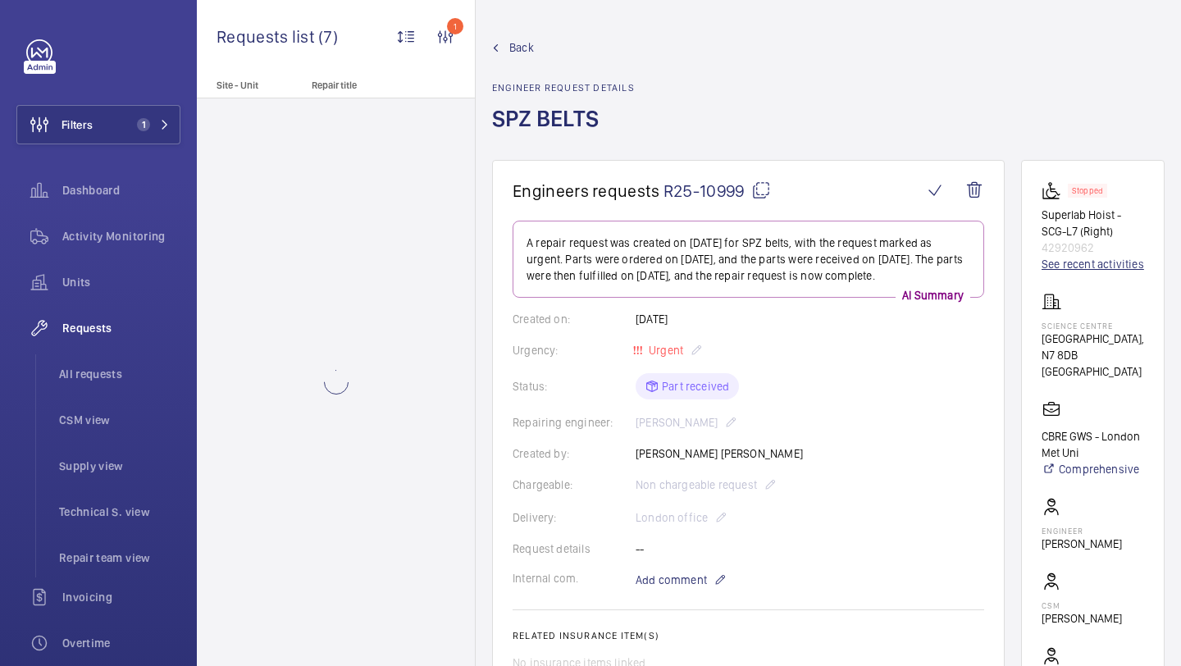
click at [1078, 272] on link "See recent activities" at bounding box center [1093, 264] width 103 height 16
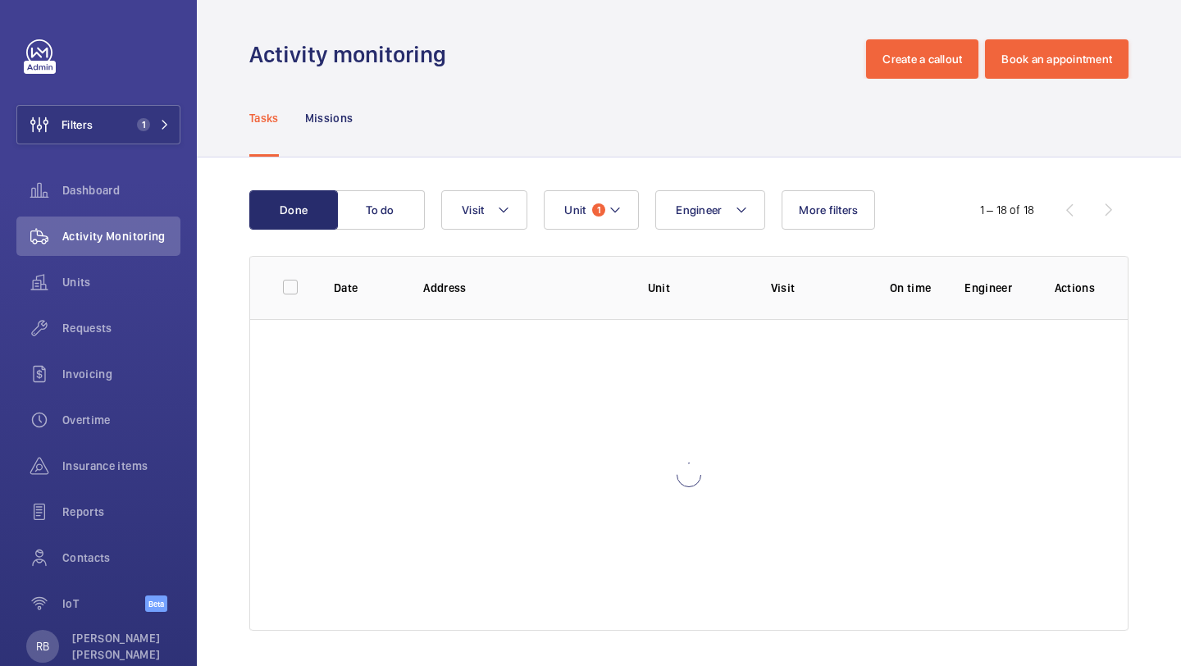
click at [642, 244] on wm-front-table "Done To do Engineer Unit 1 Visit More filters 1 – 18 of 18 Date Address Unit Vi…" at bounding box center [689, 410] width 880 height 441
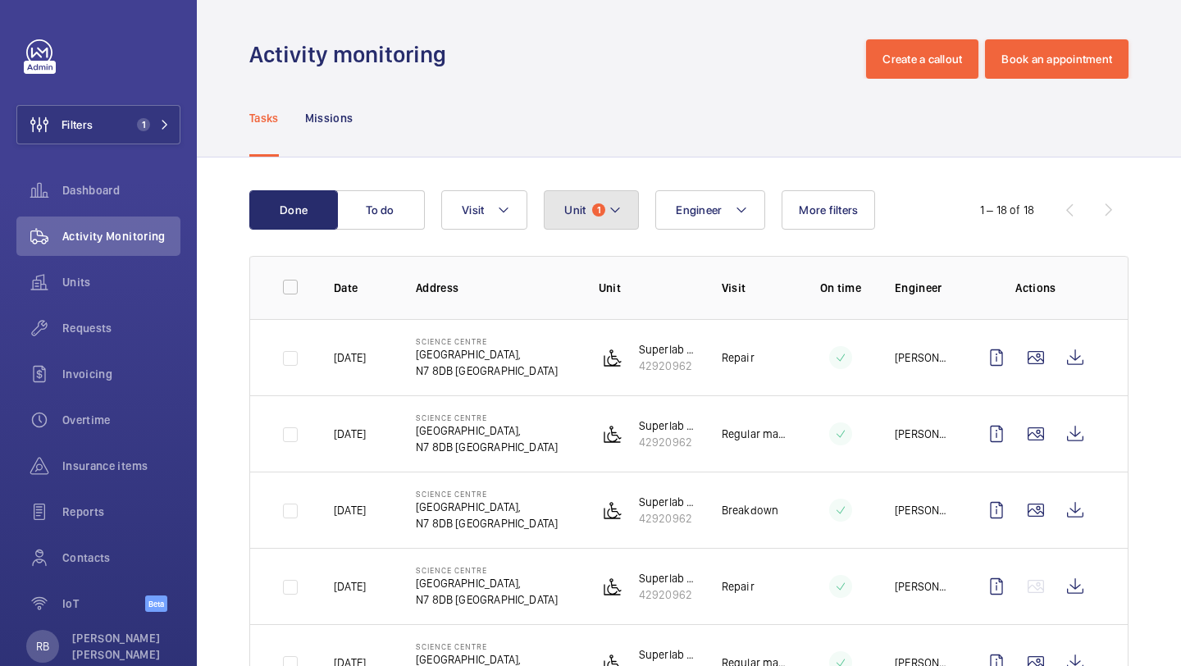
click at [610, 218] on mat-icon at bounding box center [615, 210] width 13 height 20
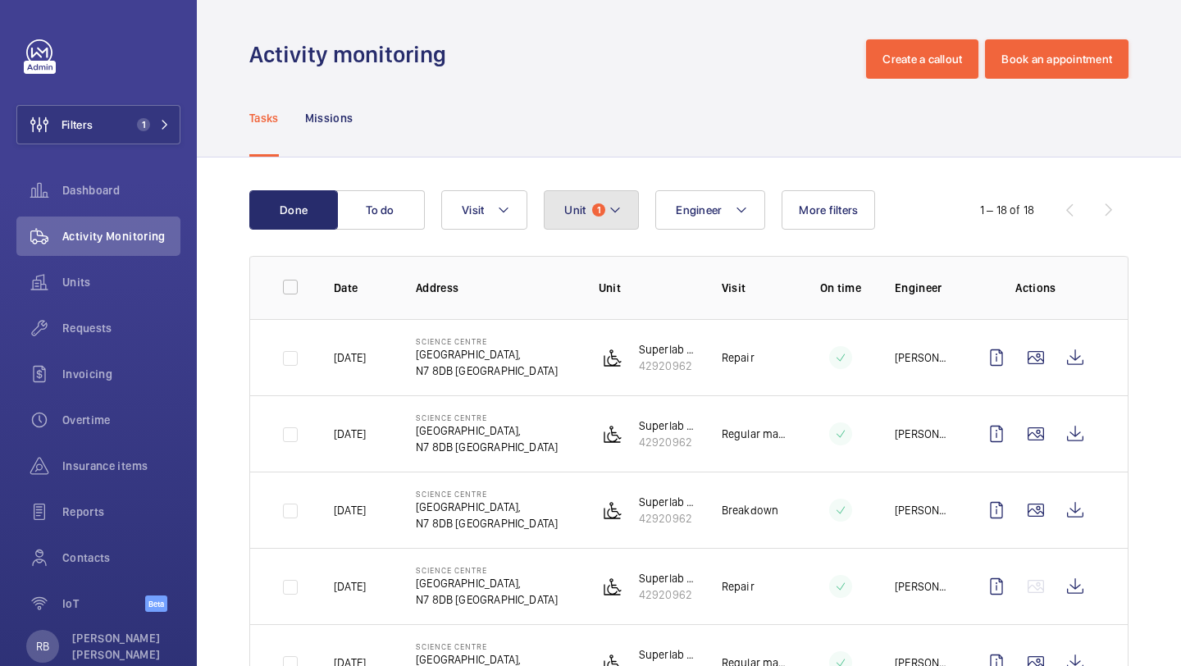
click at [575, 212] on span "Unit" at bounding box center [574, 209] width 21 height 13
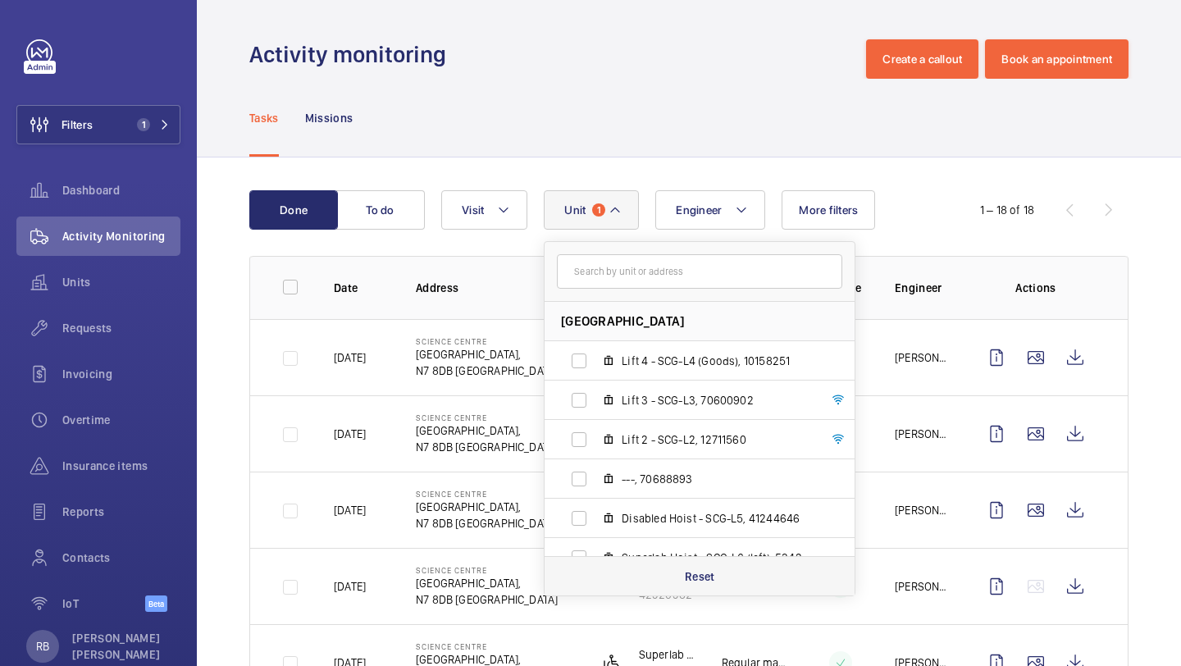
click at [681, 564] on div "Reset" at bounding box center [700, 575] width 310 height 39
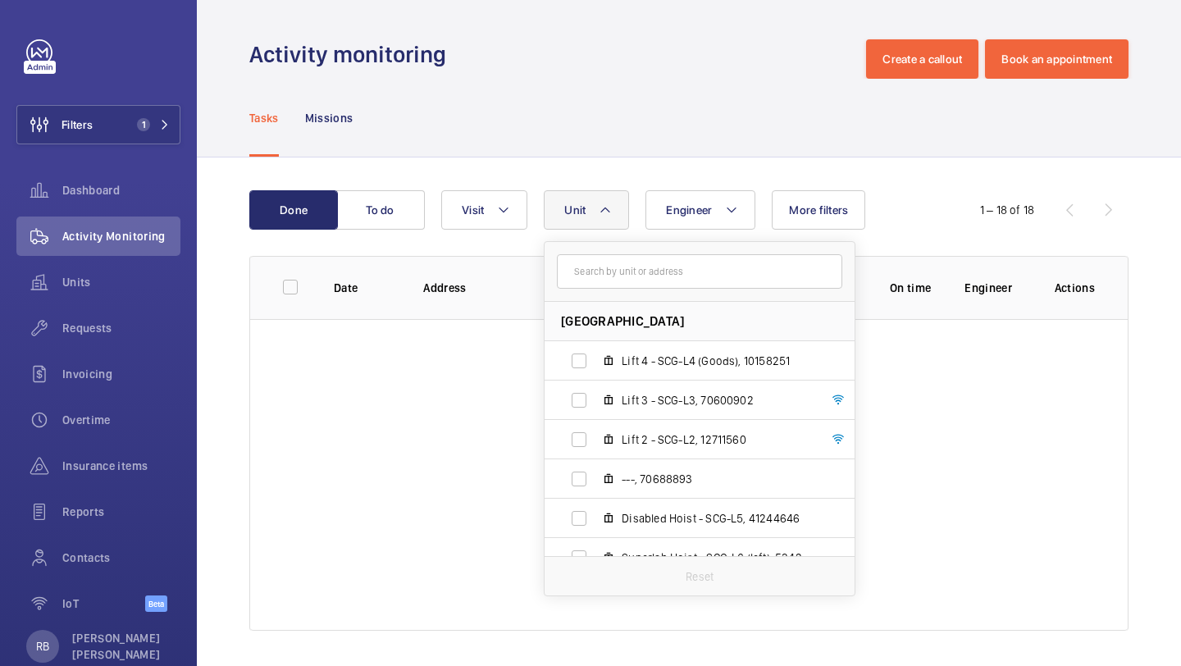
click at [1181, 386] on div "Done To do Engineer Unit Science Centre - Science Centre,, N7 8DB LONDON Lift 4…" at bounding box center [689, 414] width 985 height 513
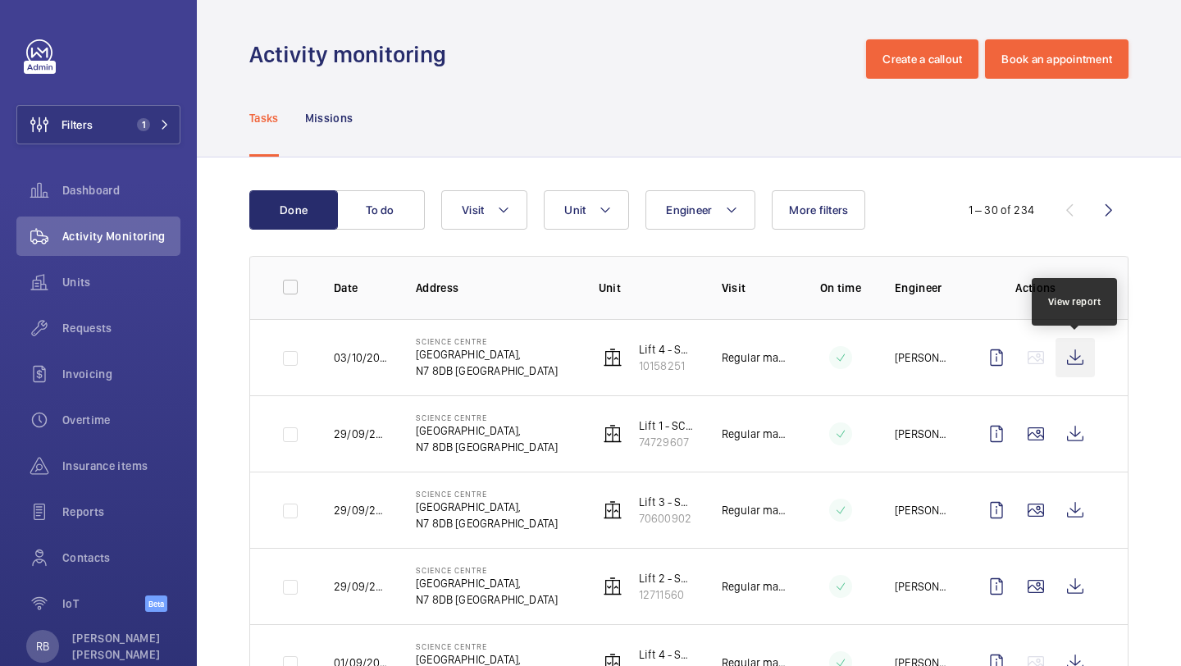
click at [1066, 345] on wm-front-icon-button at bounding box center [1075, 357] width 39 height 39
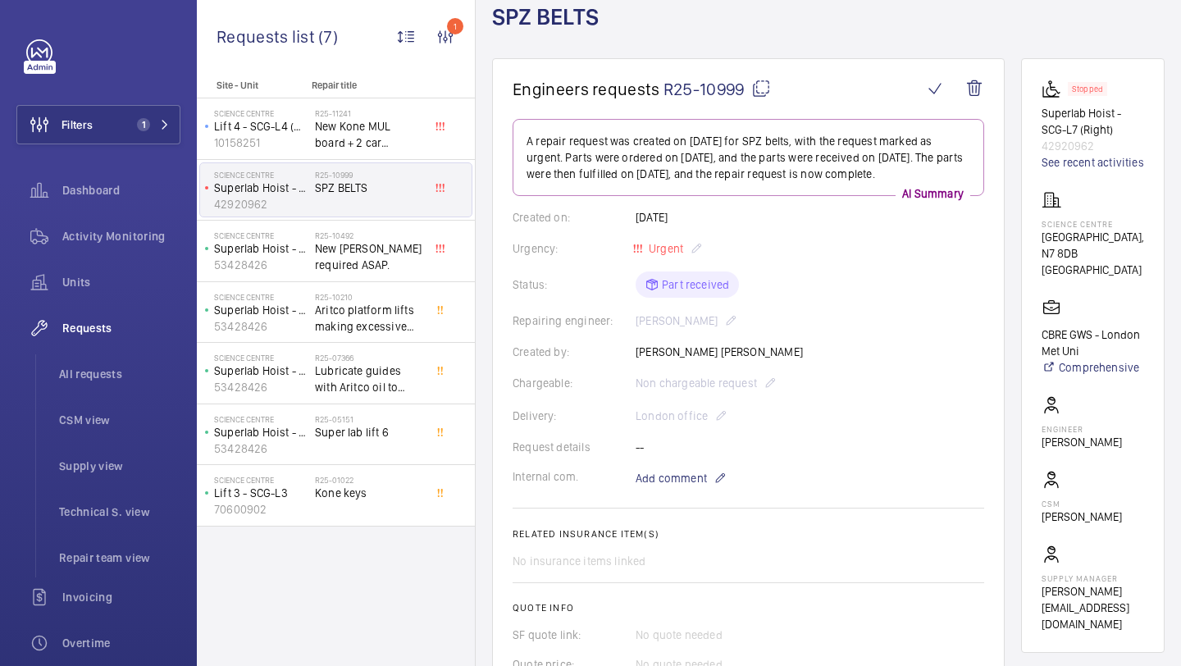
scroll to position [108, 0]
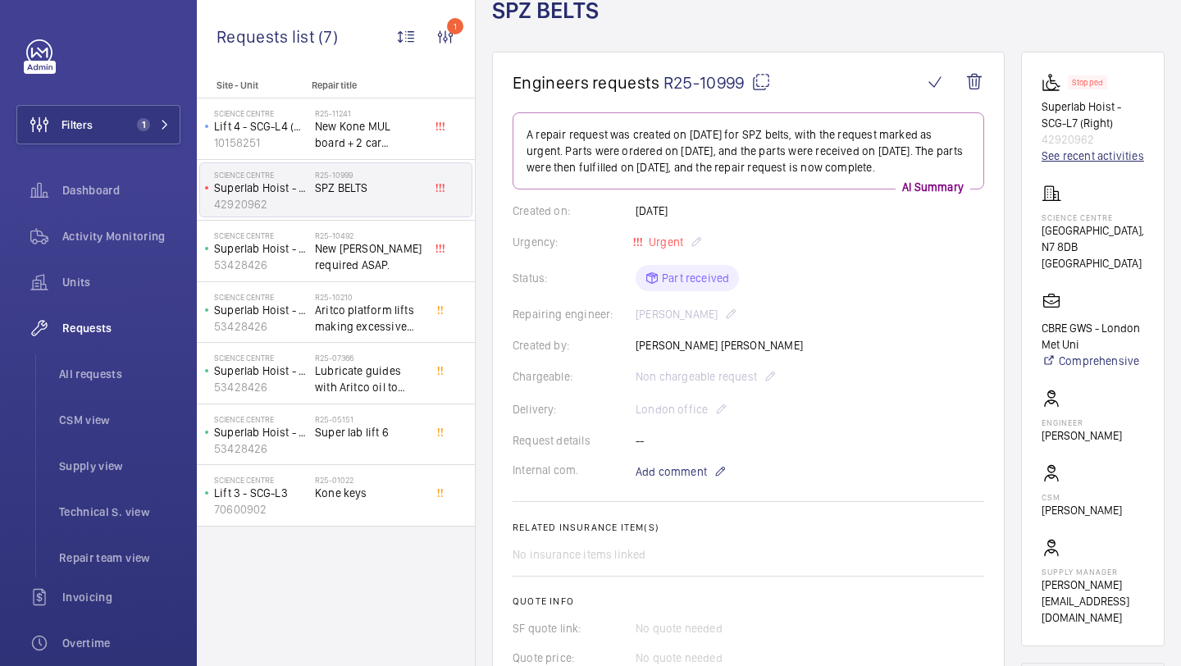
click at [1065, 162] on link "See recent activities" at bounding box center [1093, 156] width 103 height 16
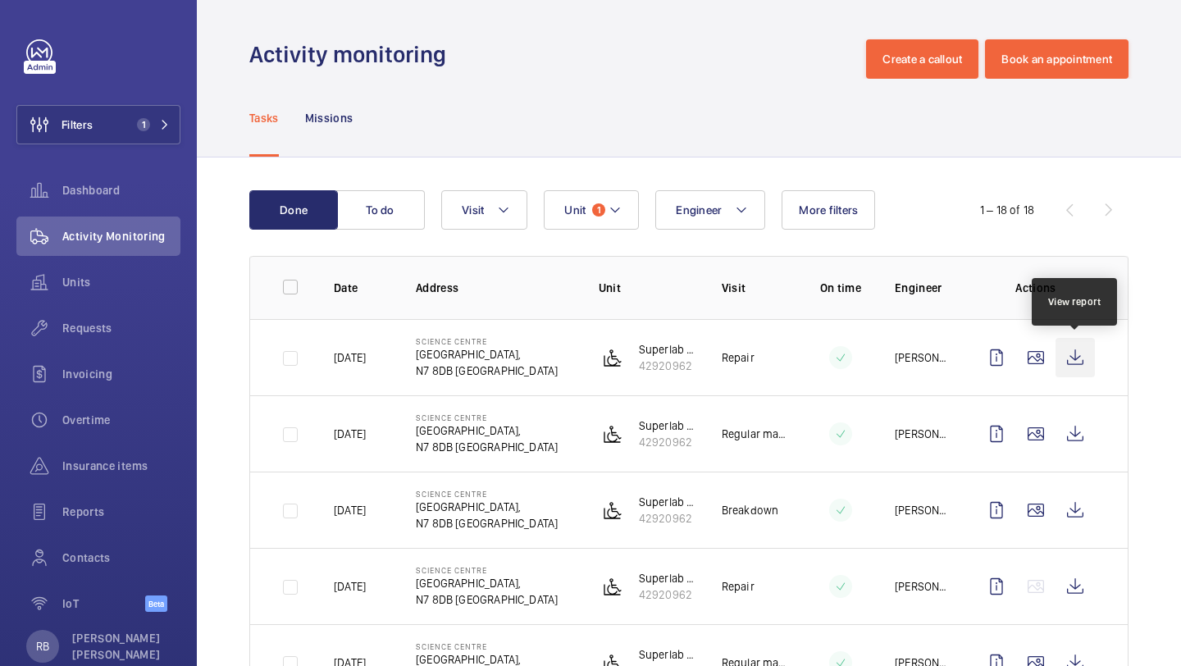
click at [1068, 362] on wm-front-icon-button at bounding box center [1075, 357] width 39 height 39
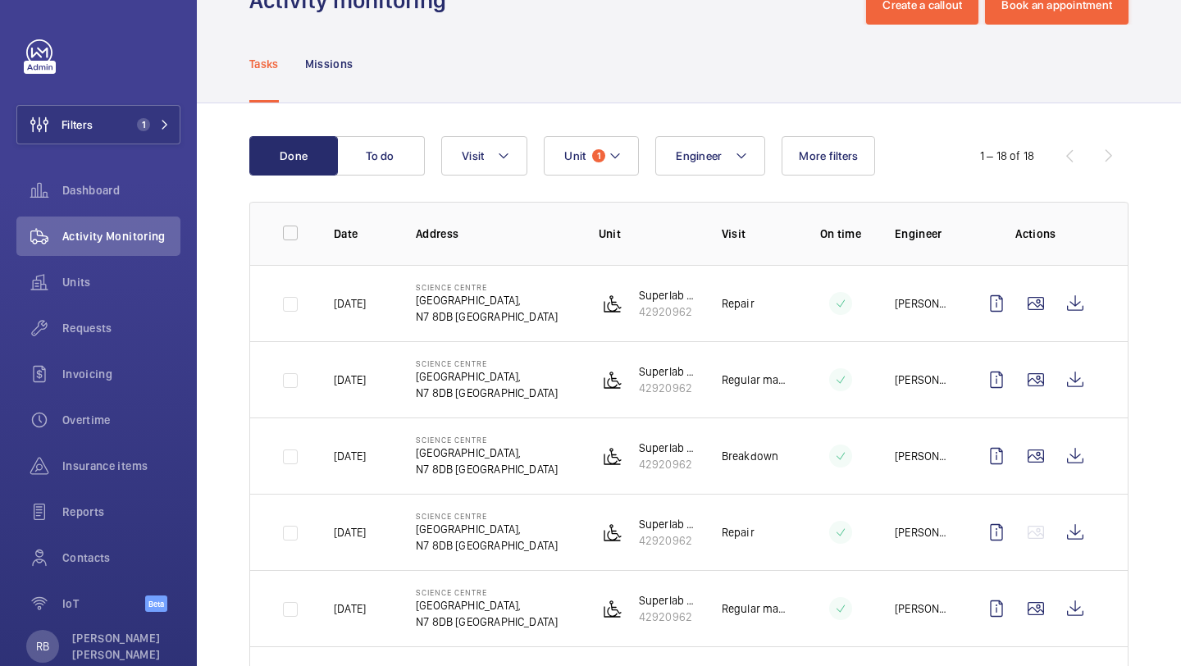
scroll to position [79, 0]
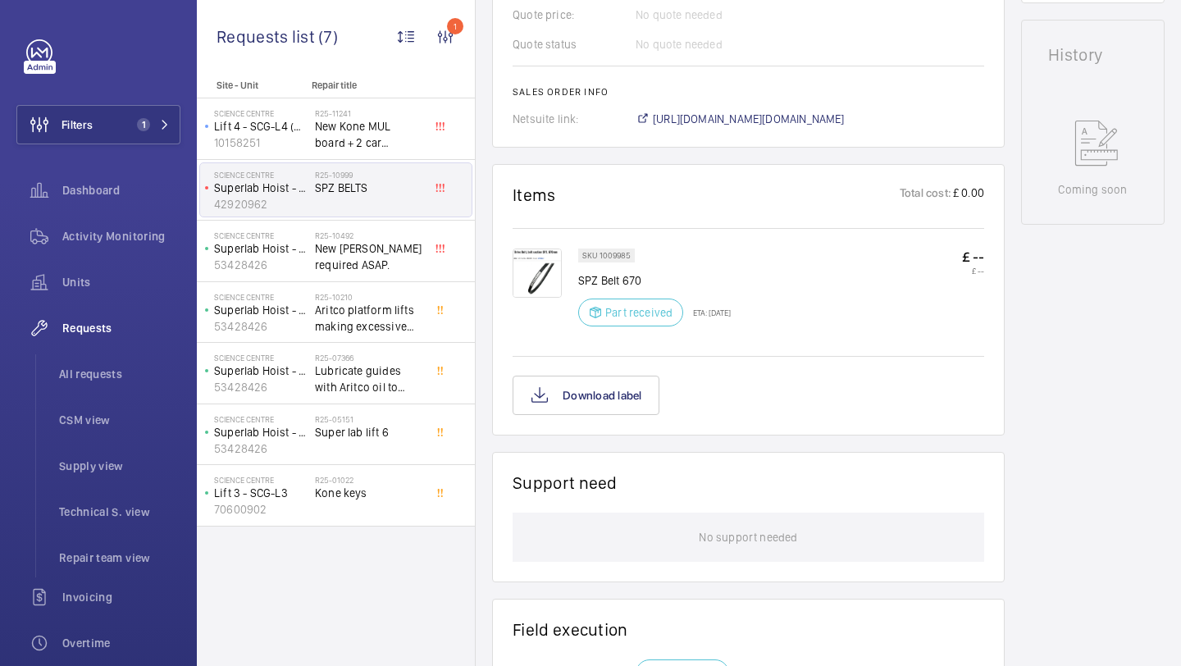
scroll to position [848, 0]
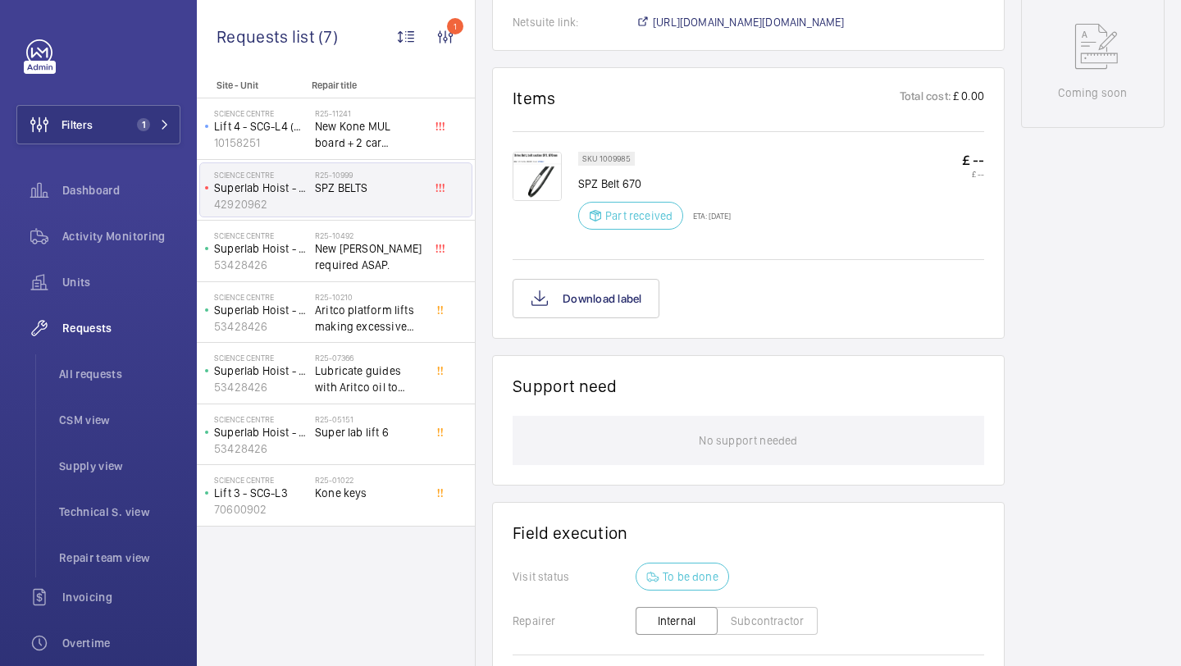
click at [551, 163] on img at bounding box center [537, 176] width 49 height 49
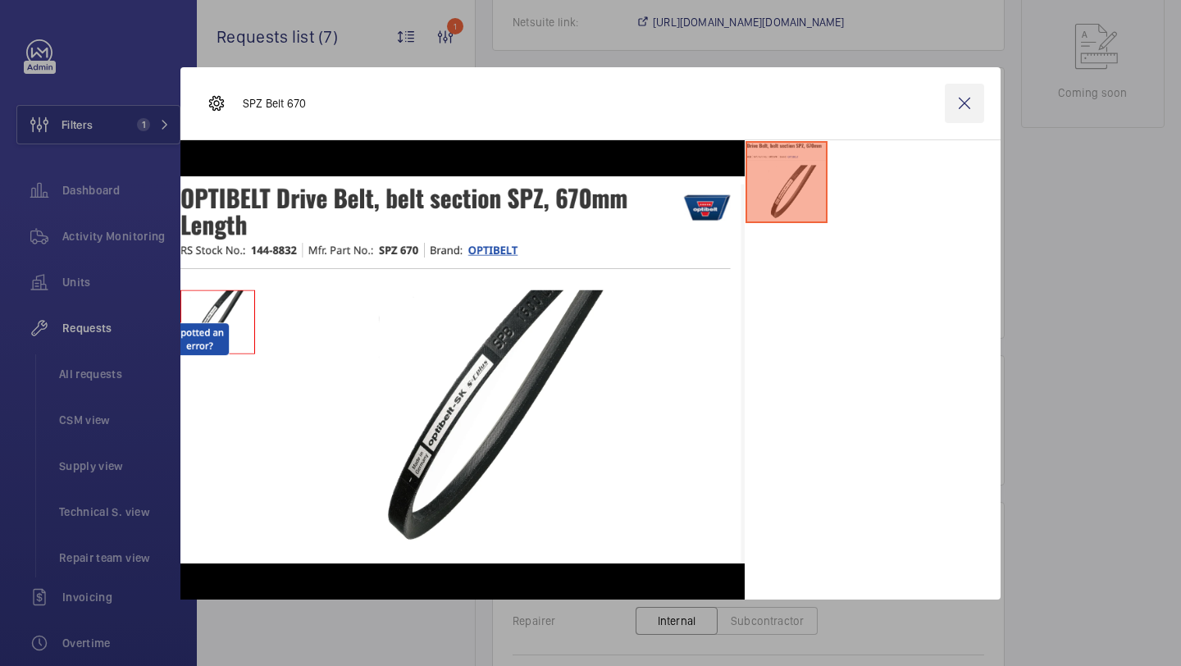
click at [947, 114] on wm-front-icon-button at bounding box center [964, 103] width 39 height 39
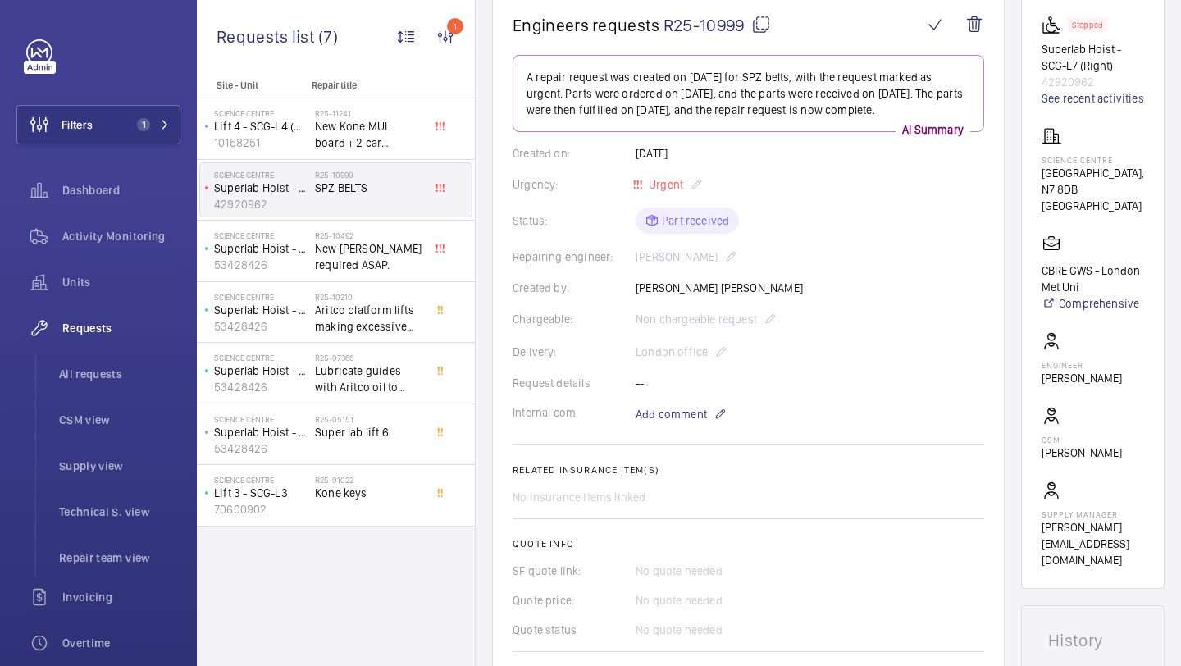
scroll to position [158, 0]
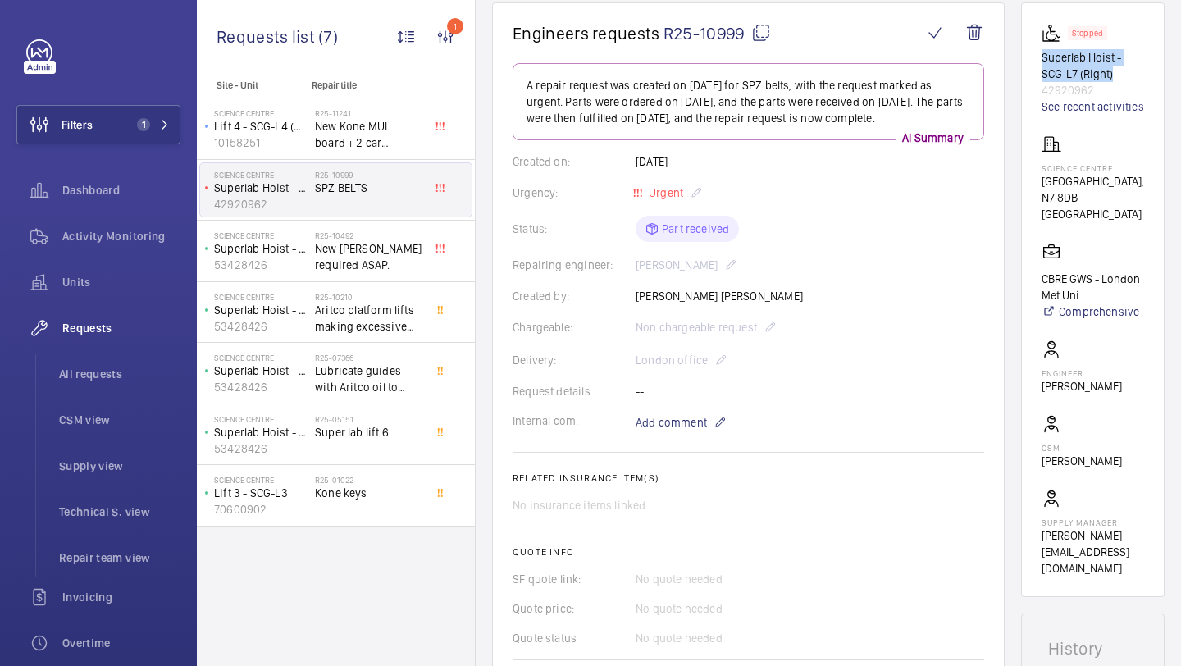
drag, startPoint x: 1047, startPoint y: 56, endPoint x: 1122, endPoint y: 80, distance: 78.4
click at [1122, 80] on p "Superlab Hoist - SCG-L7 (Right)" at bounding box center [1093, 65] width 103 height 33
drag, startPoint x: 1040, startPoint y: 57, endPoint x: 1122, endPoint y: 80, distance: 85.4
click at [1122, 80] on wm-front-card "Stopped Superlab Hoist - SCG-L7 (Right) 42920962 See recent activities Science …" at bounding box center [1093, 299] width 144 height 595
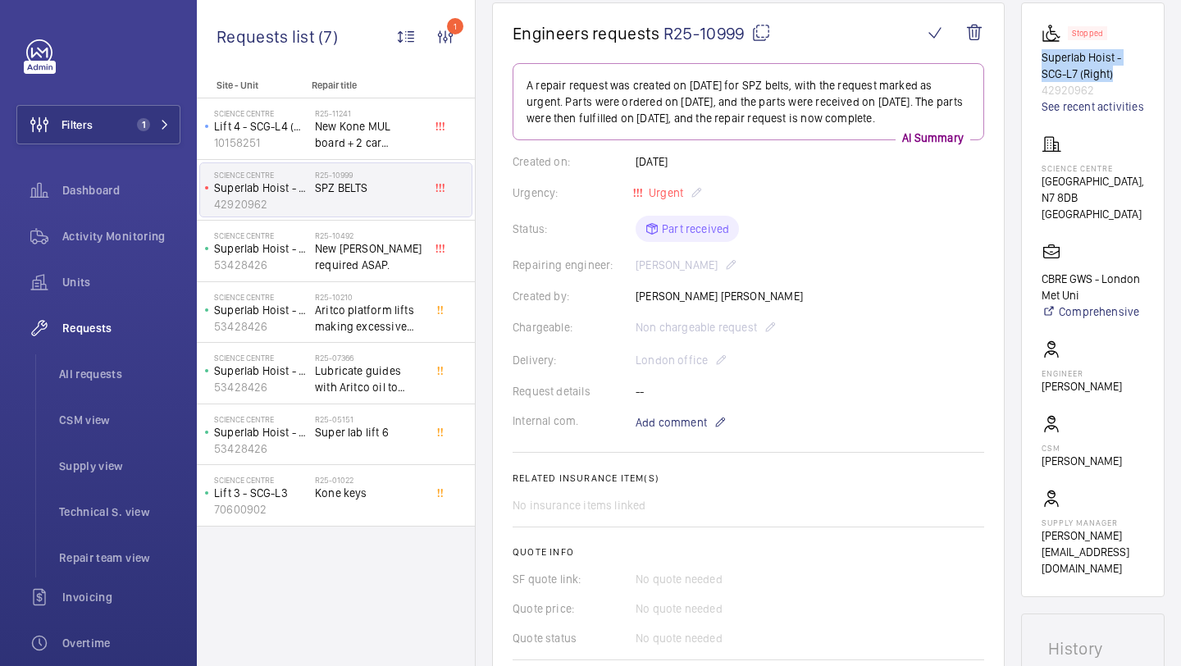
copy p "Superlab Hoist - SCG-L7 (Right)"
drag, startPoint x: 1042, startPoint y: 185, endPoint x: 1139, endPoint y: 218, distance: 102.2
click at [1139, 218] on wm-front-card "Stopped Superlab Hoist - SCG-L7 (Right) 42920962 See recent activities Science …" at bounding box center [1093, 299] width 144 height 595
copy div "Science Centre Science Centre, N7 8DB LONDON"
click at [1088, 190] on p "Science Centre," at bounding box center [1093, 181] width 103 height 16
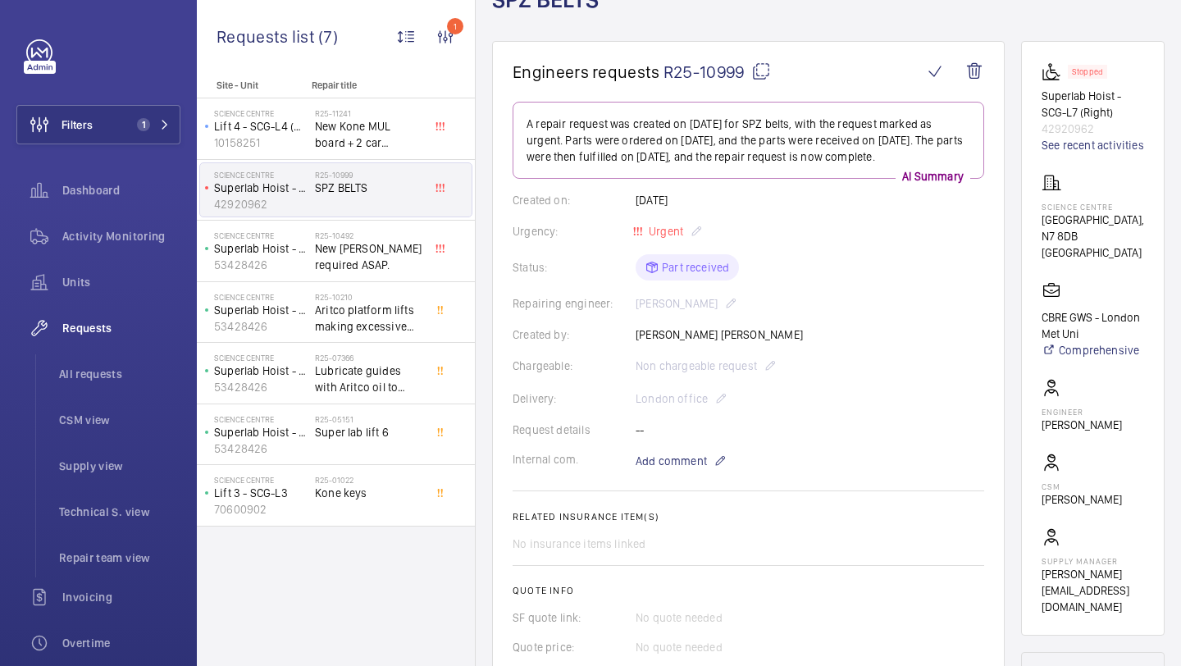
scroll to position [0, 0]
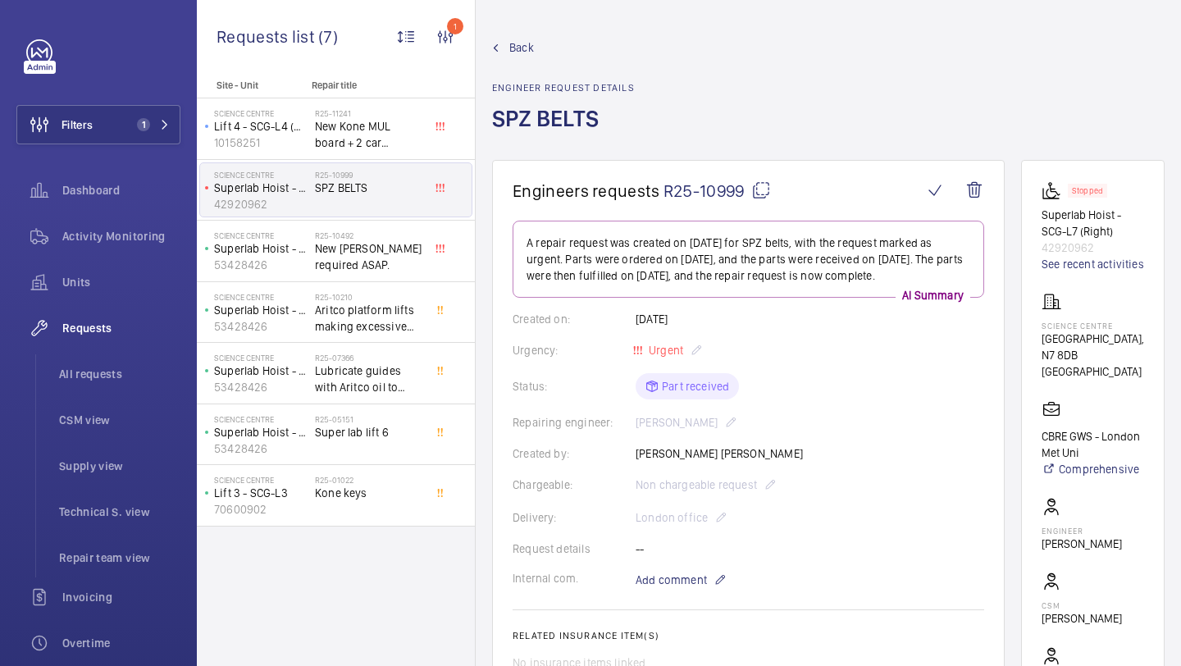
click at [768, 190] on mat-icon at bounding box center [762, 190] width 20 height 20
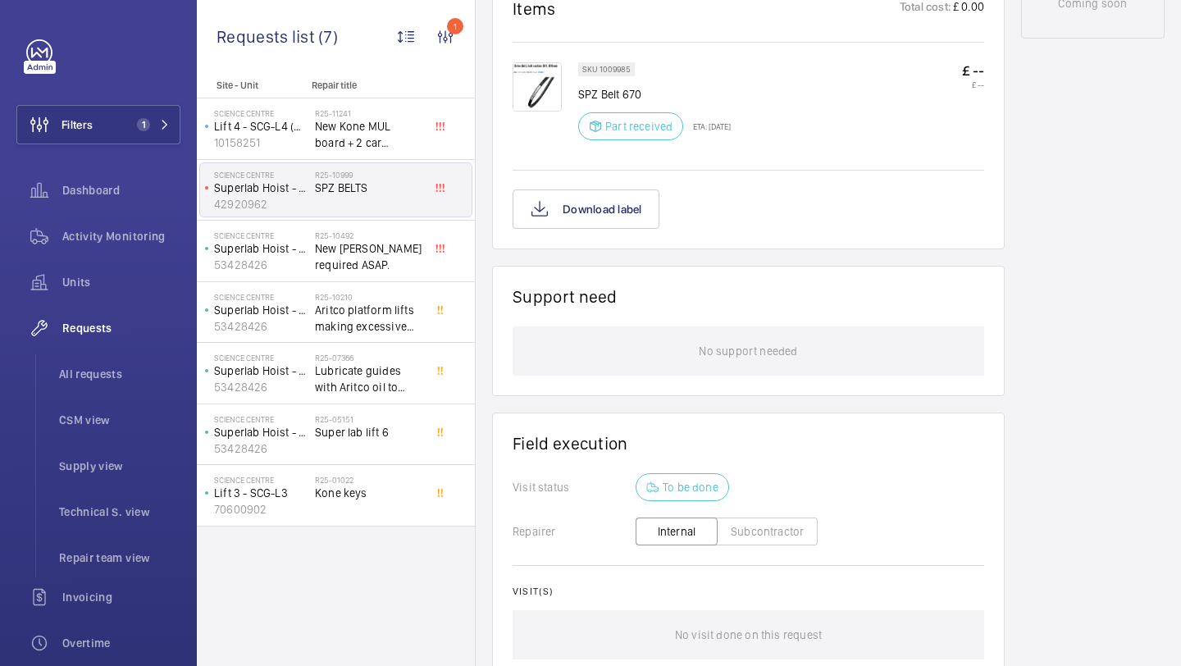
scroll to position [921, 0]
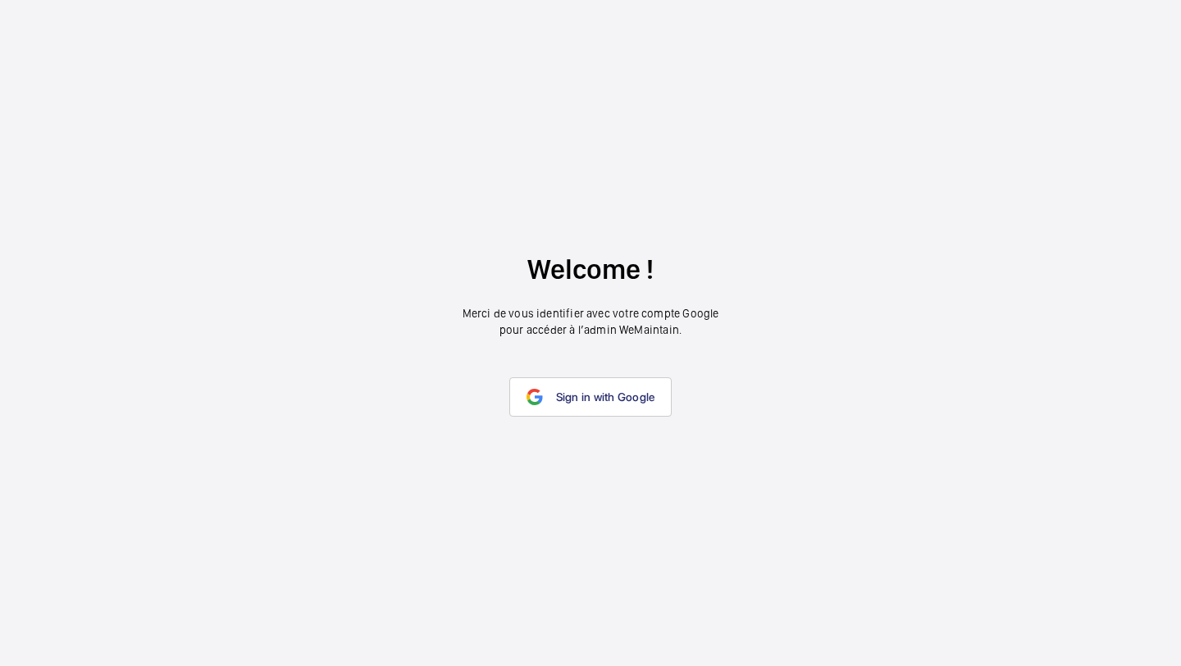
click at [605, 382] on link "Sign in with Google" at bounding box center [590, 396] width 163 height 39
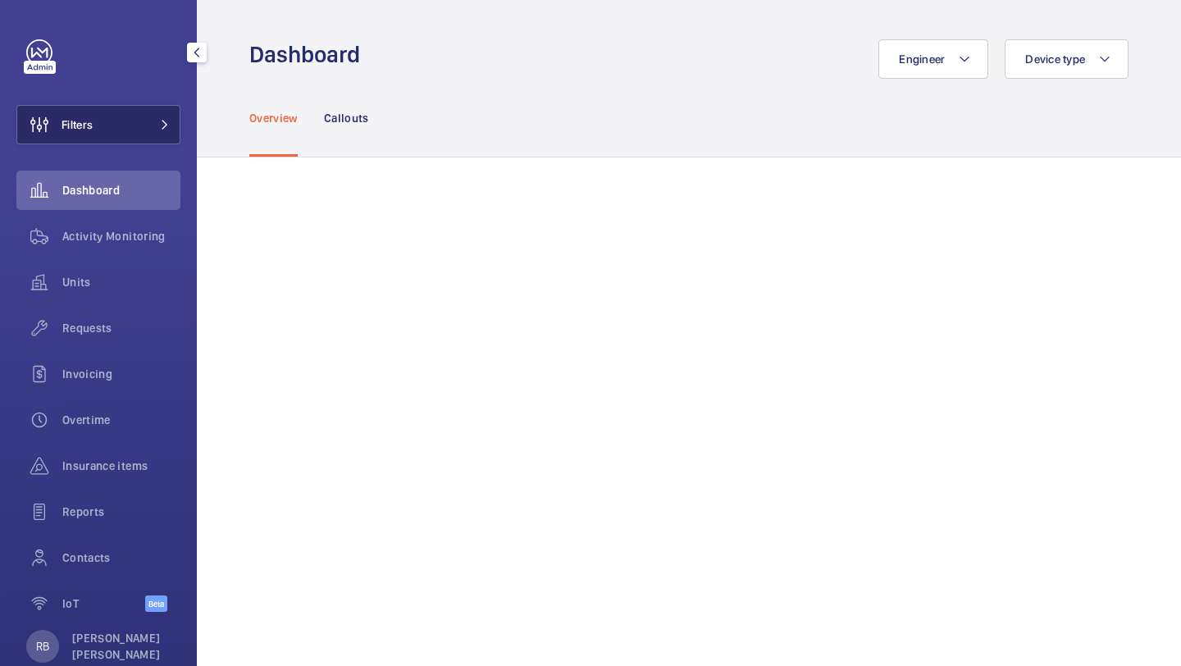
click at [109, 137] on button "Filters" at bounding box center [98, 124] width 164 height 39
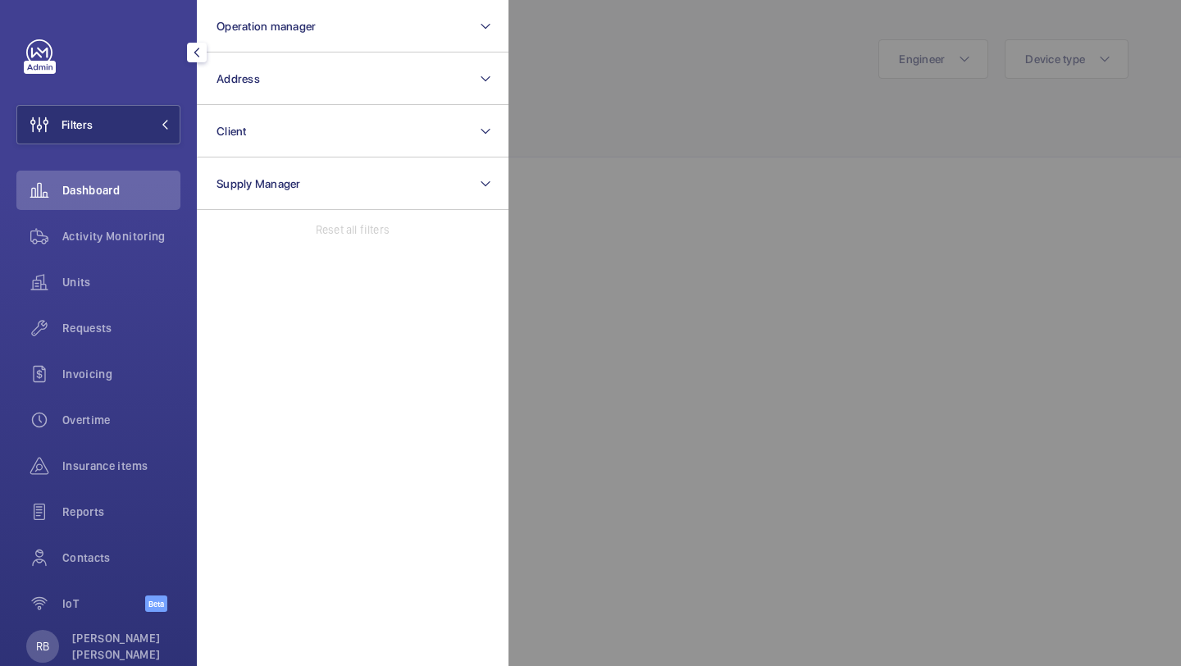
click at [714, 414] on div at bounding box center [1099, 333] width 1181 height 666
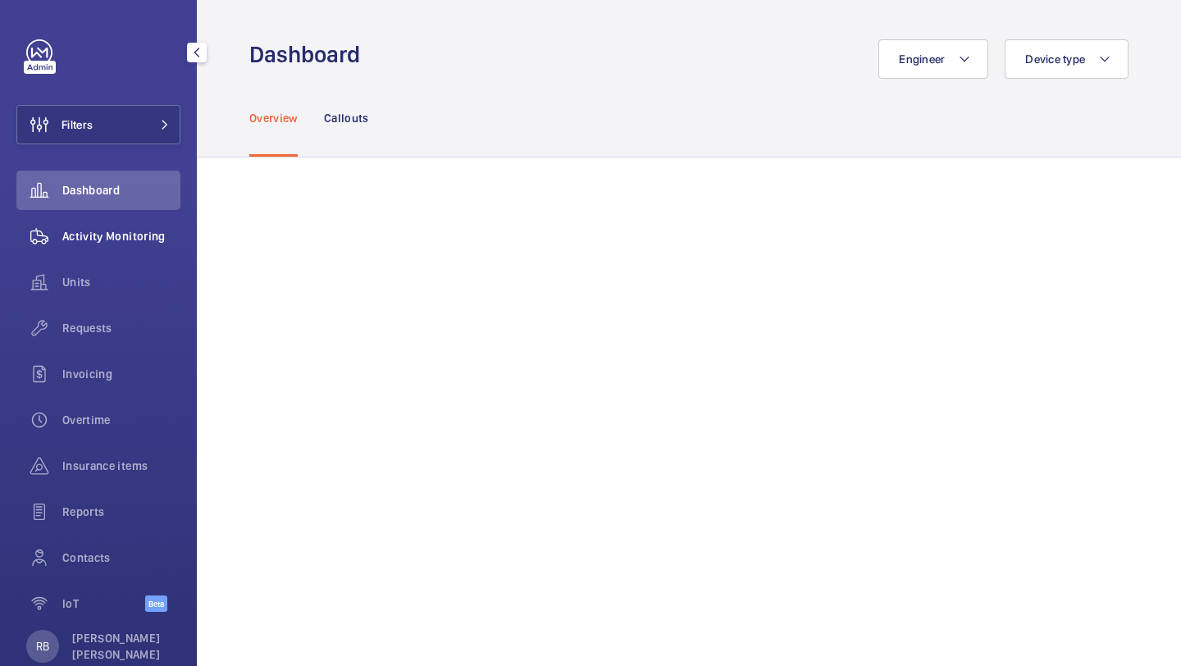
click at [143, 244] on div "Activity Monitoring" at bounding box center [98, 236] width 164 height 39
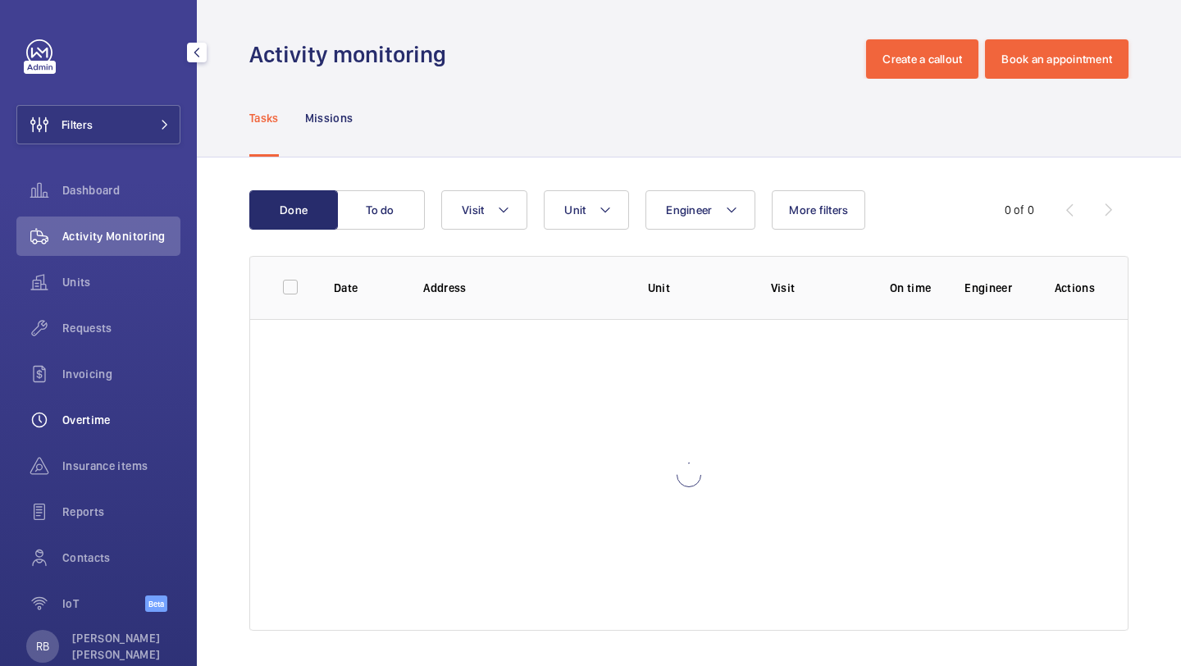
click at [70, 417] on span "Overtime" at bounding box center [121, 420] width 118 height 16
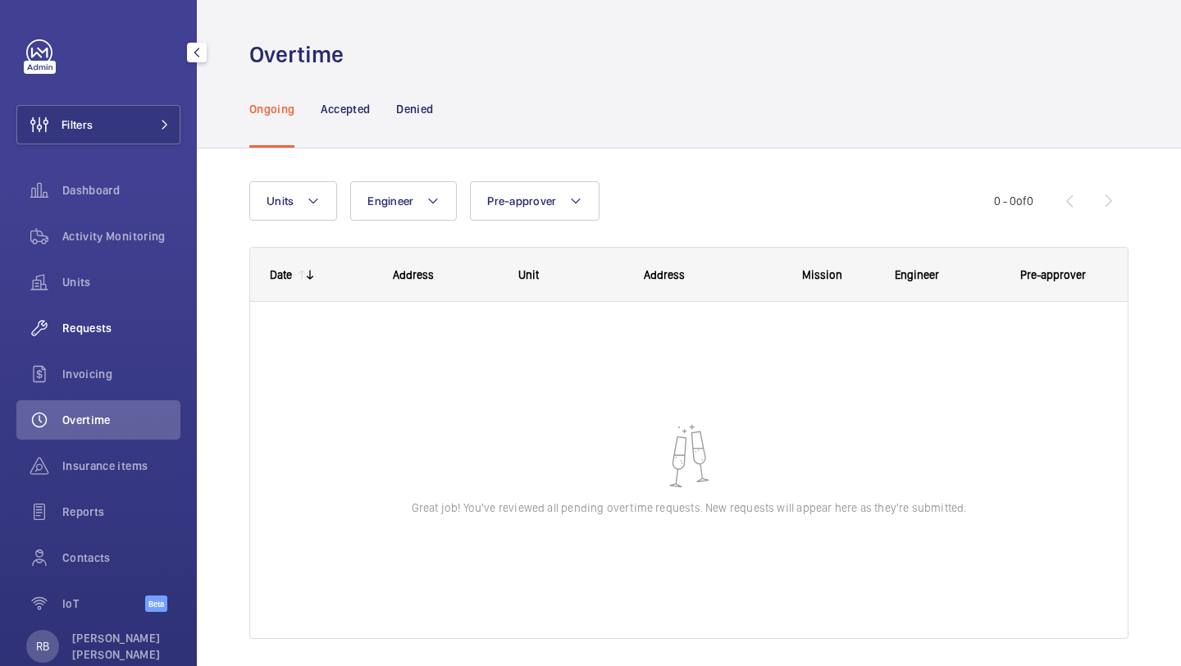
click at [103, 331] on span "Requests" at bounding box center [121, 328] width 118 height 16
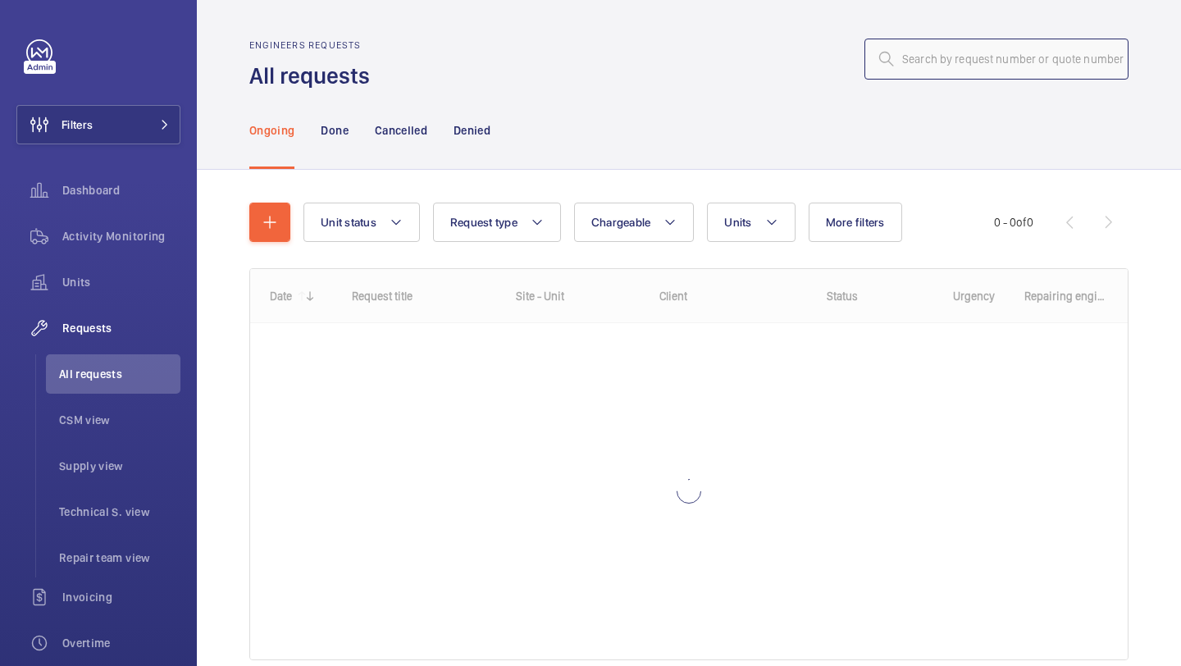
click at [976, 54] on input "text" at bounding box center [997, 59] width 264 height 41
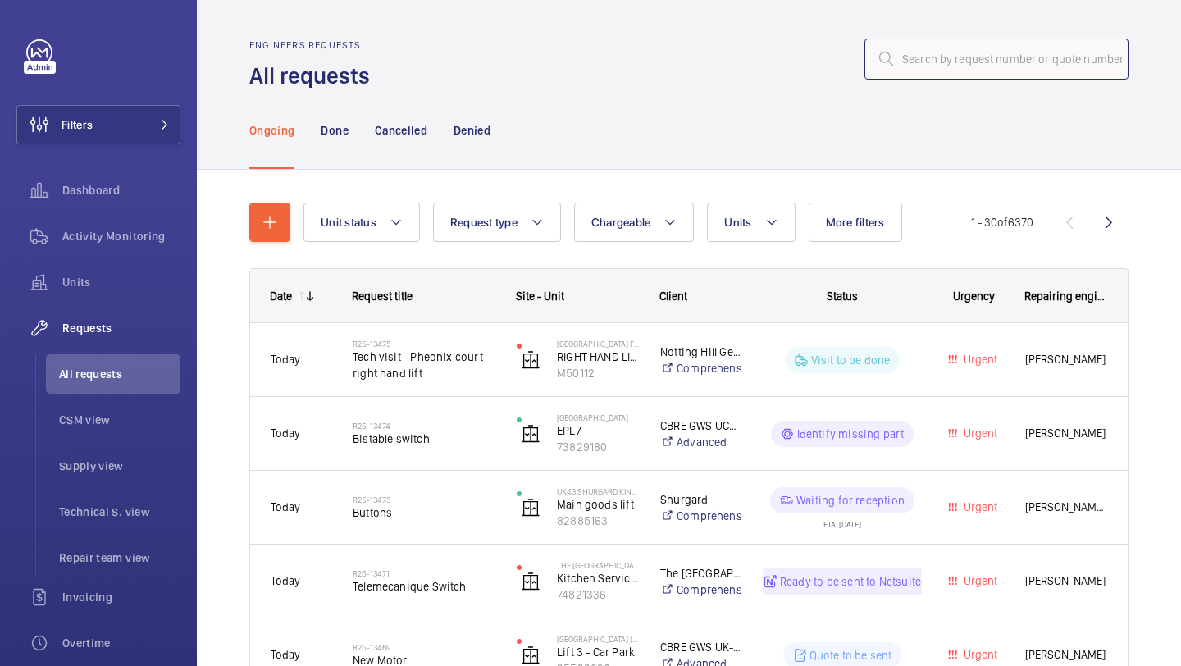
click at [976, 54] on input "text" at bounding box center [997, 59] width 264 height 41
paste input "R25-13381"
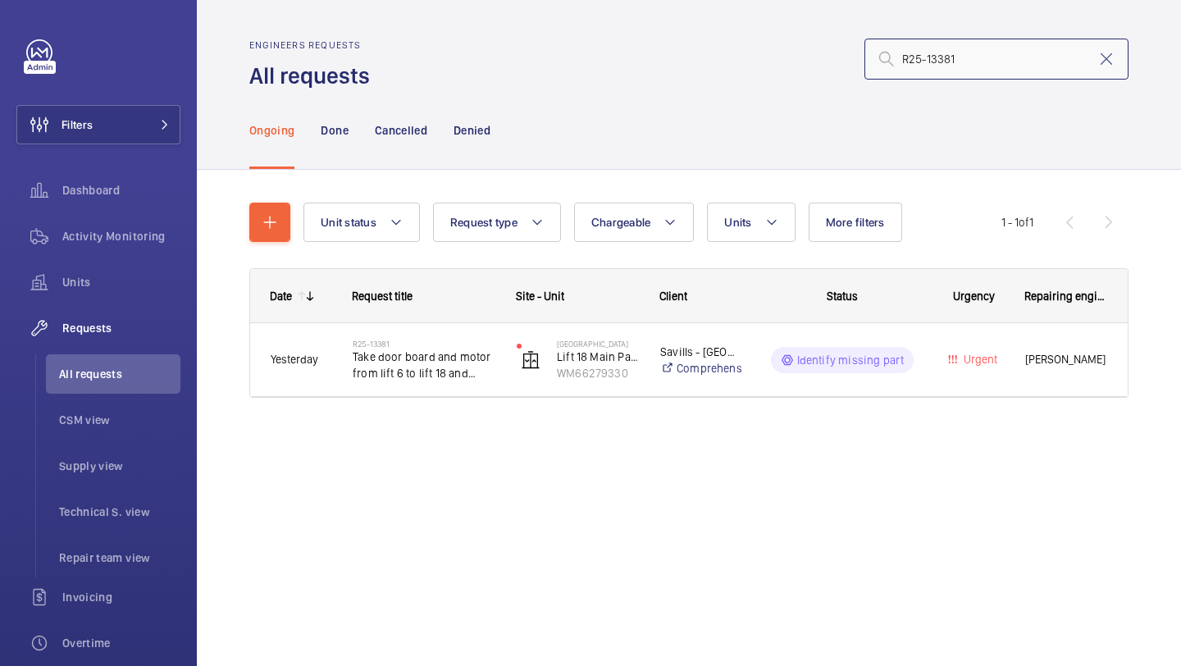
type input "R25-13381"
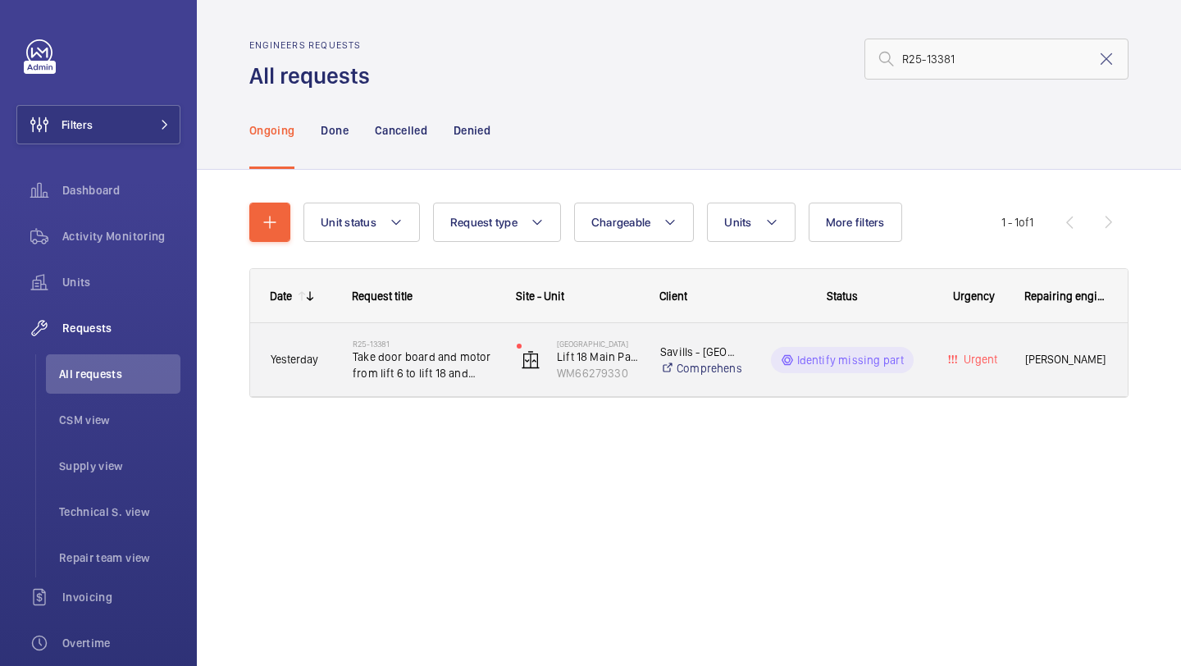
click at [436, 367] on span "Take door board and motor from lift 6 to lift 18 and leave 6 off for drive" at bounding box center [424, 365] width 143 height 33
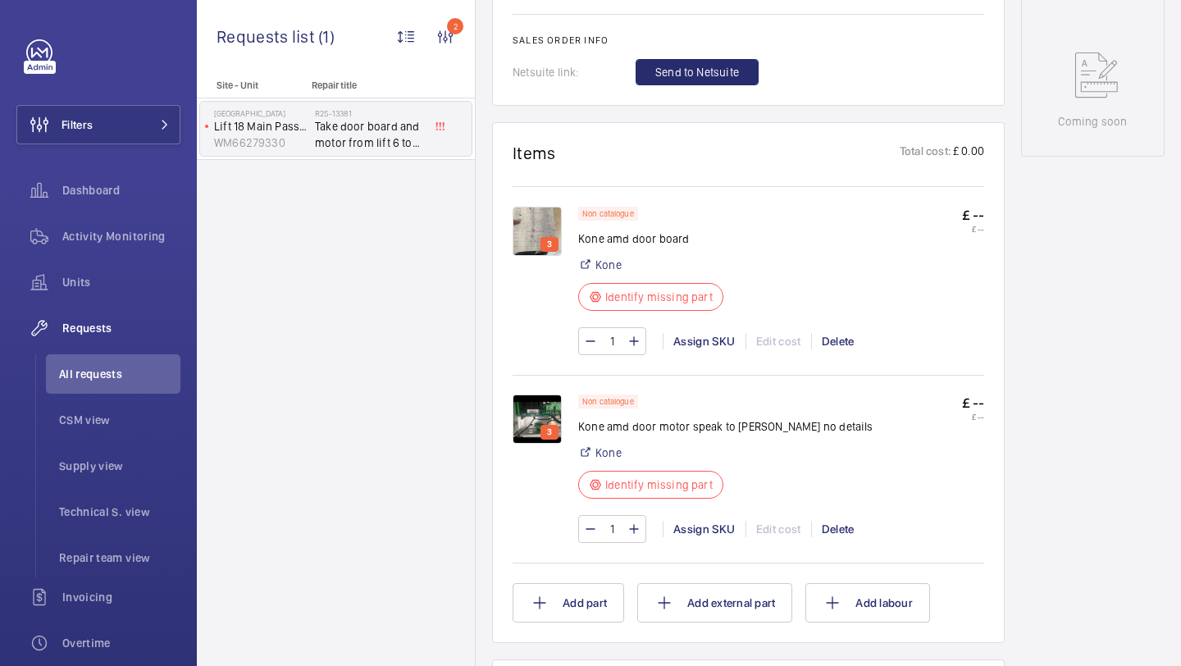
scroll to position [875, 0]
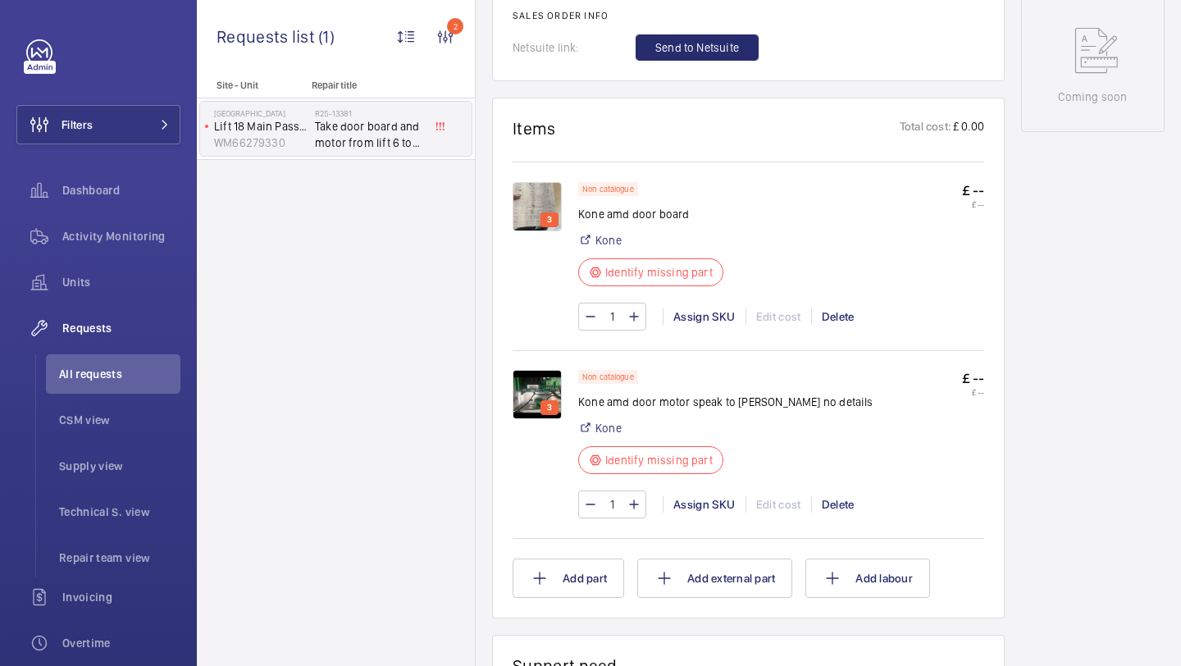
click at [554, 404] on p "3" at bounding box center [549, 407] width 11 height 15
click at [517, 395] on img at bounding box center [537, 394] width 49 height 49
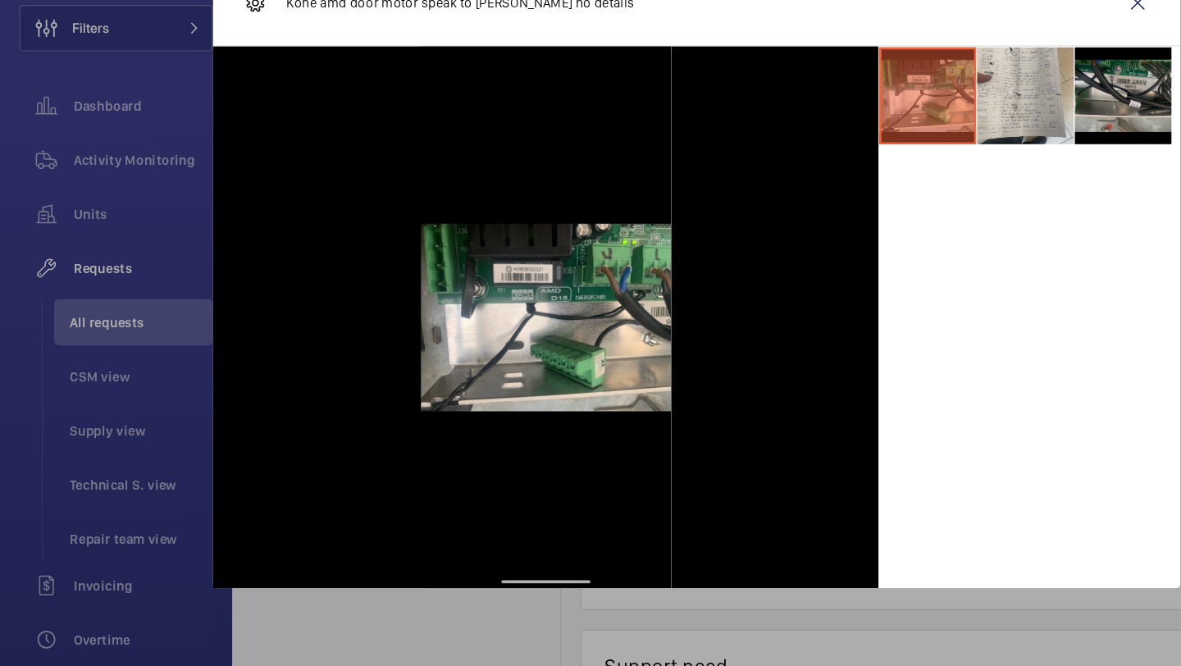
click at [963, 190] on li at bounding box center [953, 182] width 82 height 82
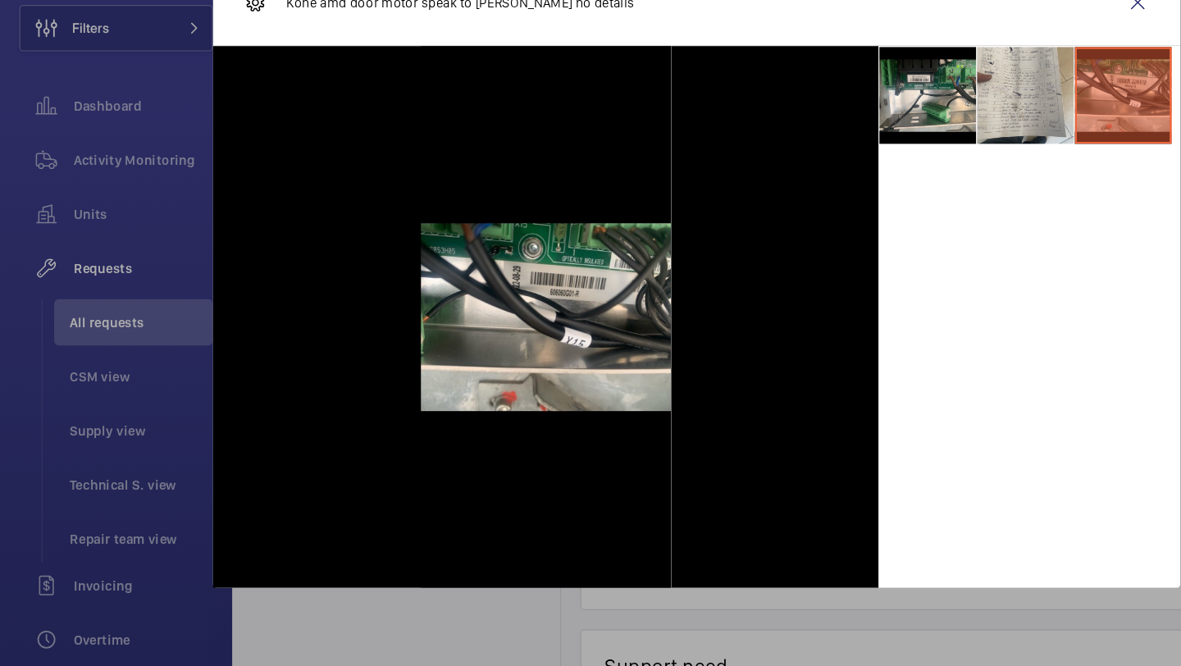
scroll to position [0, 0]
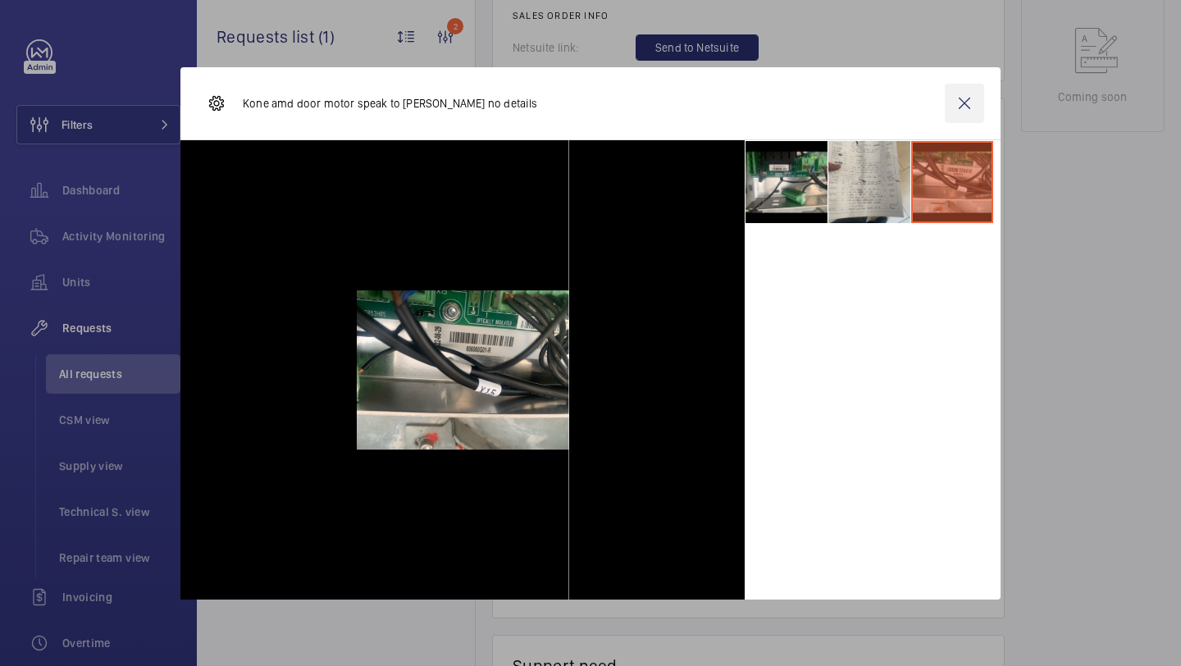
click at [962, 103] on wm-front-icon-button at bounding box center [964, 103] width 39 height 39
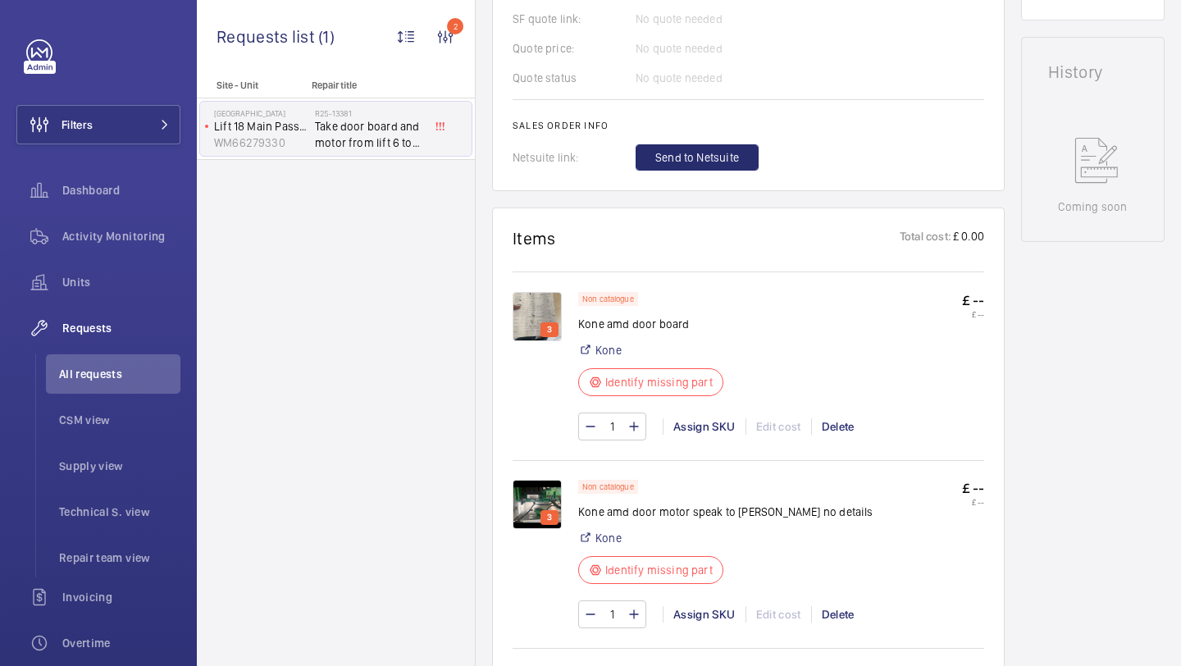
scroll to position [803, 0]
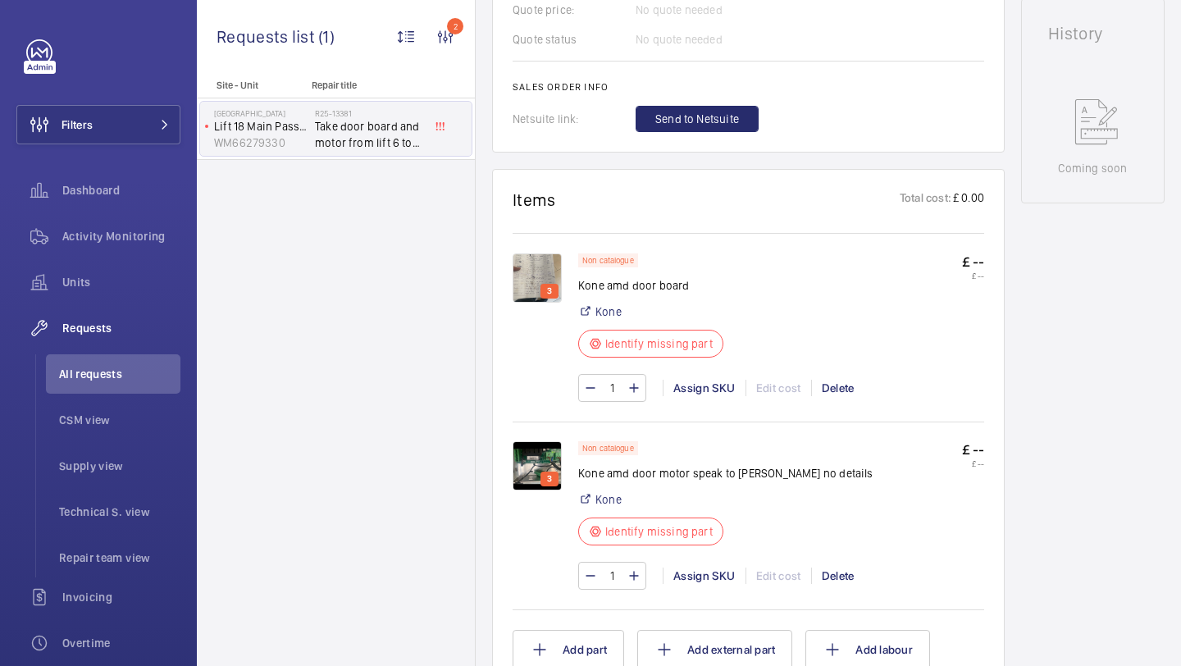
click at [519, 273] on img at bounding box center [537, 278] width 49 height 49
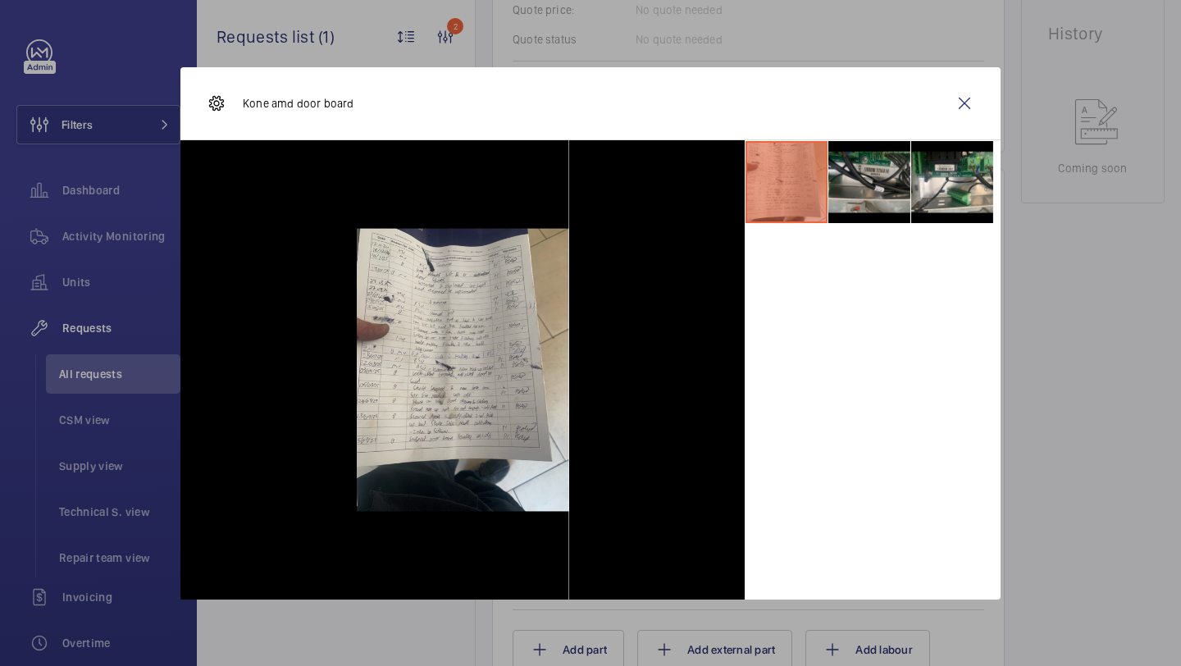
click at [884, 175] on li at bounding box center [870, 182] width 82 height 82
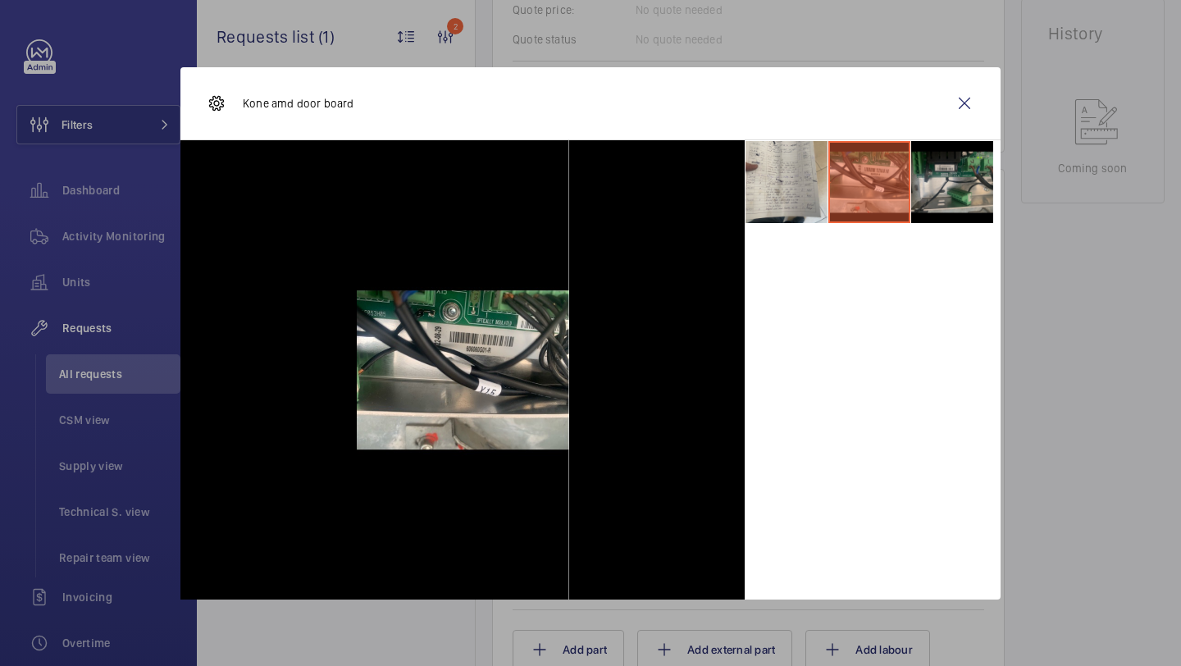
click at [938, 165] on li at bounding box center [953, 182] width 82 height 82
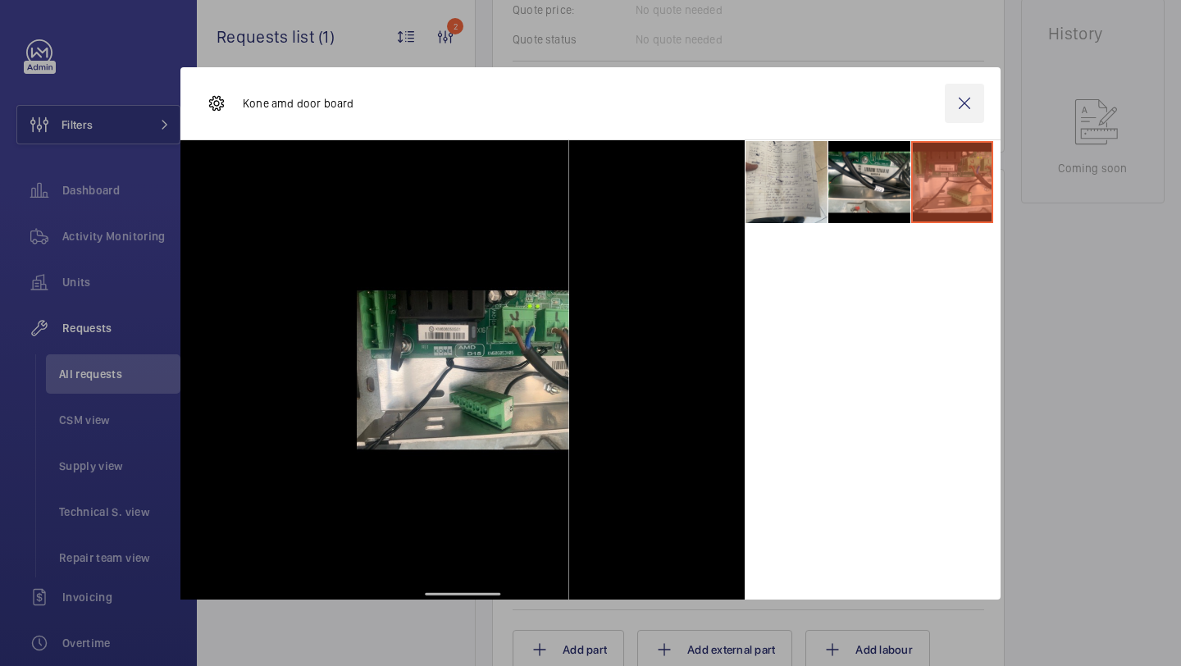
click at [962, 118] on wm-front-icon-button at bounding box center [964, 103] width 39 height 39
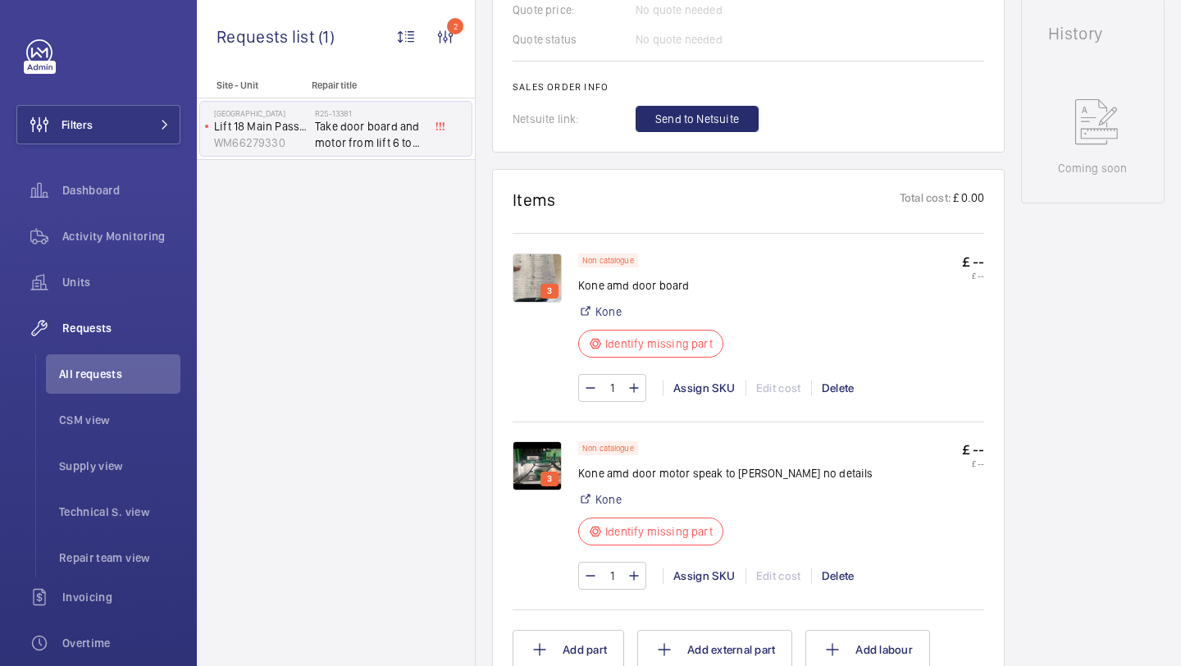
click at [545, 460] on img at bounding box center [537, 465] width 49 height 49
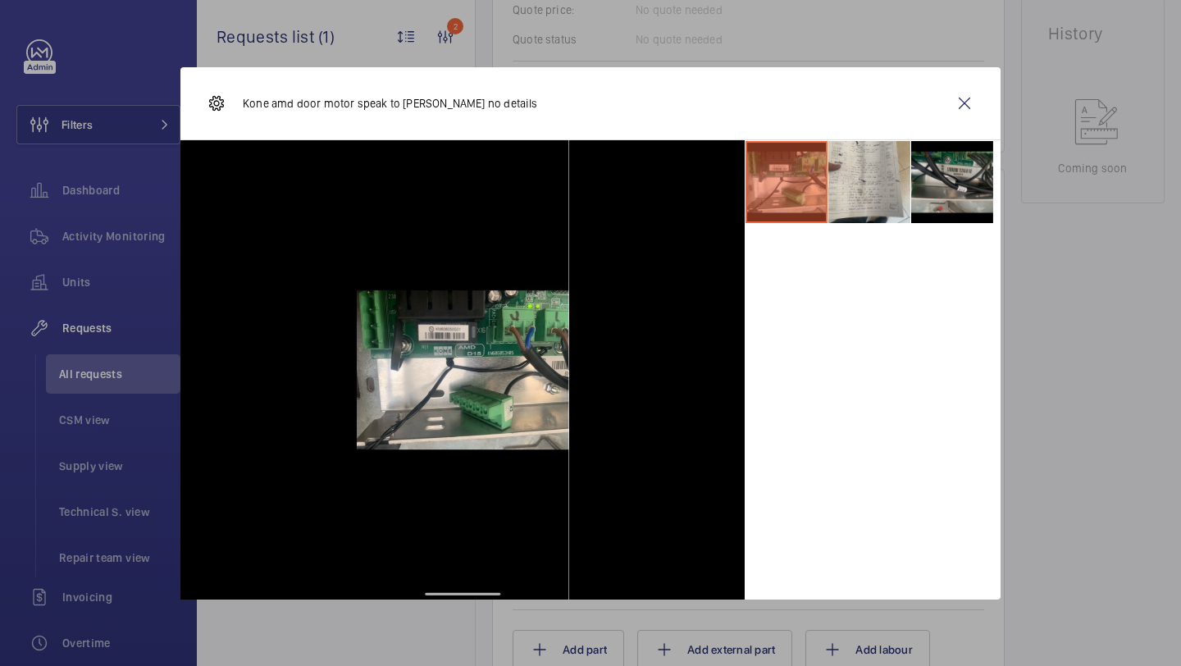
click at [960, 167] on li at bounding box center [953, 182] width 82 height 82
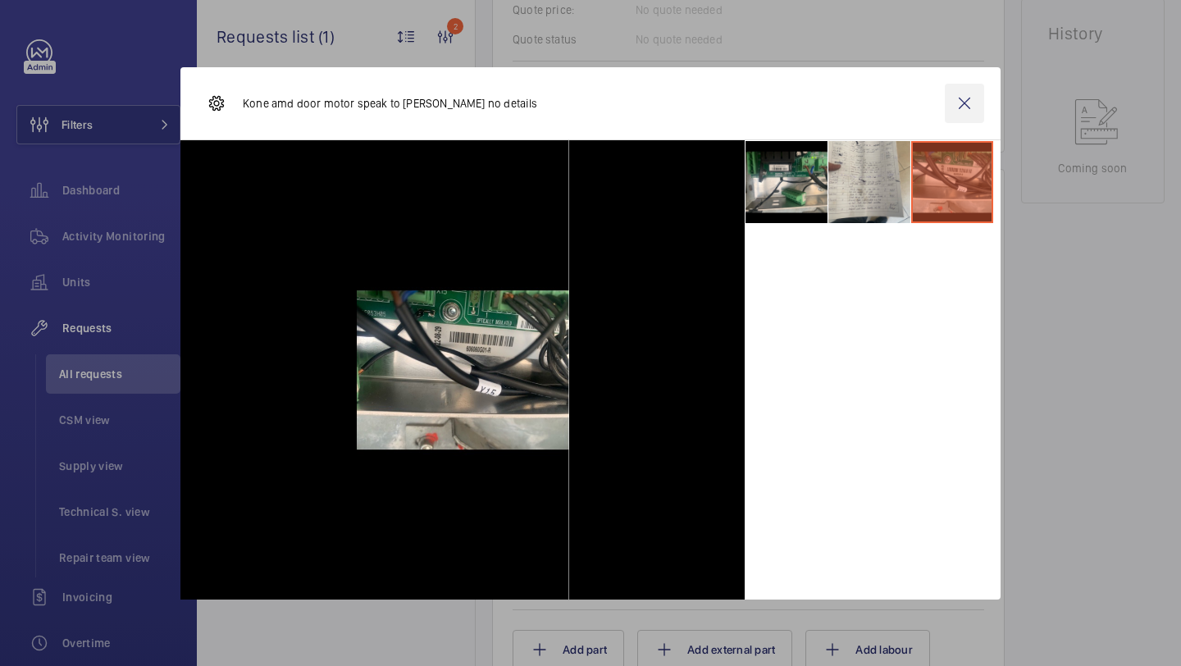
click at [967, 97] on wm-front-icon-button at bounding box center [964, 103] width 39 height 39
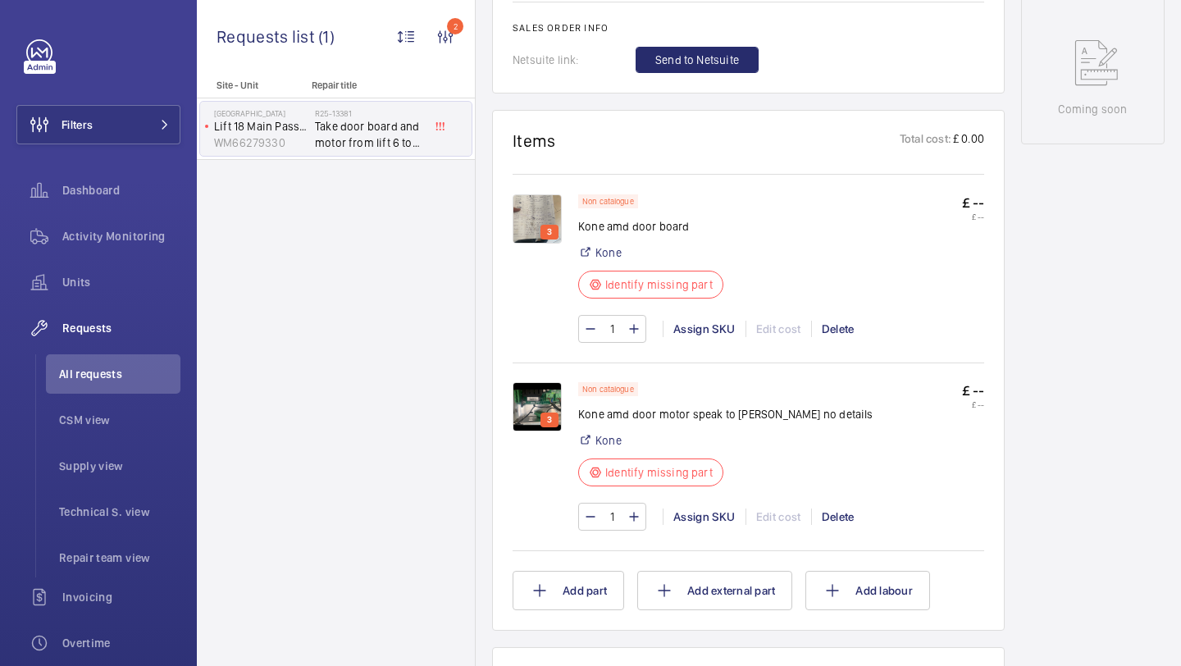
scroll to position [902, 0]
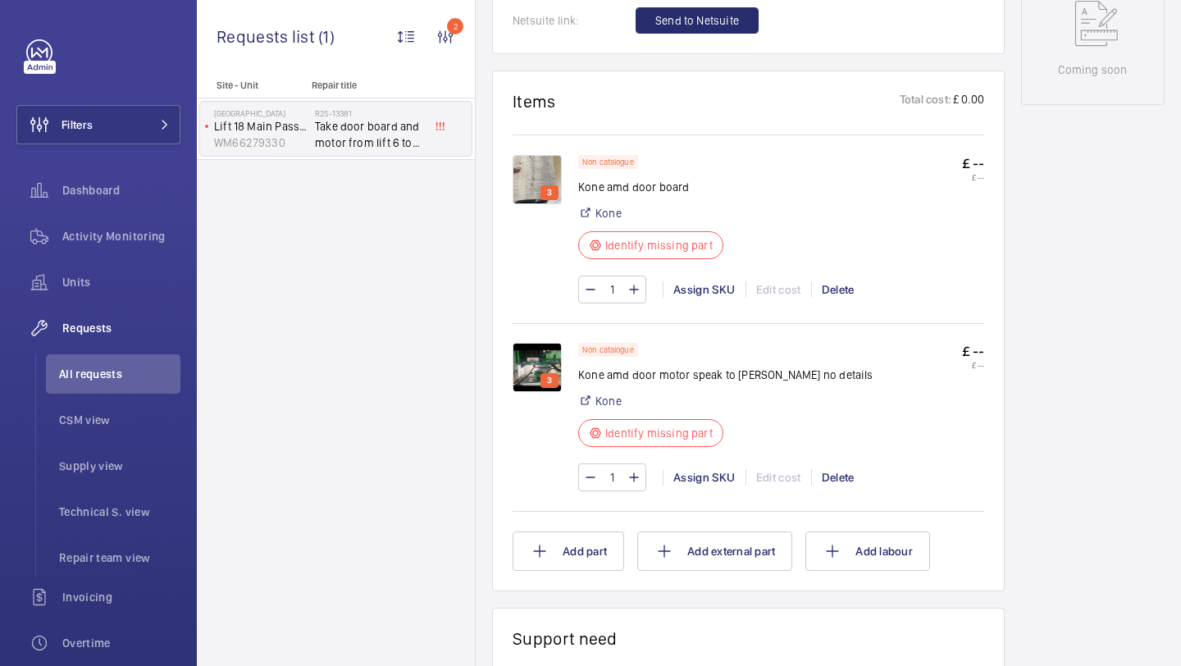
click at [538, 368] on img at bounding box center [537, 367] width 49 height 49
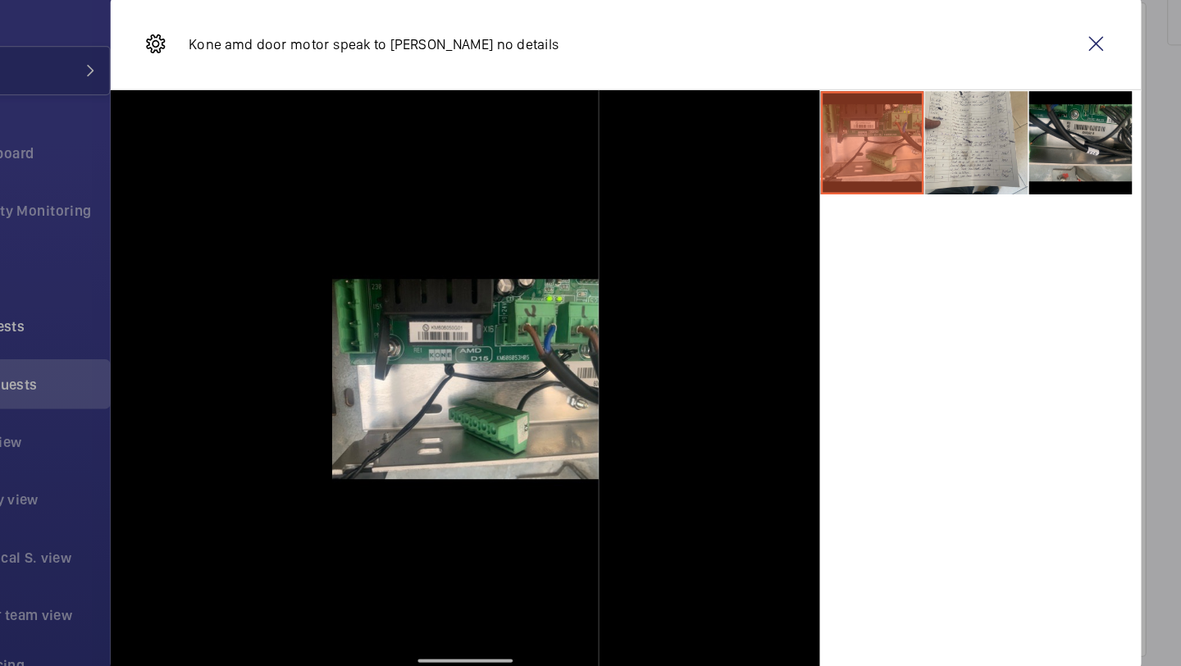
click at [940, 169] on li at bounding box center [953, 182] width 82 height 82
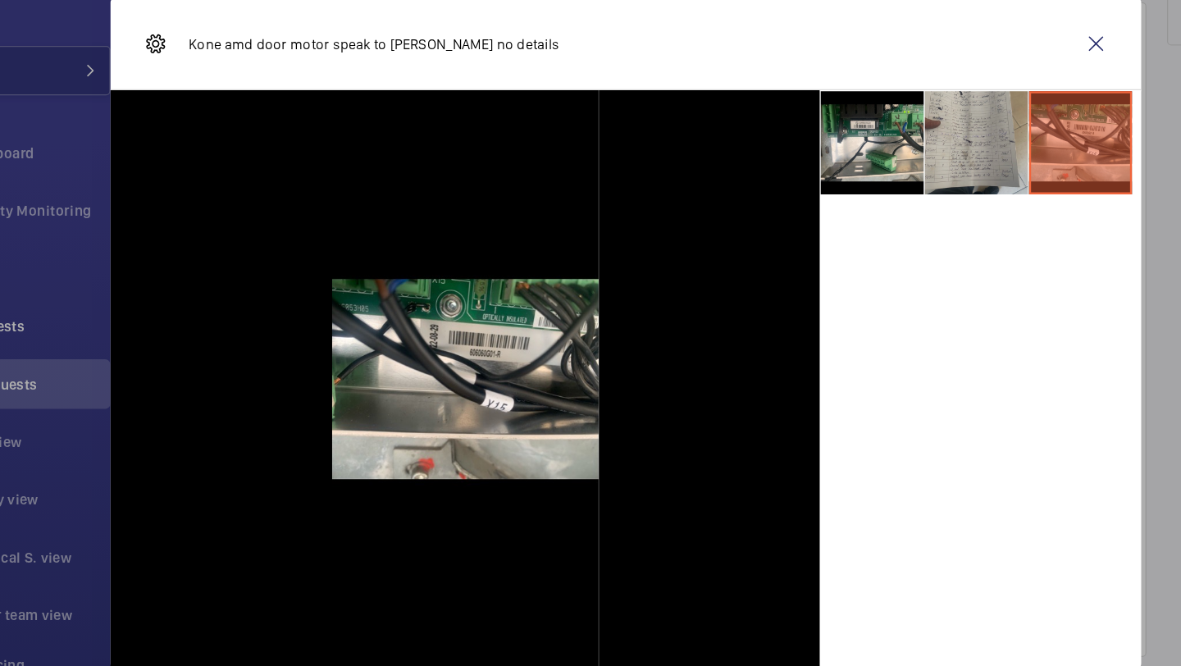
click at [846, 183] on li at bounding box center [870, 182] width 82 height 82
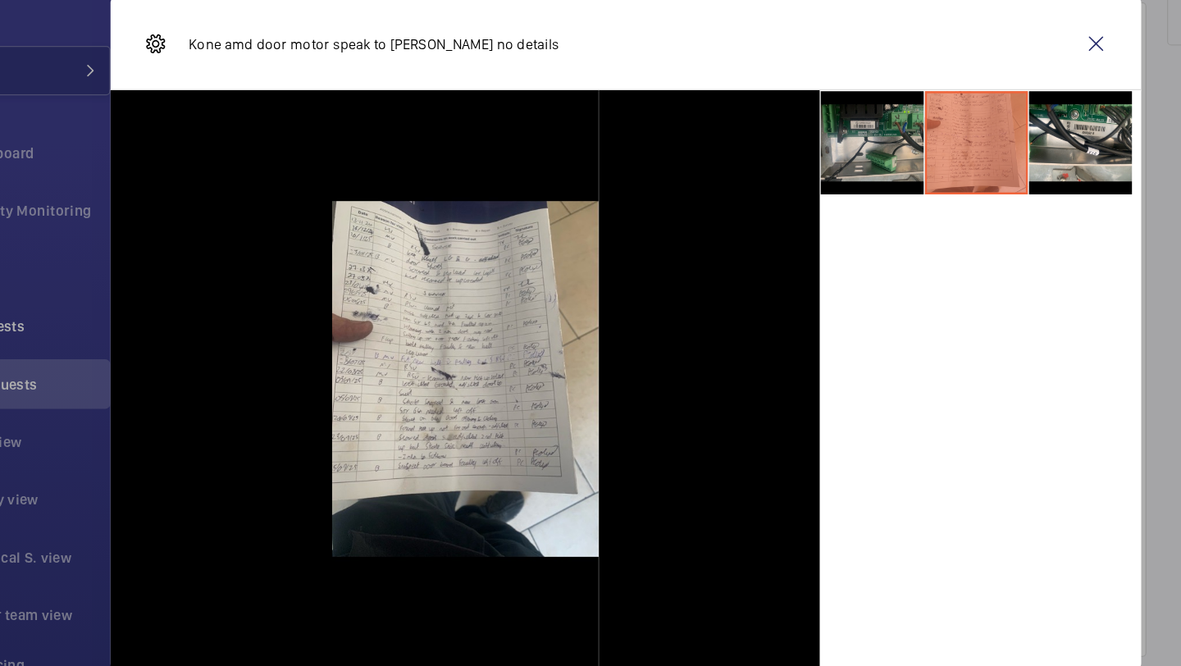
click at [808, 185] on li at bounding box center [787, 182] width 82 height 82
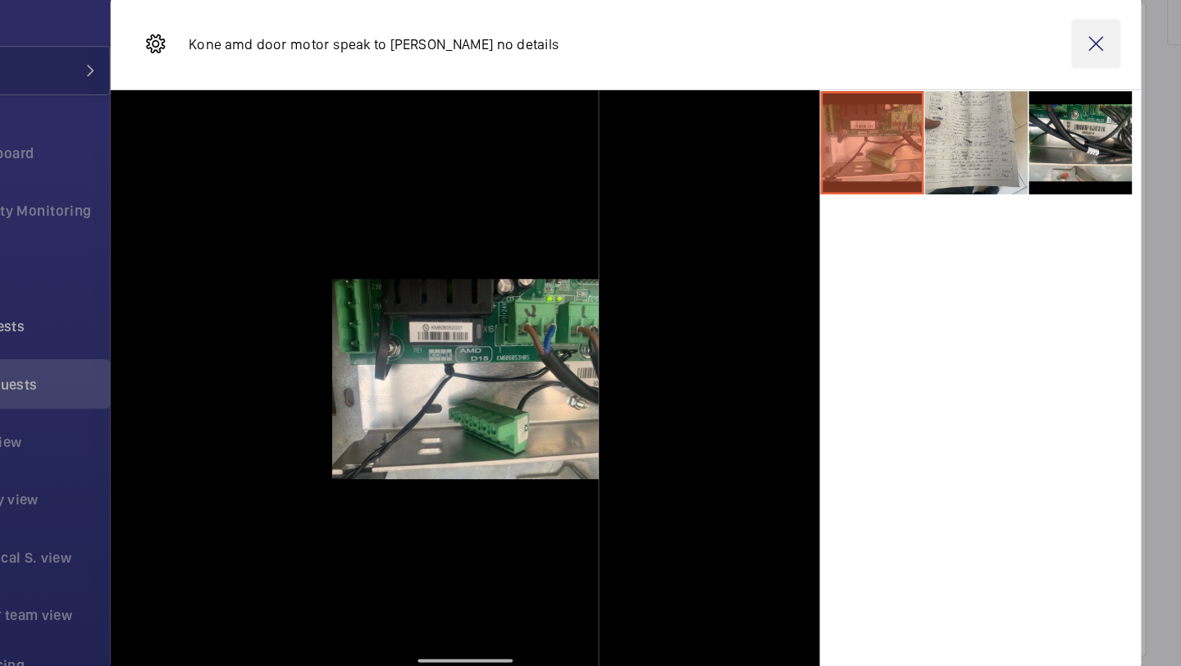
click at [971, 102] on wm-front-icon-button at bounding box center [964, 103] width 39 height 39
